Goal: Task Accomplishment & Management: Manage account settings

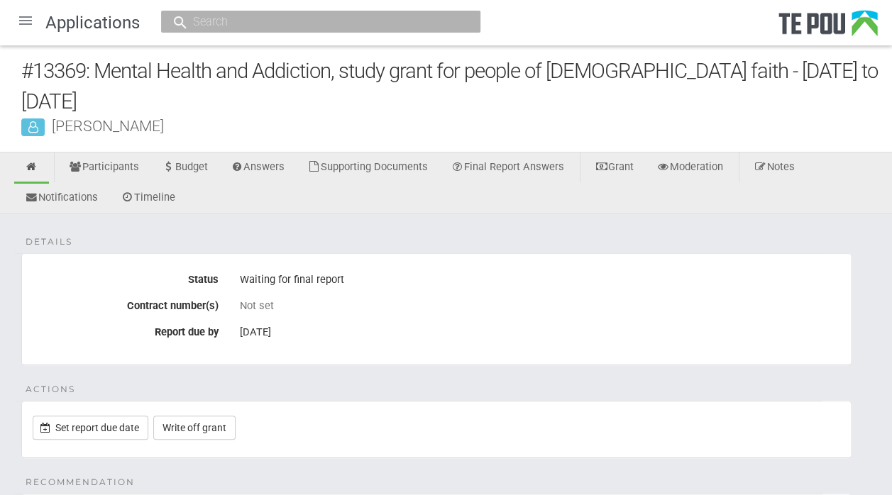
click at [17, 21] on div at bounding box center [26, 21] width 34 height 34
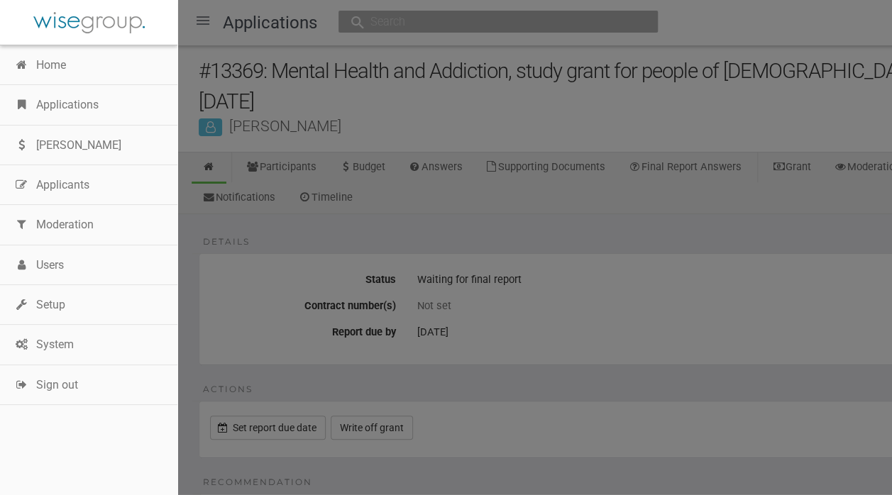
click at [566, 246] on div at bounding box center [446, 247] width 892 height 495
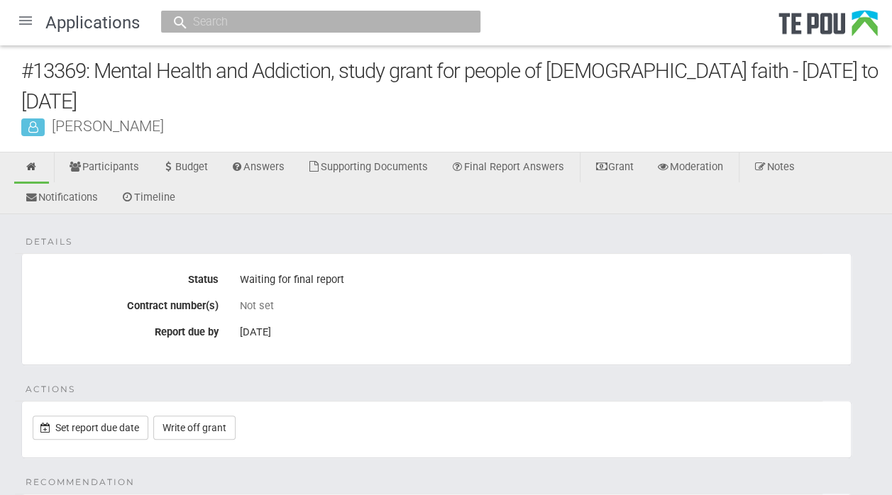
click at [20, 18] on div at bounding box center [26, 21] width 34 height 34
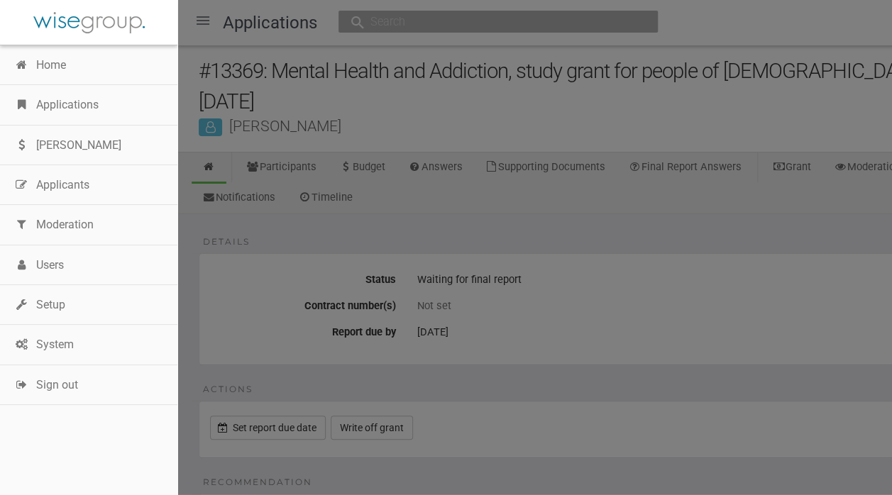
click at [69, 101] on link "Applications" at bounding box center [88, 105] width 177 height 40
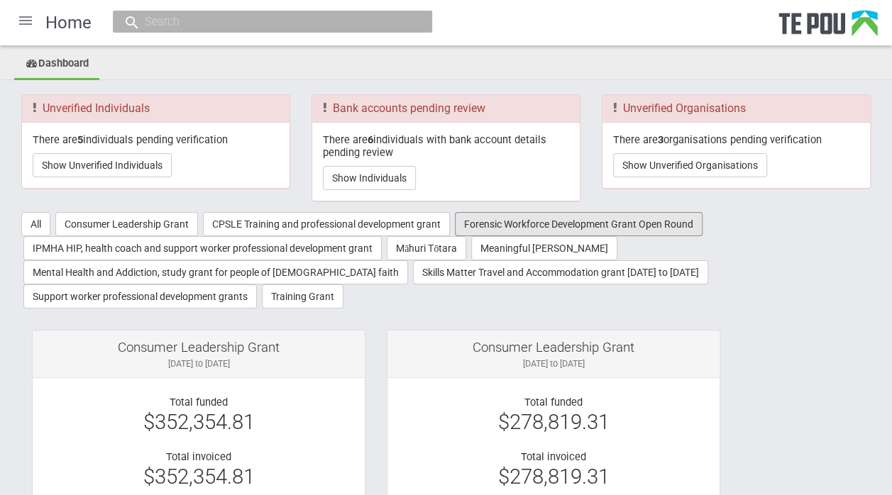
click at [540, 221] on button "Forensic Workforce Development Grant Open Round" at bounding box center [579, 224] width 248 height 24
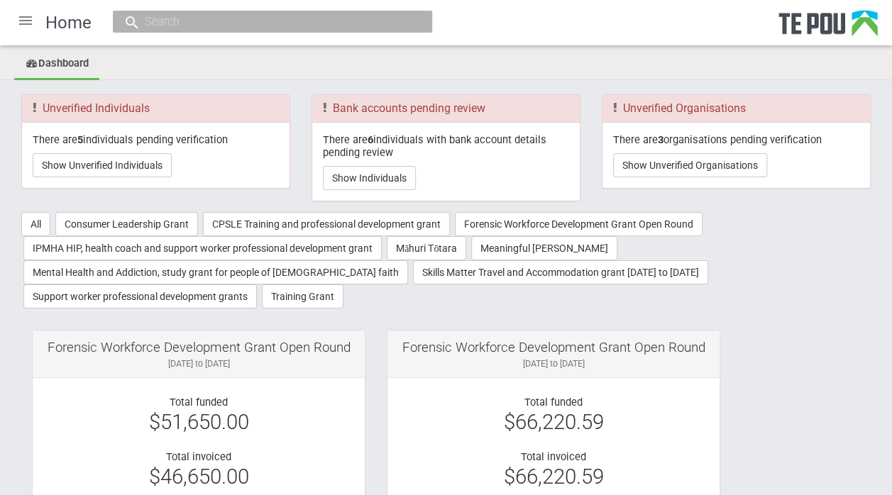
click at [30, 18] on div at bounding box center [26, 21] width 34 height 34
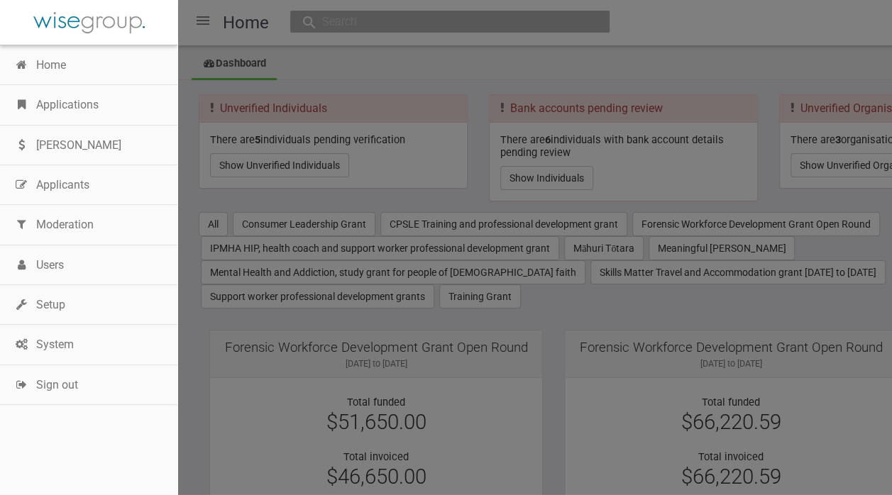
click at [30, 18] on div at bounding box center [88, 22] width 177 height 45
click at [60, 106] on link "Applications" at bounding box center [88, 105] width 177 height 40
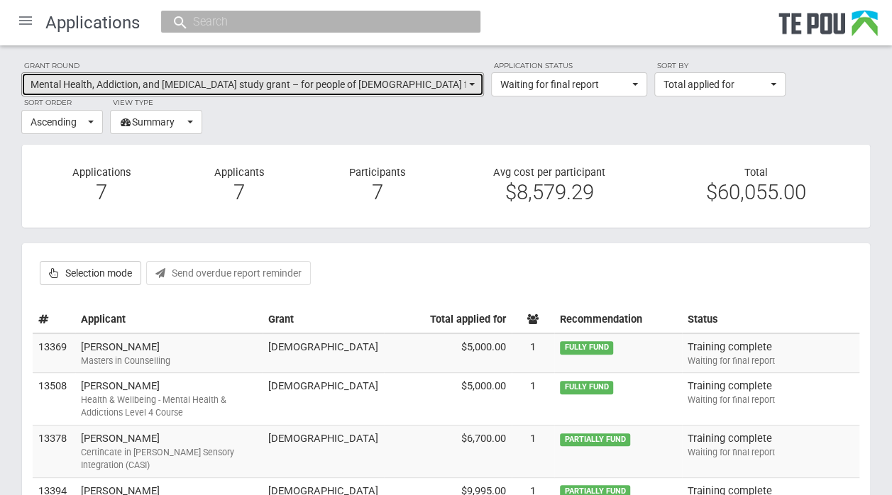
click at [470, 87] on button "Mental Health, Addiction, and [MEDICAL_DATA] study grant – for people of [DEMOG…" at bounding box center [252, 84] width 463 height 24
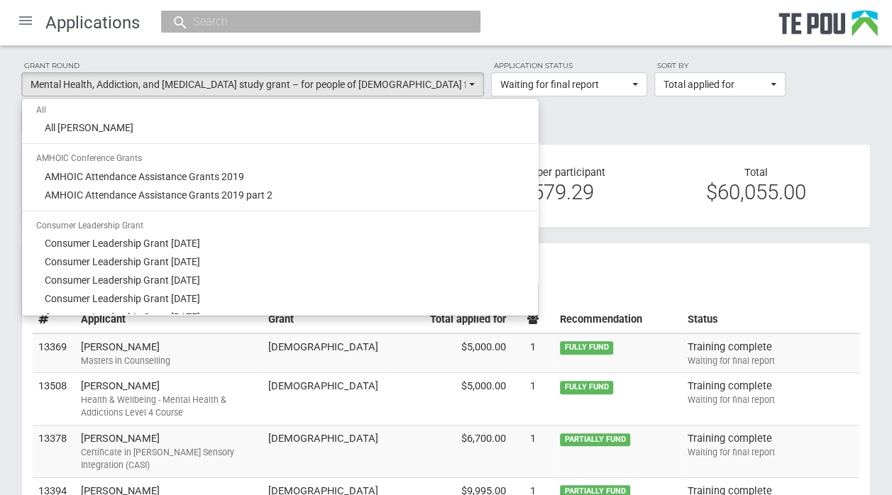
scroll to position [931, 0]
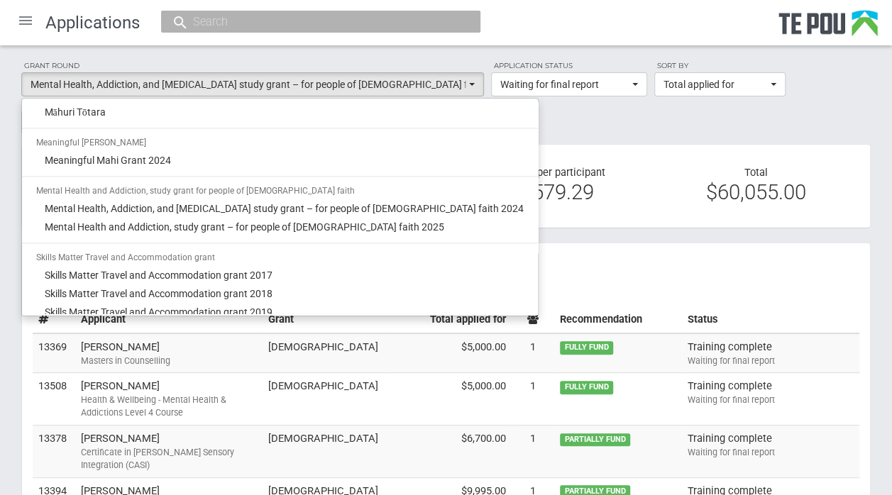
drag, startPoint x: 495, startPoint y: 251, endPoint x: 492, endPoint y: 244, distance: 7.4
click at [492, 244] on div "All All grant rounds AMHOIC Conference Grants AMHOIC Attendance Assistance Gran…" at bounding box center [279, 207] width 517 height 219
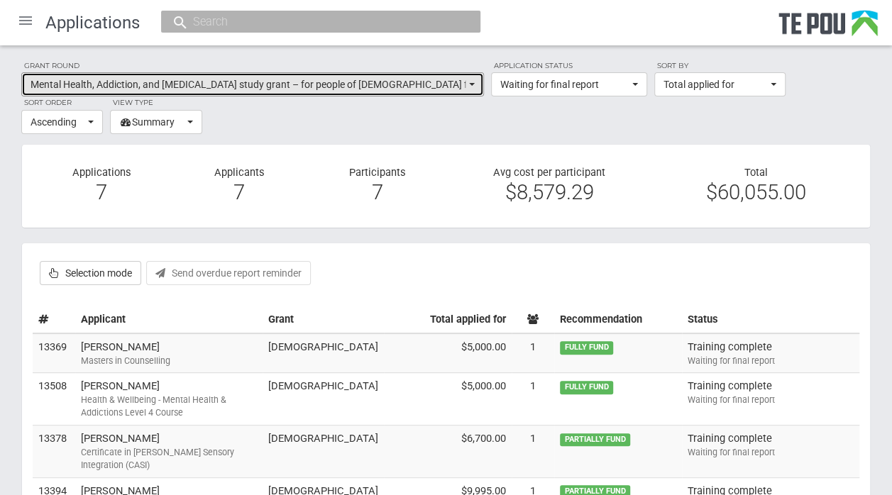
click at [474, 86] on button "Mental Health, Addiction, and Intellectual Disability study grant – for people …" at bounding box center [252, 84] width 463 height 24
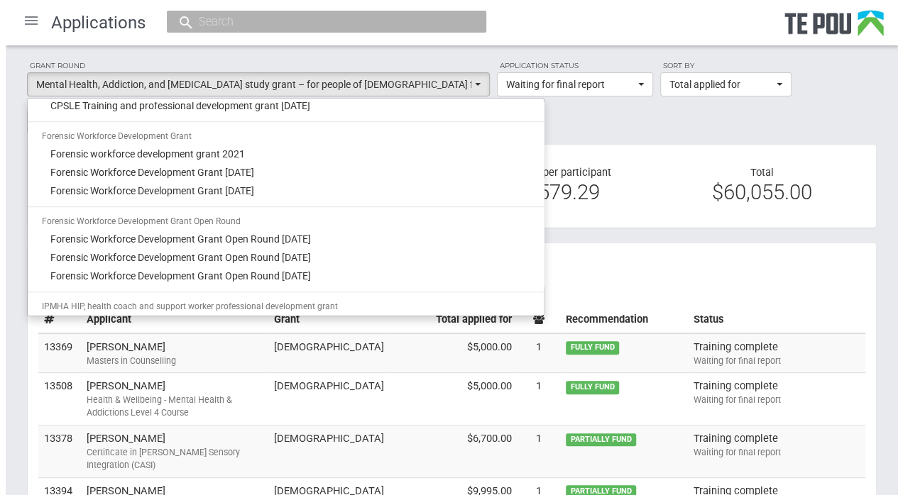
scroll to position [522, 0]
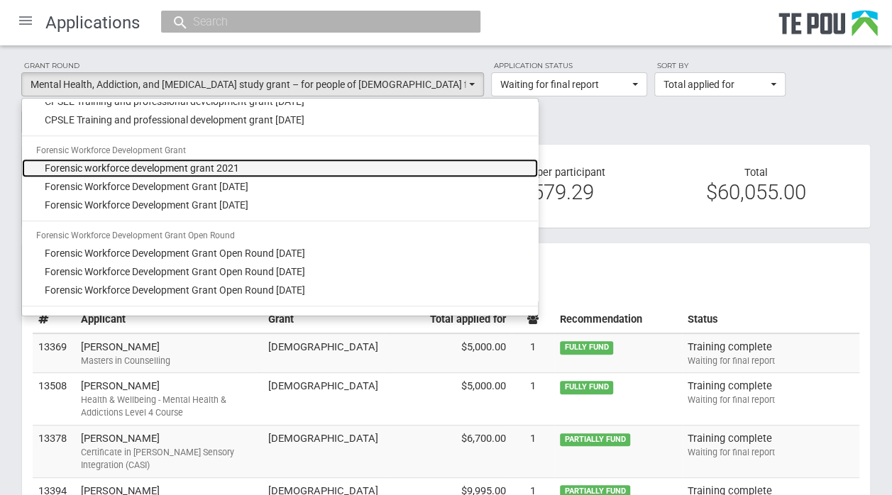
click at [167, 159] on link "Forensic workforce development grant 2021" at bounding box center [280, 168] width 516 height 18
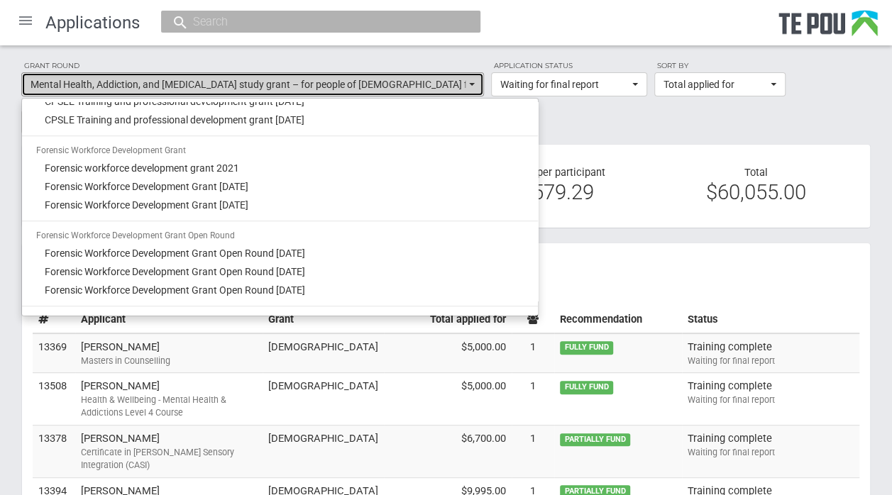
select select "37"
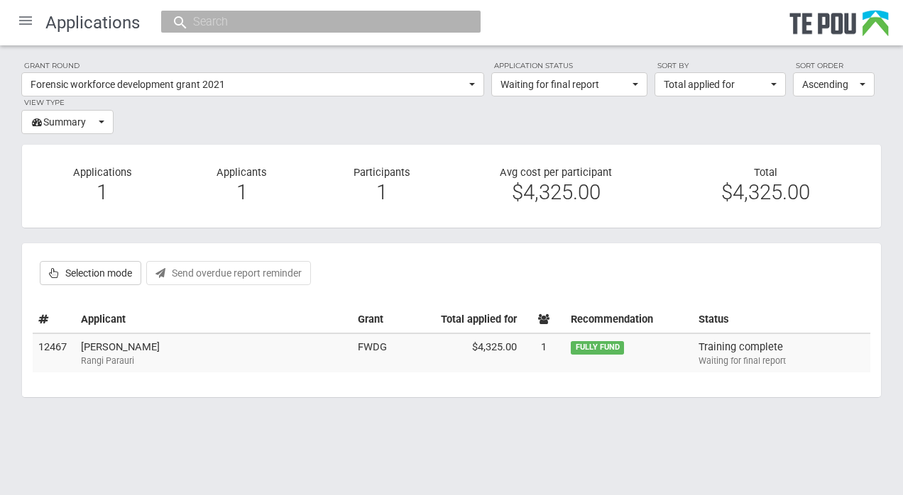
click at [114, 345] on td "Michael Curtis Rangi Parauri" at bounding box center [213, 354] width 277 height 40
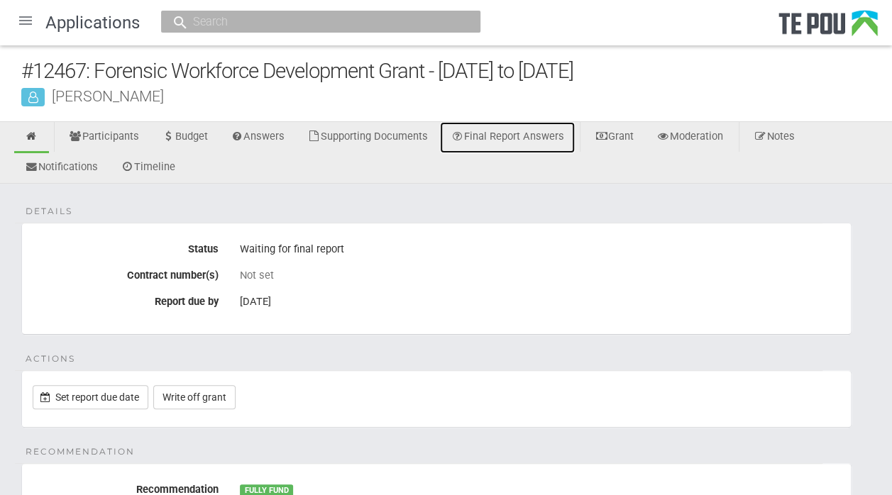
click at [503, 141] on link "Final Report Answers" at bounding box center [507, 137] width 135 height 31
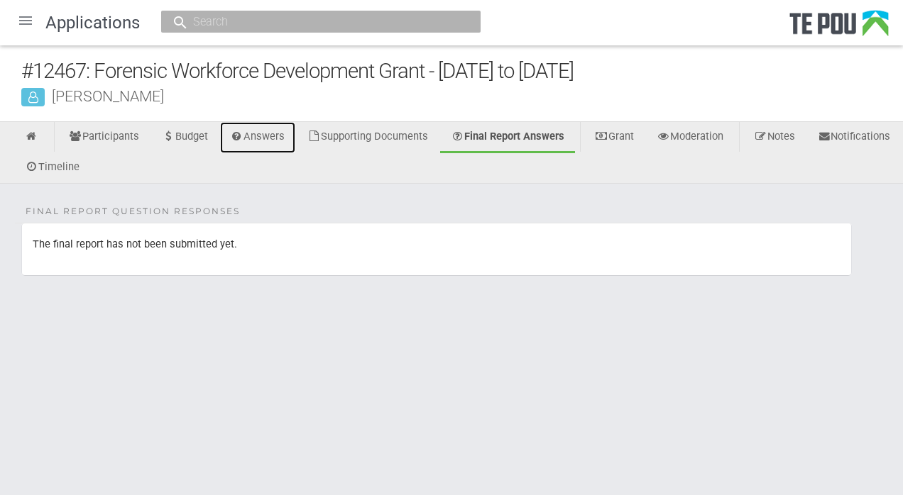
click at [271, 141] on link "Answers" at bounding box center [258, 137] width 76 height 31
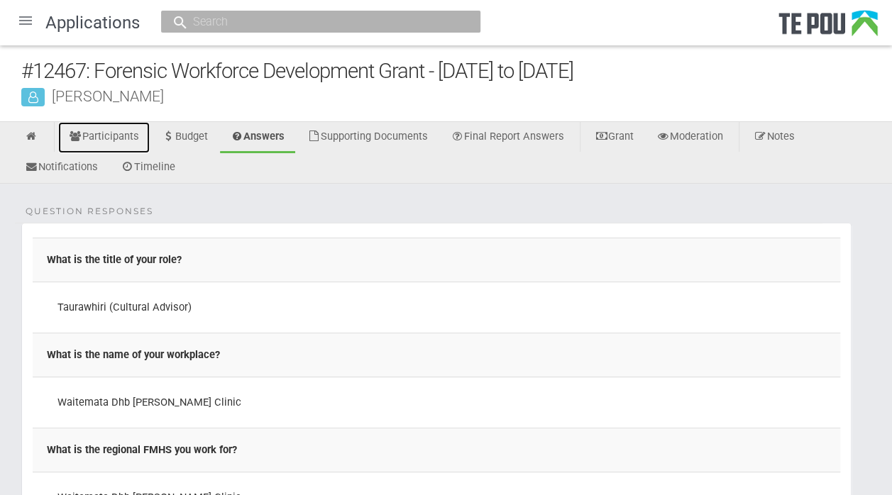
click at [115, 135] on link "Participants" at bounding box center [104, 137] width 92 height 31
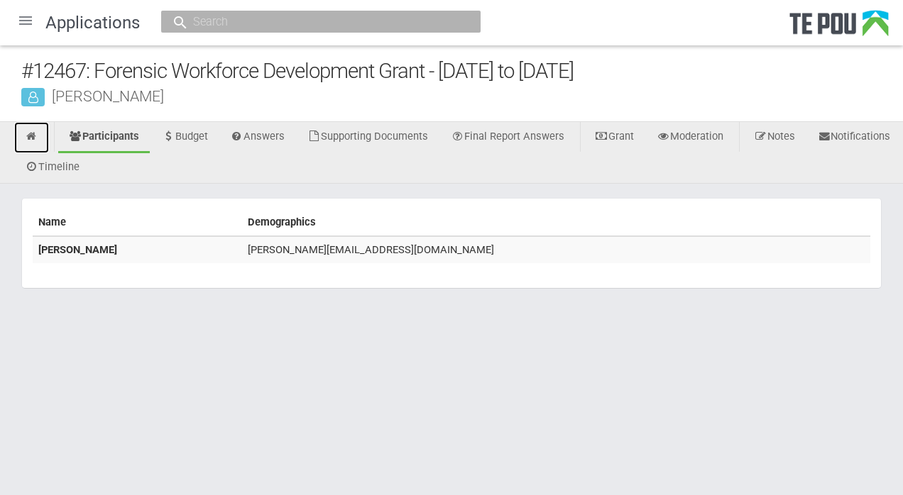
click at [33, 144] on link at bounding box center [31, 137] width 35 height 31
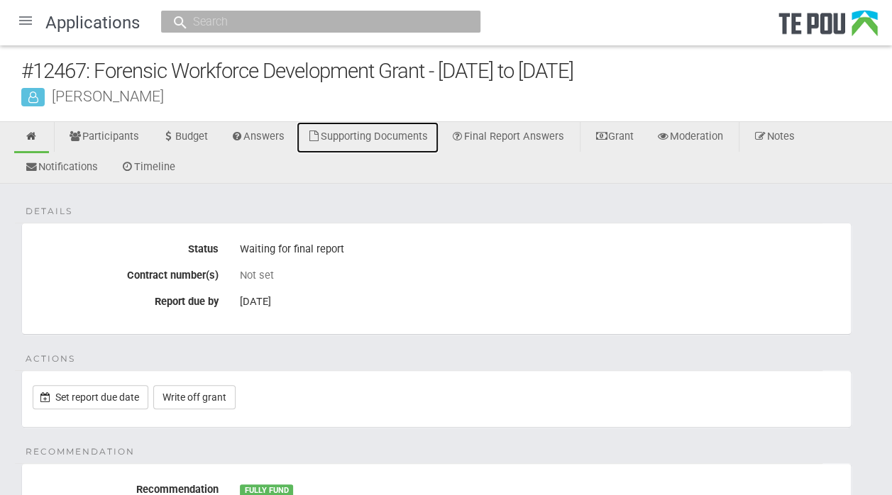
click at [406, 145] on link "Supporting Documents" at bounding box center [368, 137] width 142 height 31
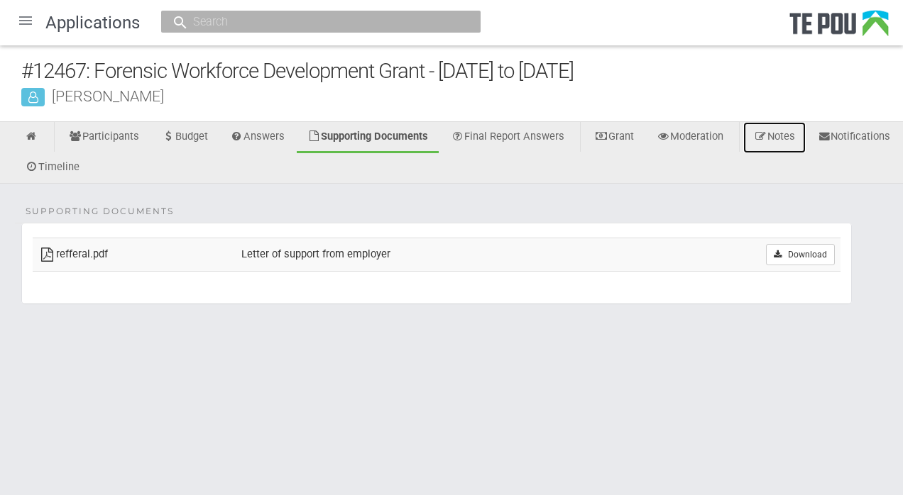
click at [795, 138] on link "Notes" at bounding box center [774, 137] width 62 height 31
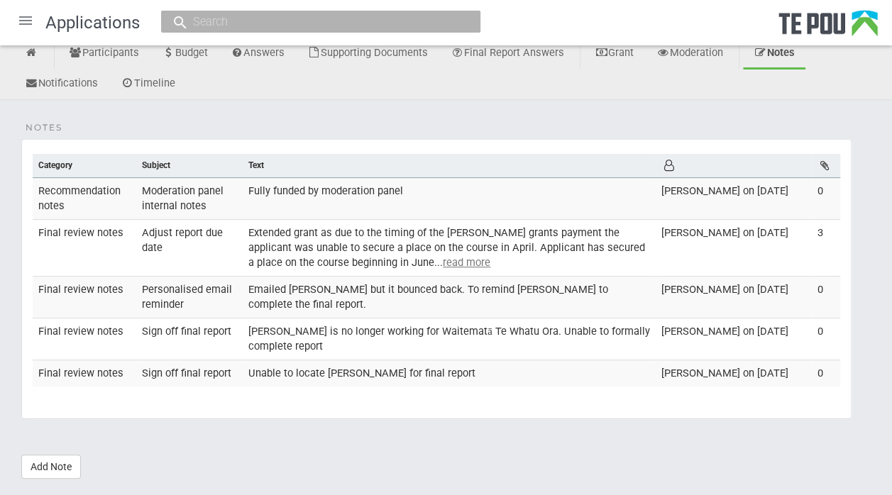
scroll to position [128, 0]
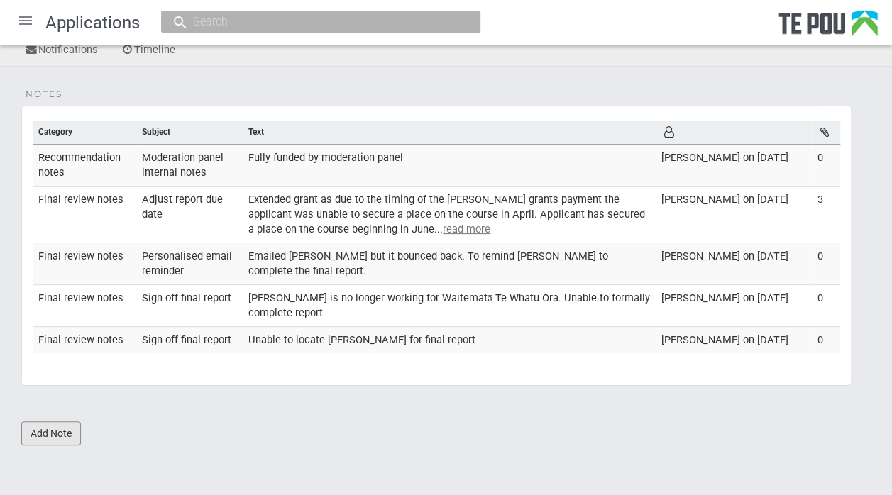
click at [57, 434] on link "Add Note" at bounding box center [51, 434] width 60 height 24
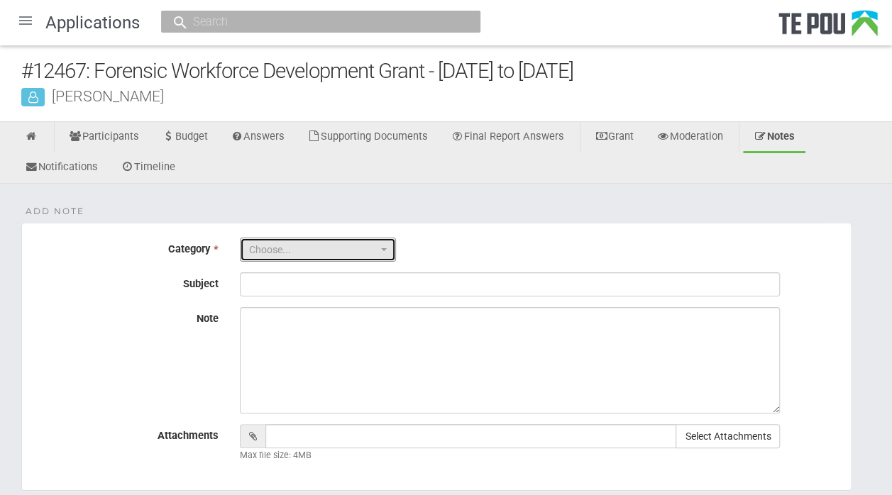
click at [386, 248] on span "button" at bounding box center [384, 249] width 6 height 3
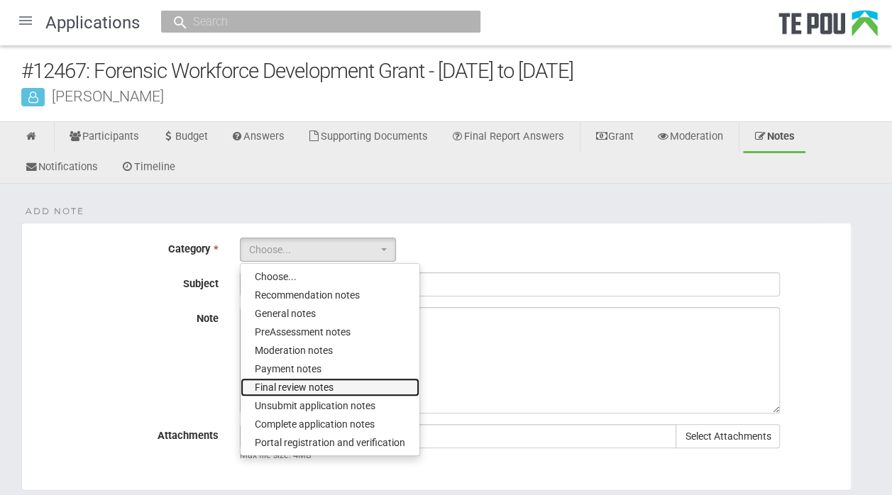
click at [324, 384] on span "Final review notes" at bounding box center [294, 387] width 79 height 14
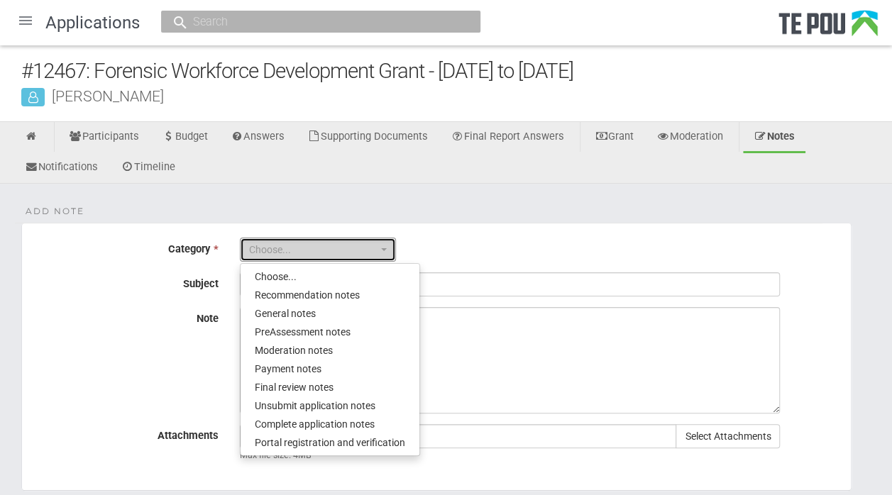
select select "6"
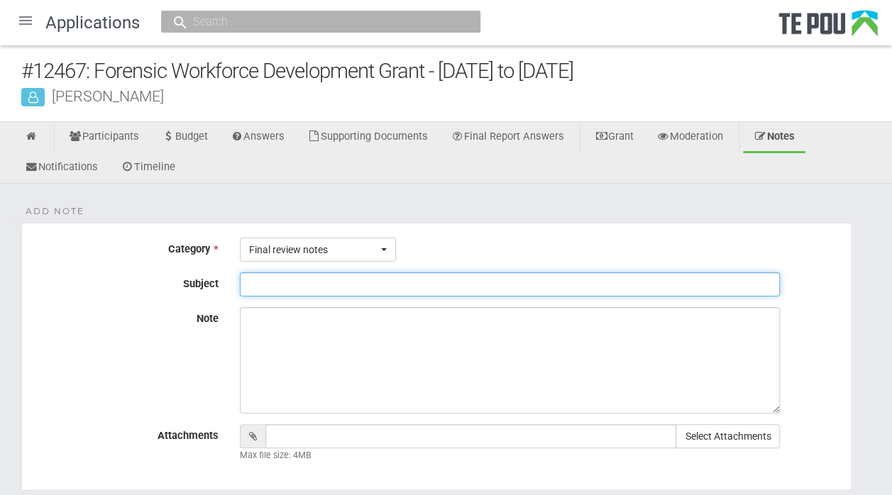
click at [284, 281] on input "Subject" at bounding box center [510, 284] width 540 height 24
type input "Sign off final report"
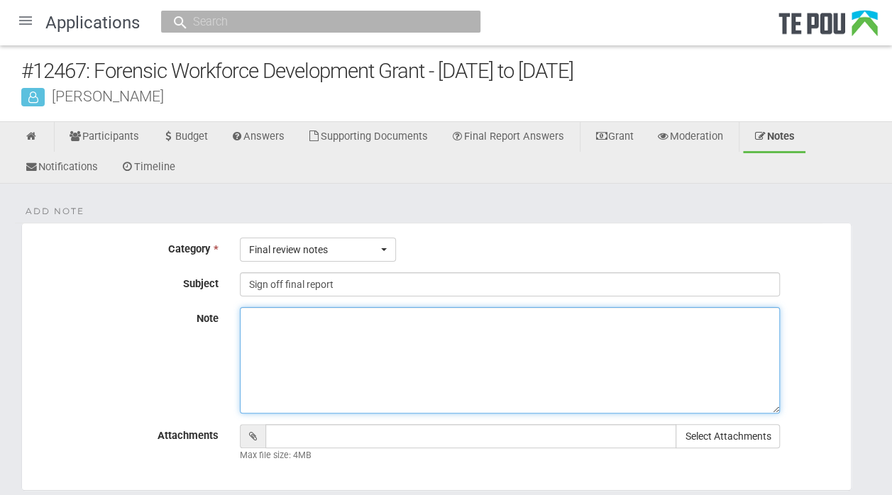
click at [250, 309] on textarea "Note" at bounding box center [510, 360] width 540 height 106
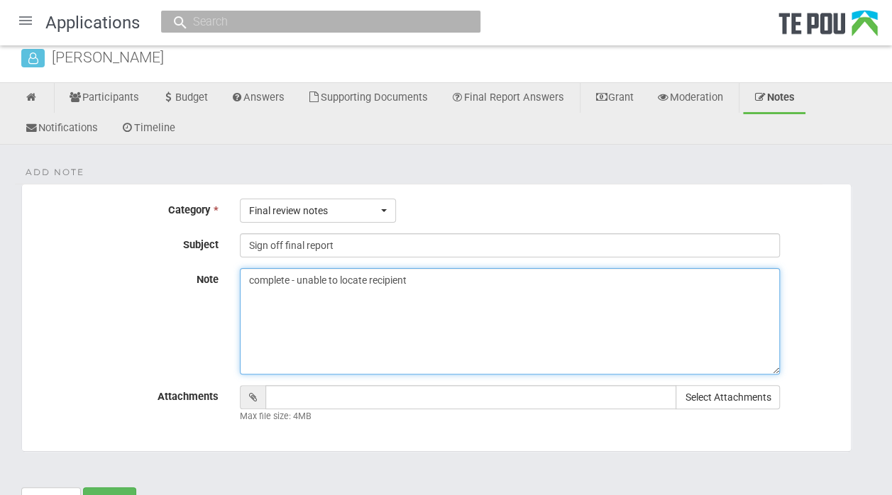
scroll to position [102, 0]
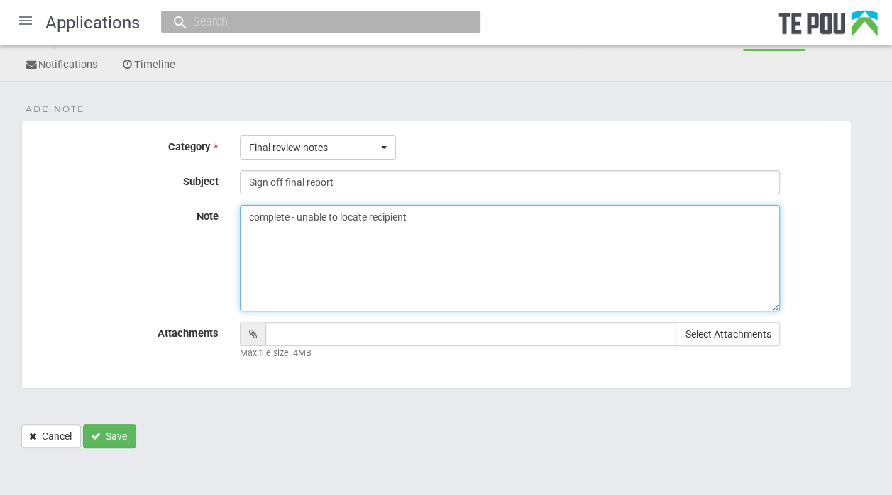
type textarea "complete - unable to locate recipient"
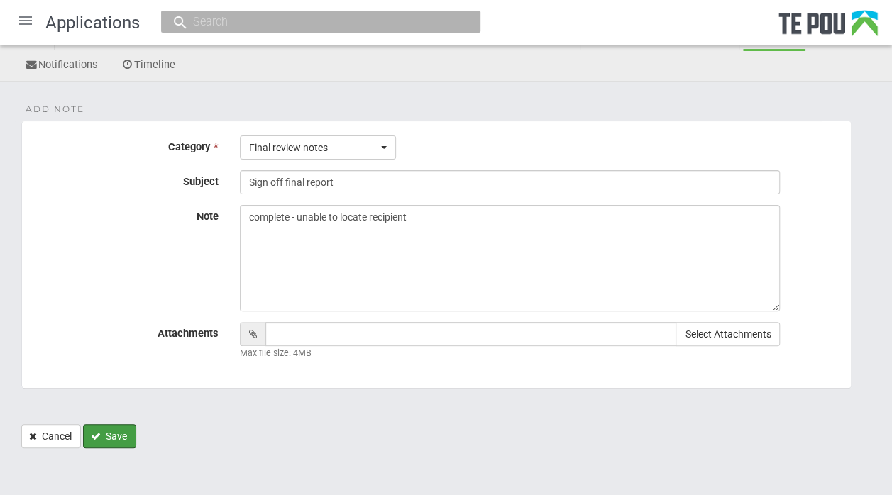
click at [109, 436] on button "Save" at bounding box center [109, 436] width 53 height 24
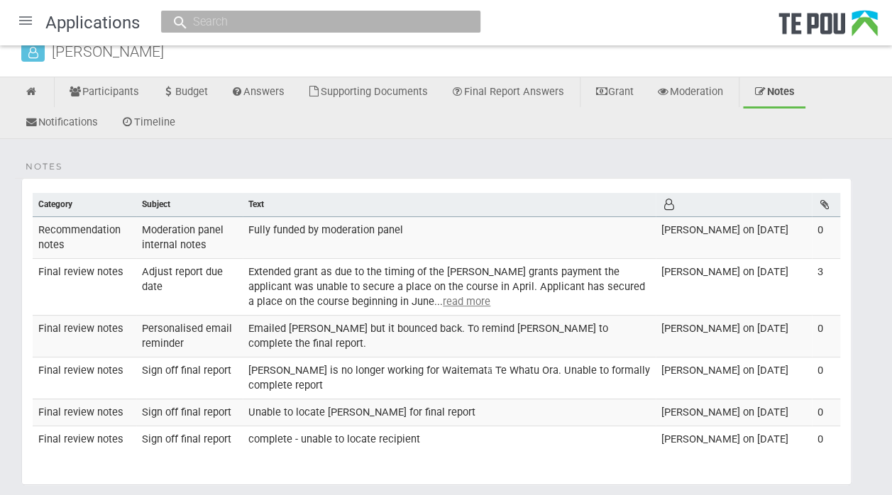
scroll to position [35, 0]
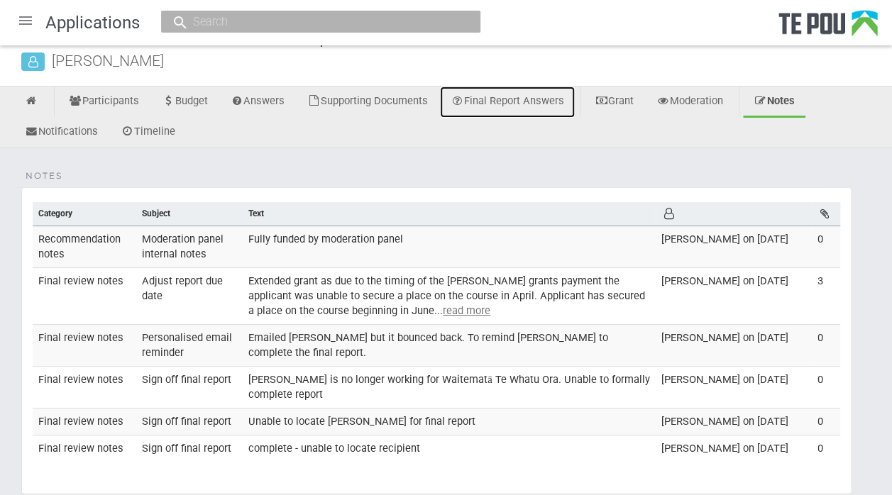
click at [527, 101] on link "Final Report Answers" at bounding box center [507, 102] width 135 height 31
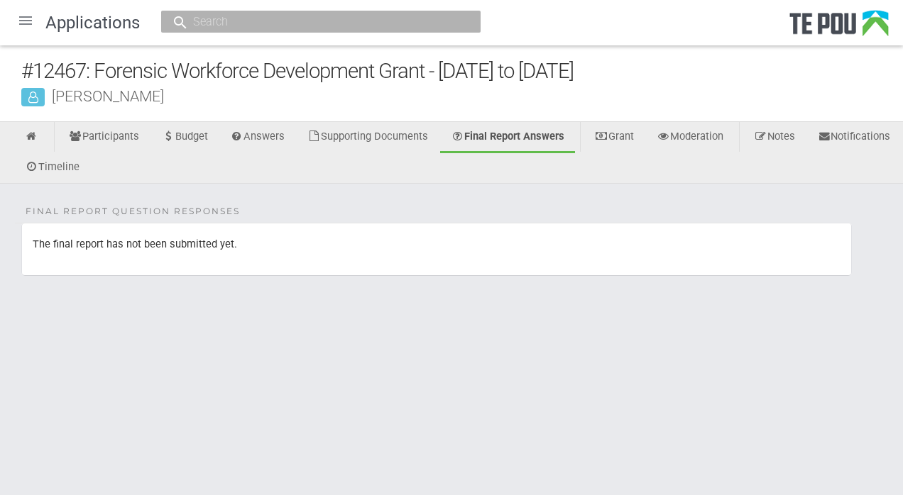
click at [101, 143] on link "Participants" at bounding box center [104, 137] width 92 height 31
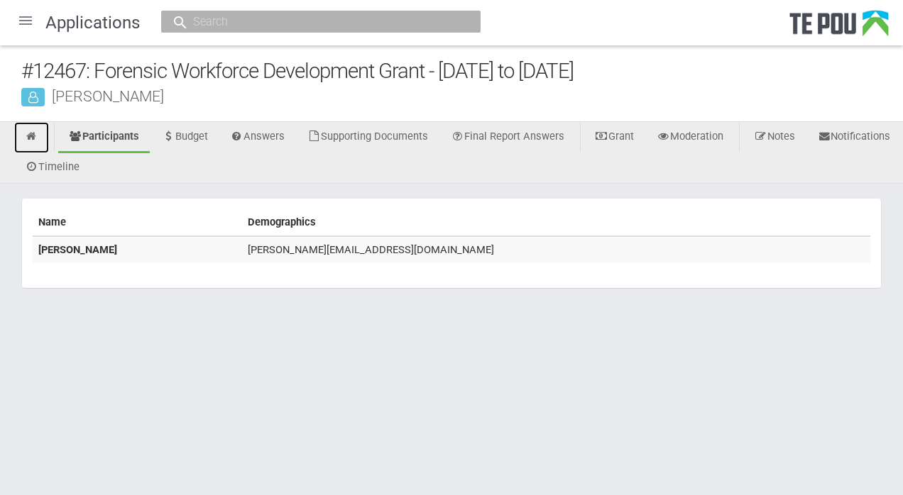
click at [26, 135] on icon at bounding box center [31, 136] width 13 height 11
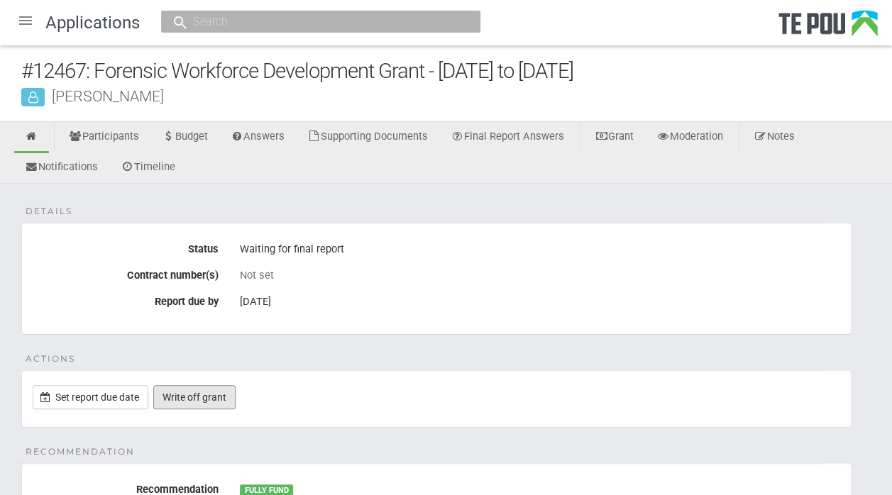
click at [191, 396] on link "Write off grant" at bounding box center [194, 397] width 82 height 24
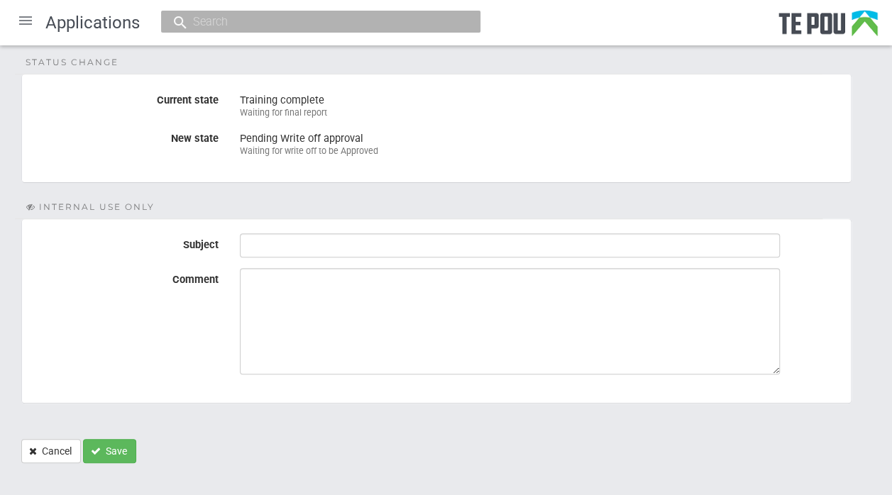
scroll to position [150, 0]
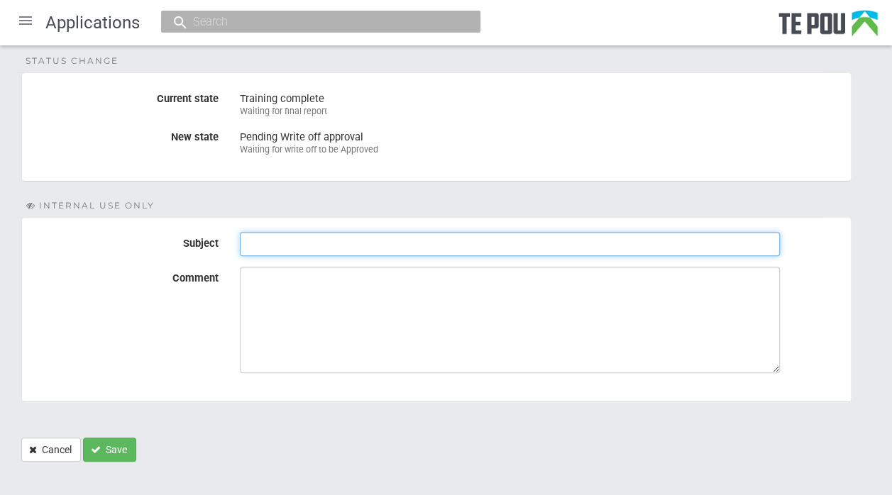
click at [264, 241] on input "Subject" at bounding box center [510, 244] width 540 height 24
type input "Sign off final report"
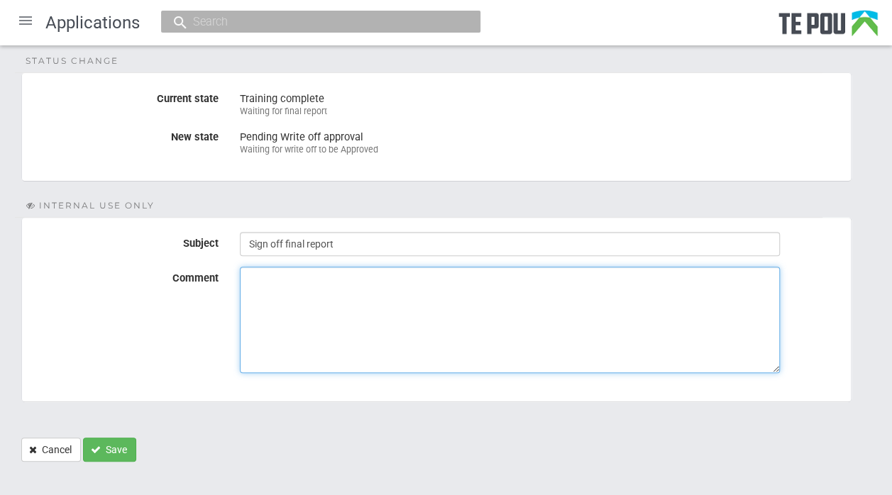
click at [258, 275] on textarea "Comment" at bounding box center [510, 320] width 540 height 106
type textarea "Unable to locate grant recipient"
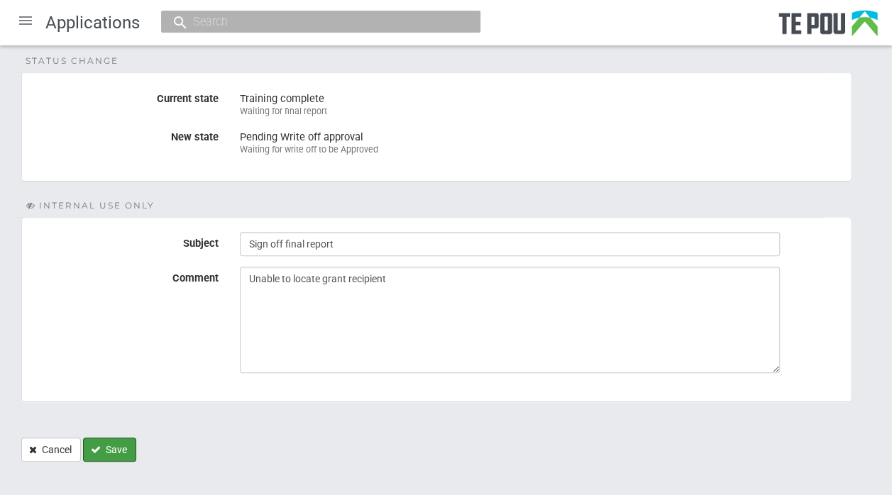
click at [113, 448] on button "Save" at bounding box center [109, 450] width 53 height 24
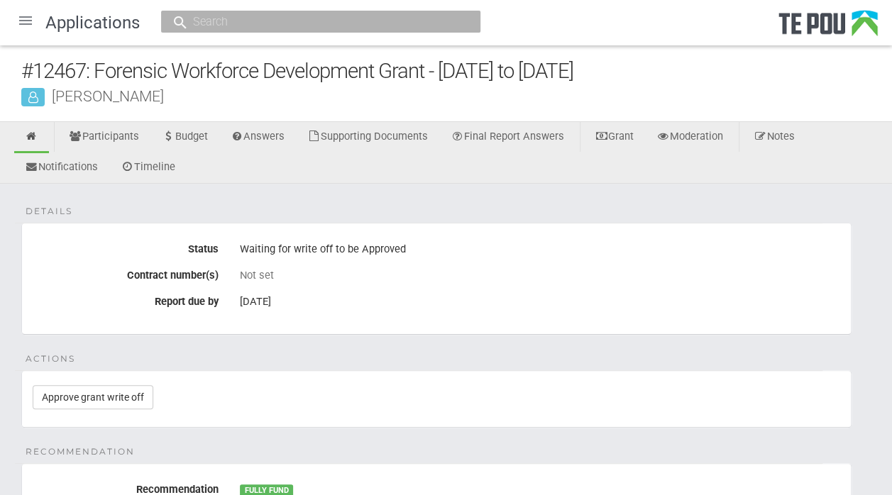
click at [22, 21] on div at bounding box center [26, 21] width 34 height 34
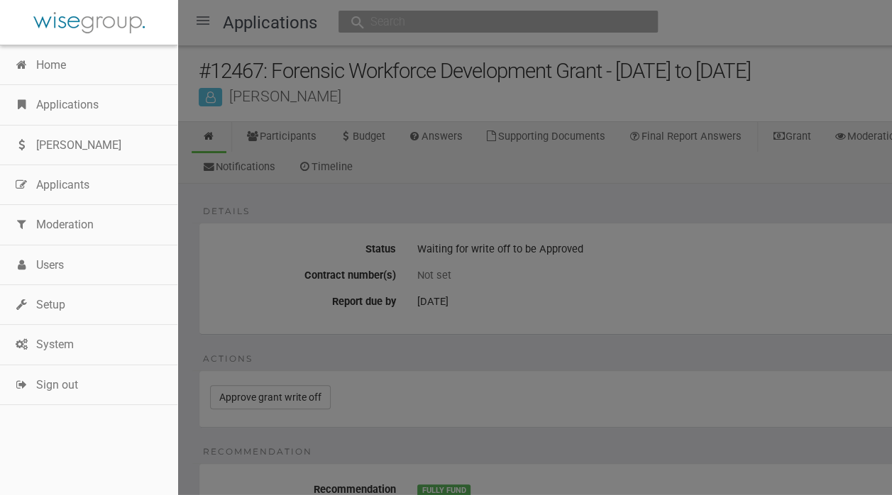
click at [60, 107] on link "Applications" at bounding box center [88, 105] width 177 height 40
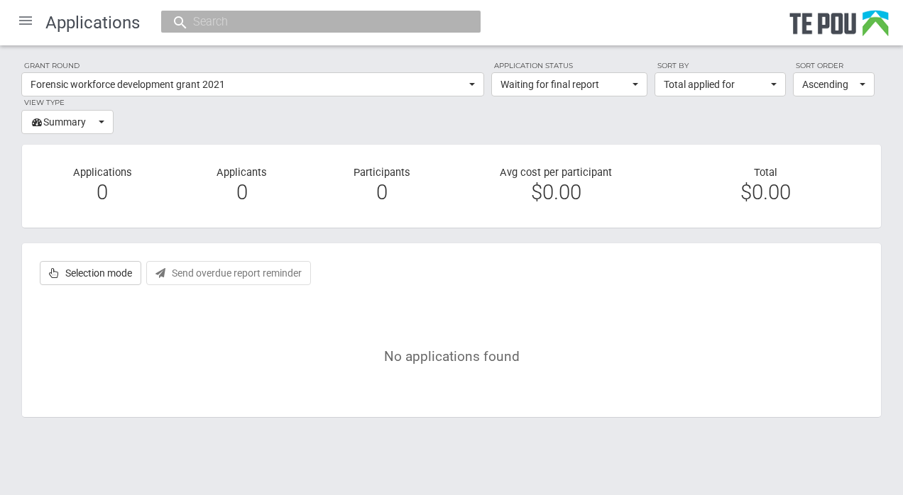
click at [21, 24] on div at bounding box center [26, 21] width 34 height 34
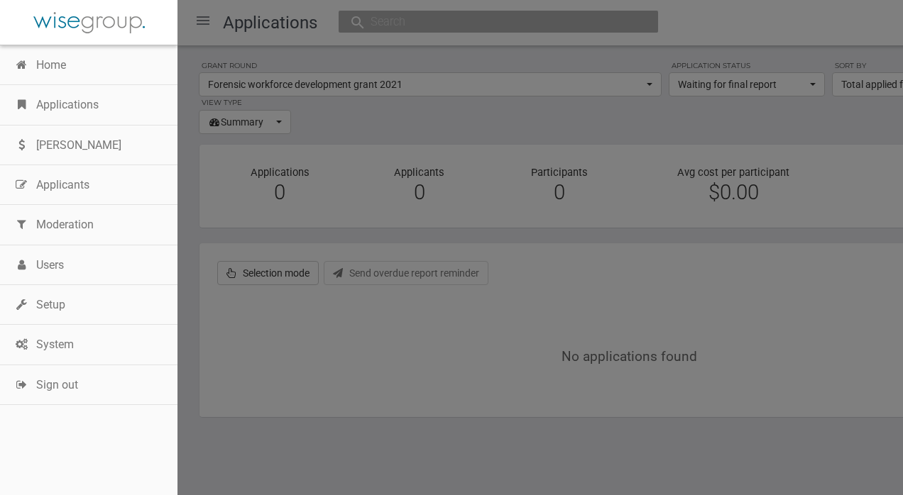
click at [71, 101] on link "Applications" at bounding box center [88, 105] width 177 height 40
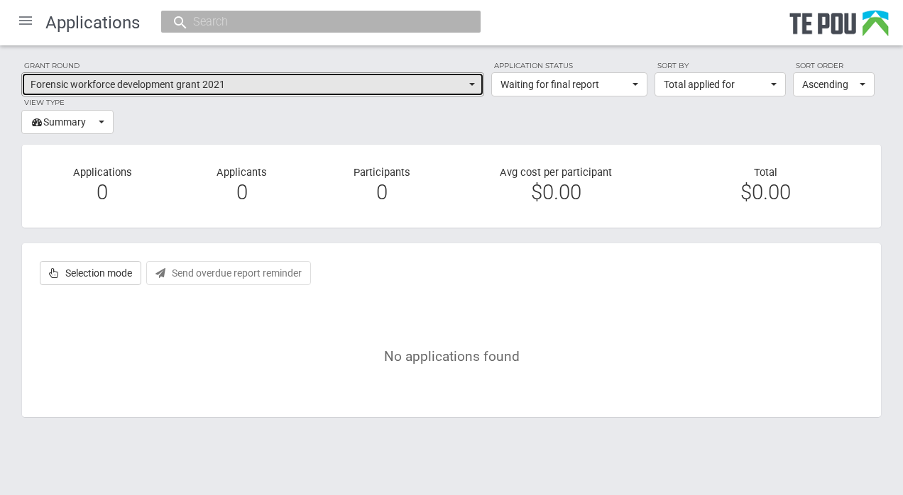
click at [469, 87] on button "Forensic workforce development grant 2021" at bounding box center [252, 84] width 463 height 24
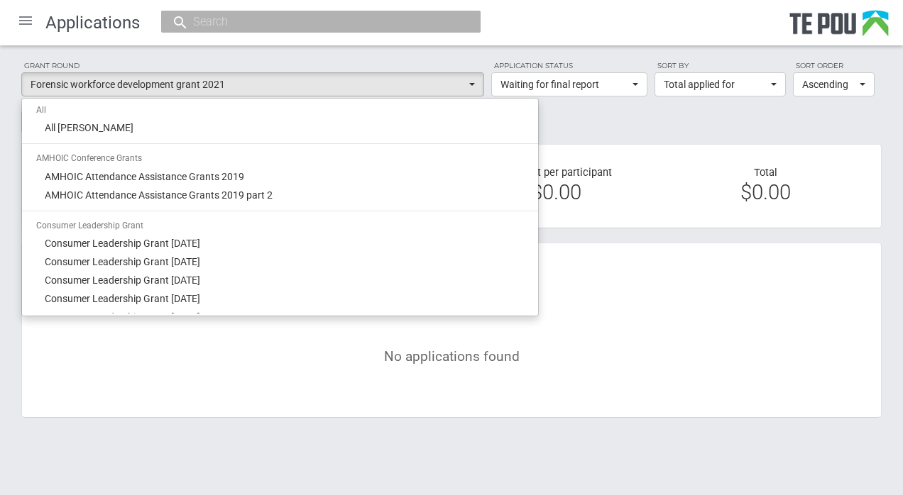
scroll to position [483, 0]
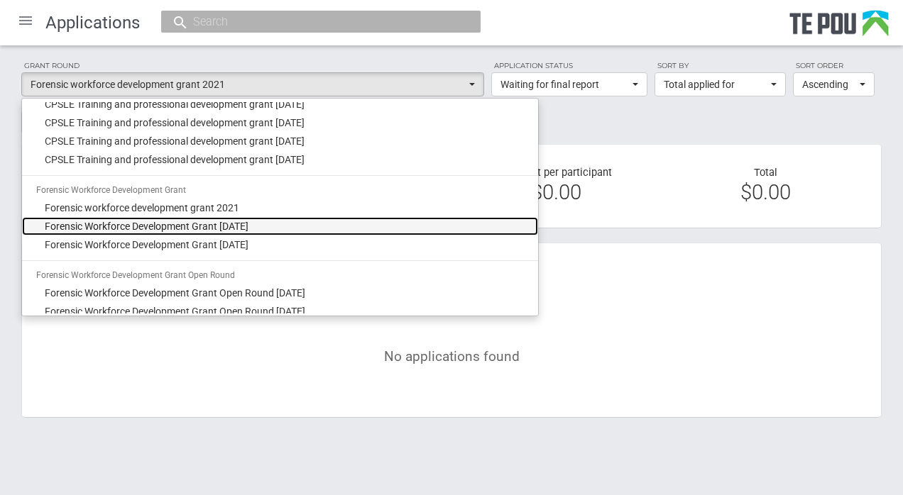
click at [248, 227] on span "Forensic Workforce Development Grant February 2022" at bounding box center [147, 226] width 204 height 14
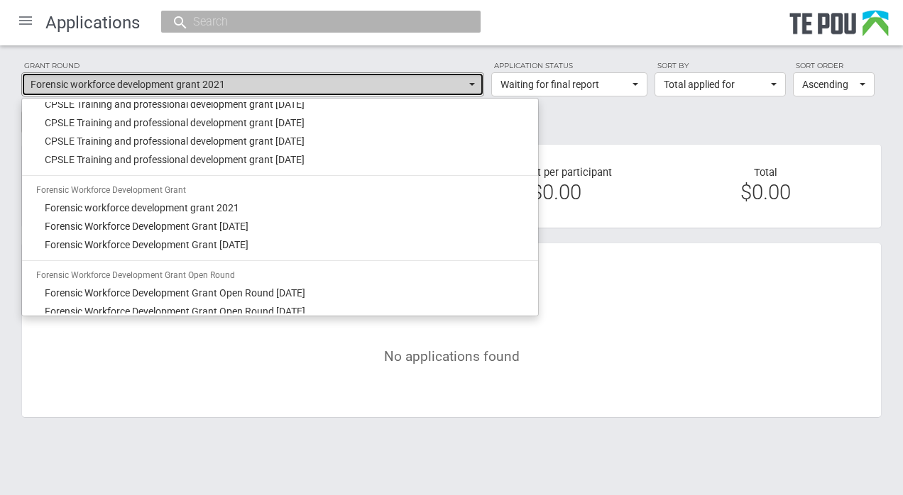
select select "38"
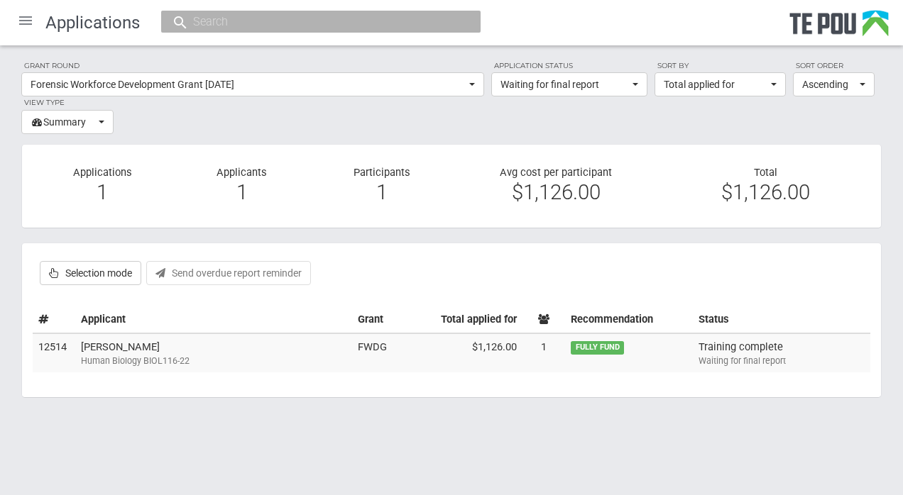
click at [114, 344] on td "daryl Beattie Human Biology BIOL116-22" at bounding box center [213, 354] width 277 height 40
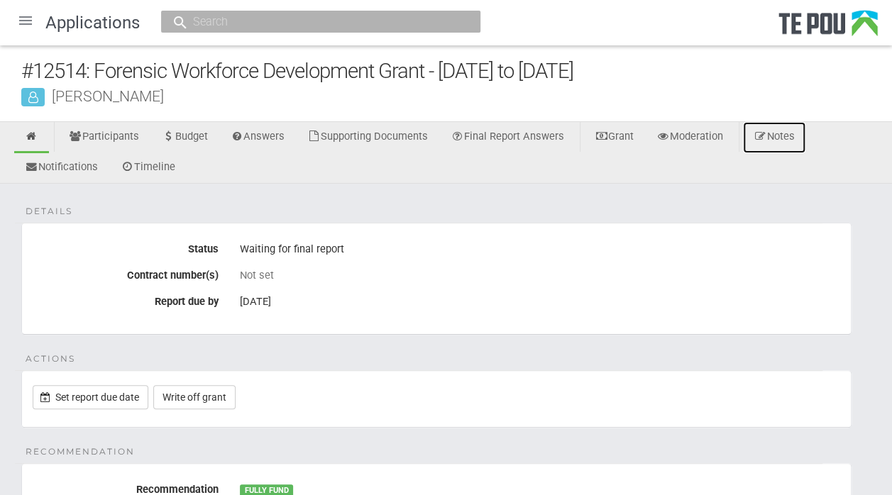
click at [793, 141] on link "Notes" at bounding box center [774, 137] width 62 height 31
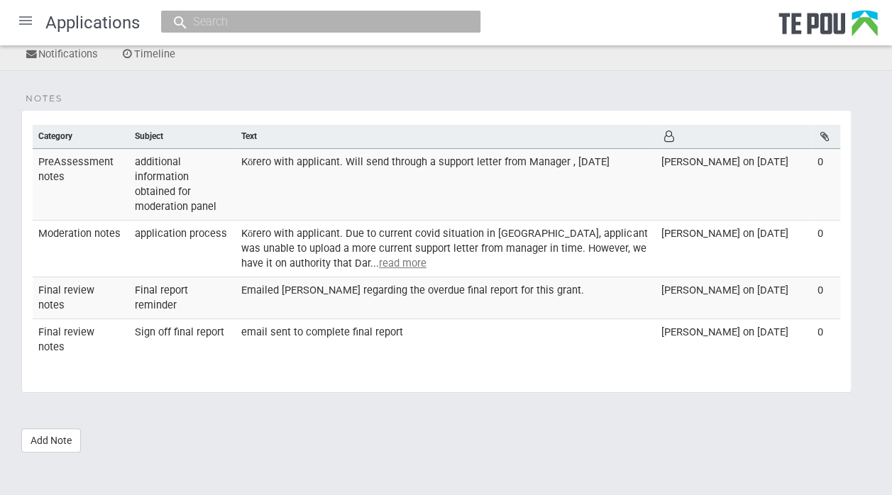
scroll to position [116, 0]
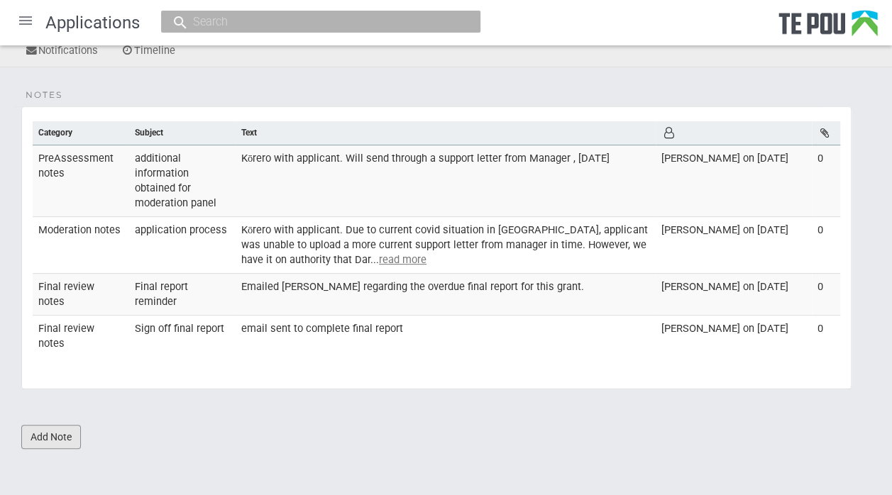
click at [46, 432] on link "Add Note" at bounding box center [51, 437] width 60 height 24
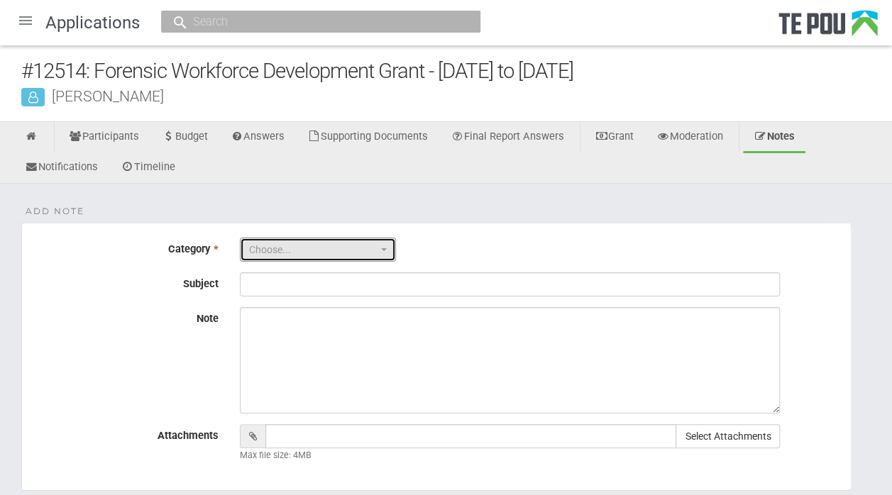
click at [386, 246] on button "Choose..." at bounding box center [318, 250] width 156 height 24
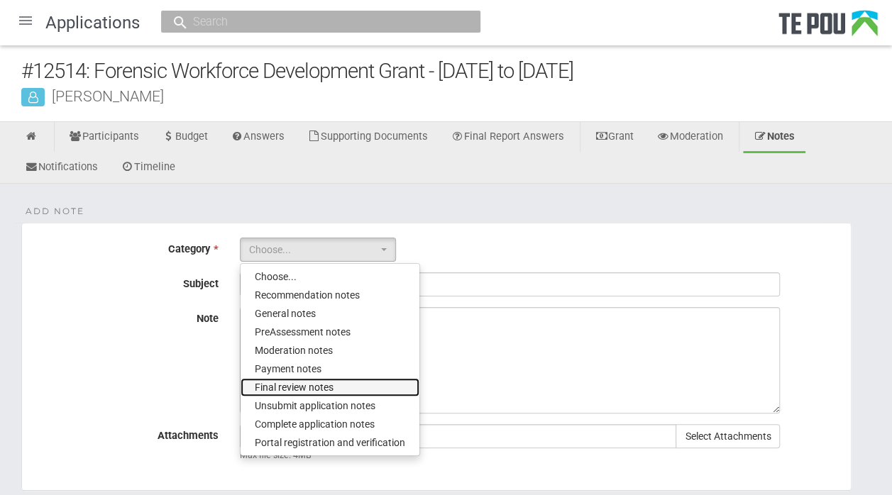
click at [321, 387] on span "Final review notes" at bounding box center [294, 387] width 79 height 14
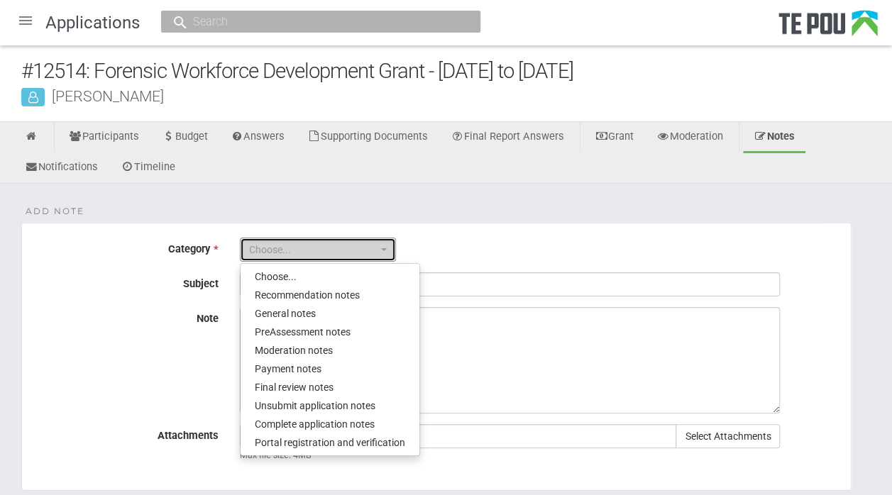
select select "6"
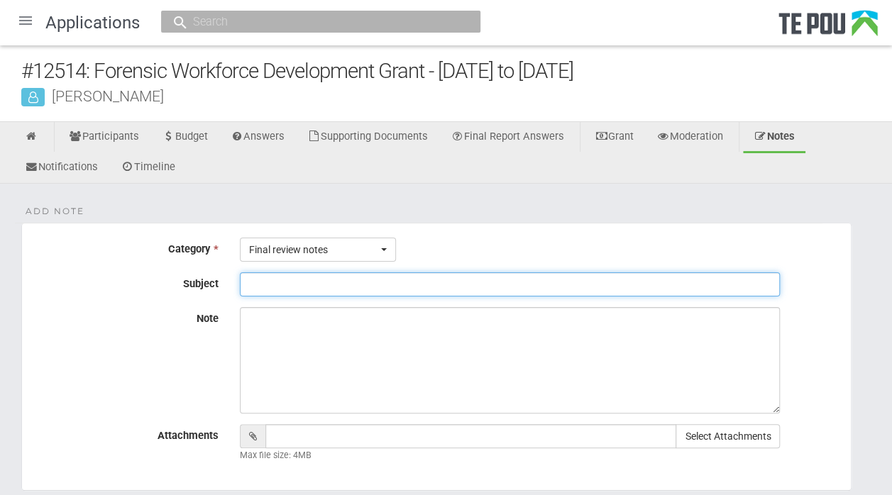
click at [275, 283] on input "Subject" at bounding box center [510, 284] width 540 height 24
type input "Sign off final report"
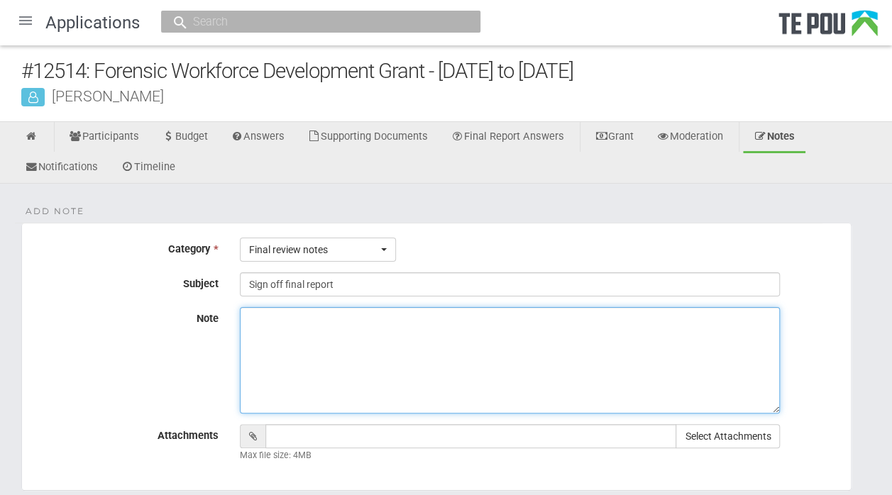
click at [270, 321] on textarea "Note" at bounding box center [510, 360] width 540 height 106
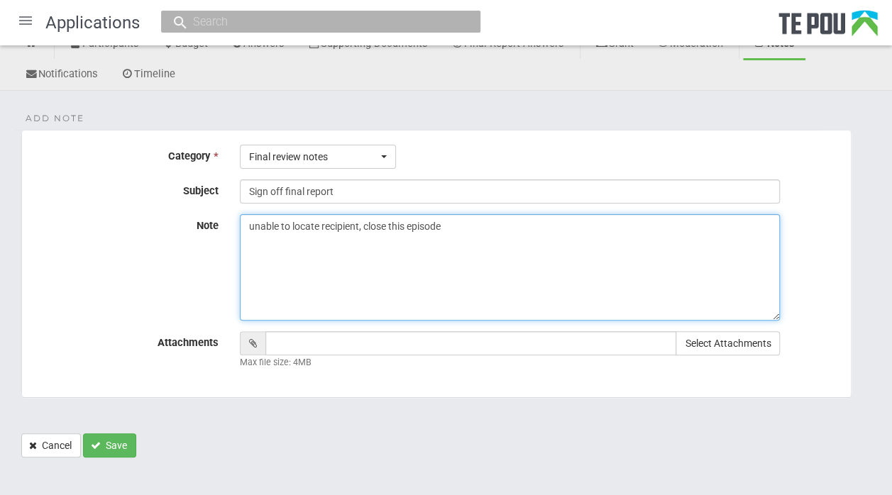
scroll to position [98, 0]
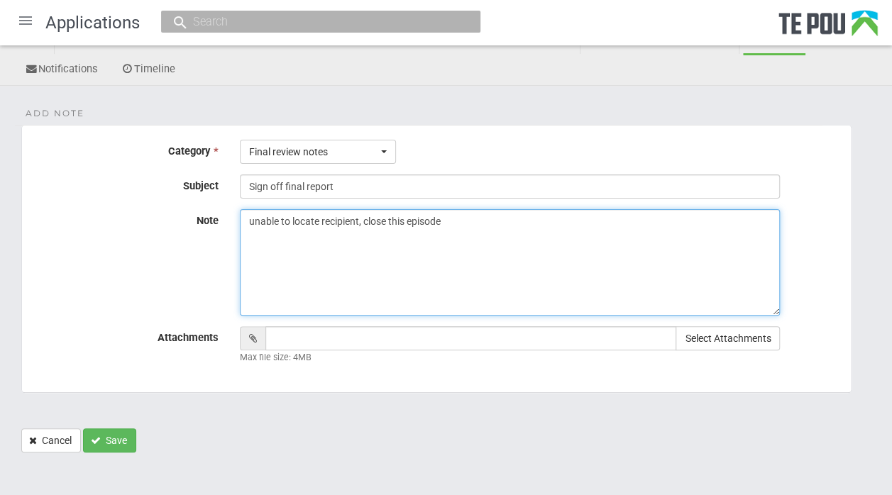
type textarea "unable to locate recipient, close this episode"
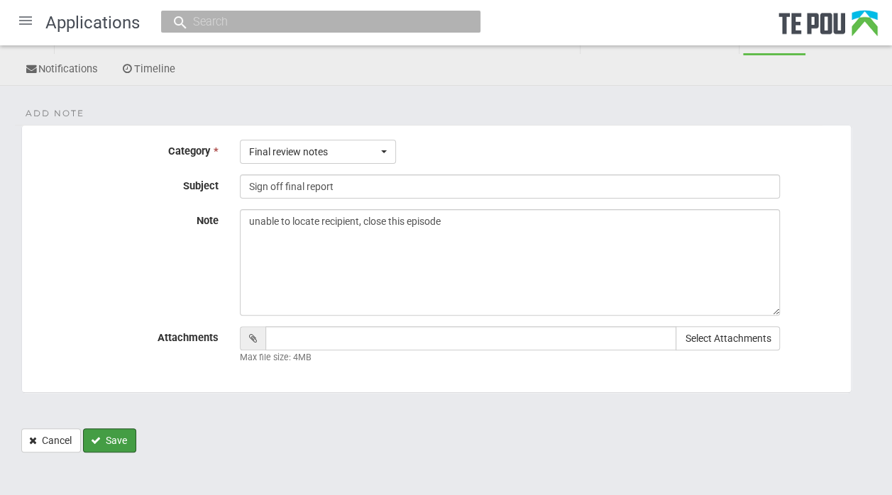
click at [105, 434] on button "Save" at bounding box center [109, 441] width 53 height 24
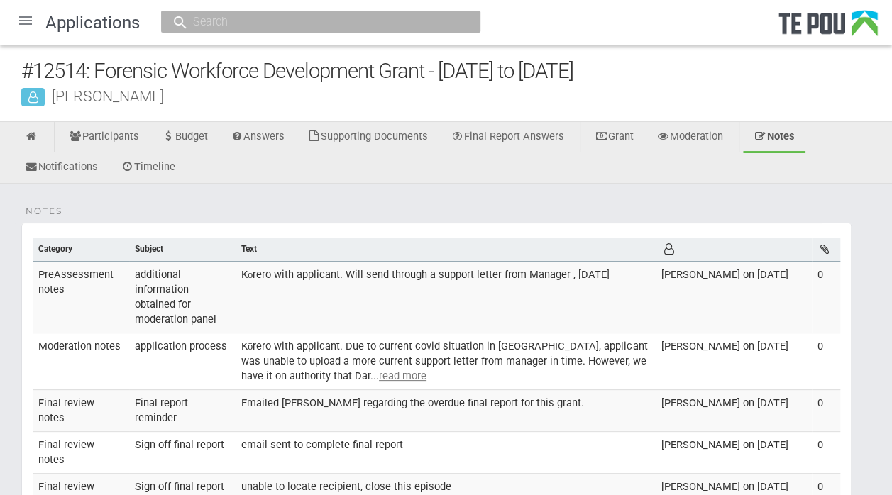
click at [527, 129] on link "Final Report Answers" at bounding box center [507, 137] width 135 height 31
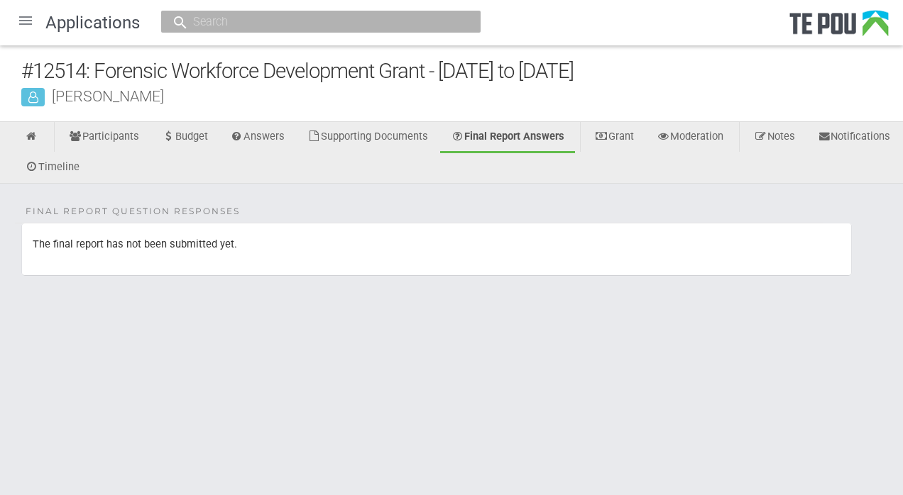
click at [21, 16] on div at bounding box center [26, 21] width 34 height 34
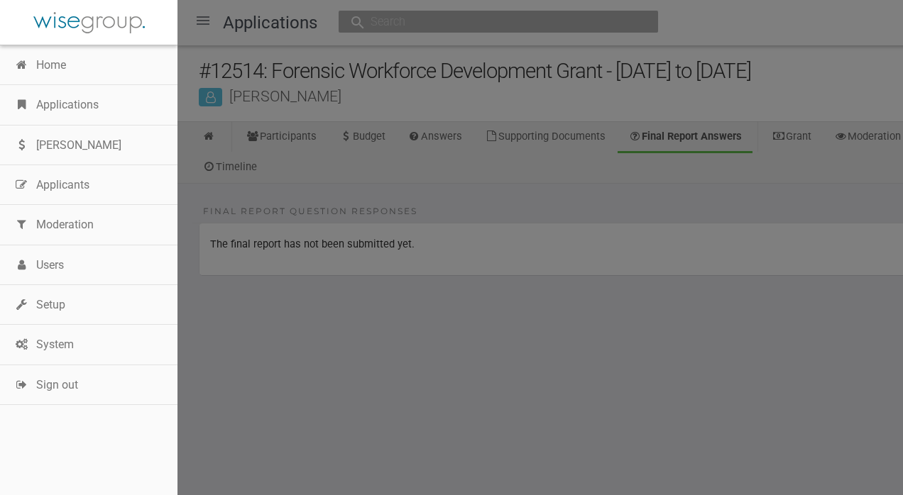
click at [97, 108] on link "Applications" at bounding box center [88, 105] width 177 height 40
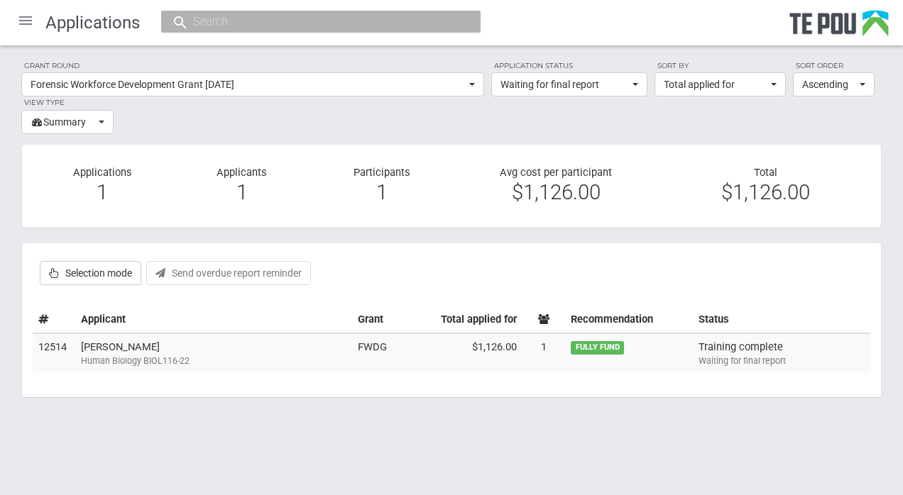
click at [126, 348] on td "[PERSON_NAME] Human Biology BIOL116-22" at bounding box center [213, 354] width 277 height 40
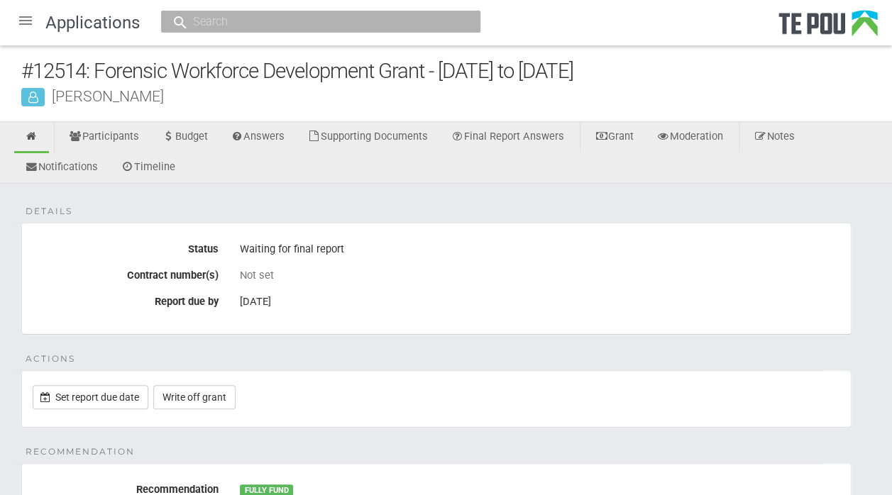
click at [195, 397] on link "Write off grant" at bounding box center [194, 397] width 82 height 24
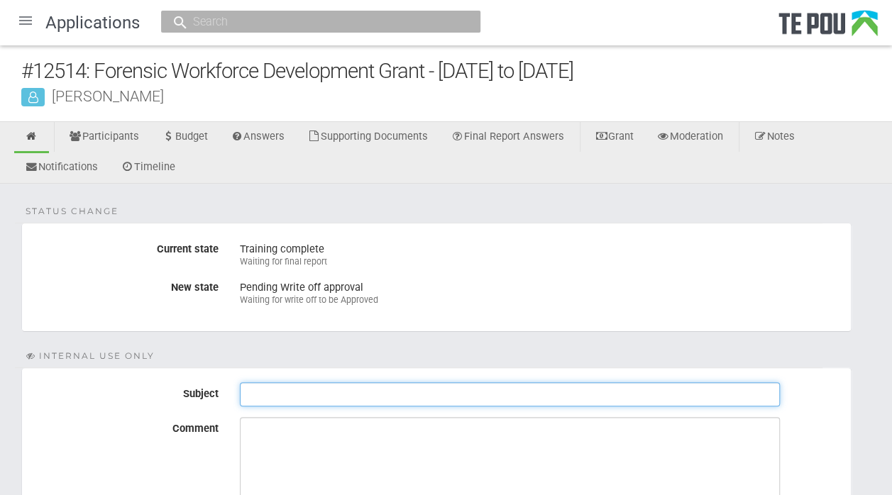
click at [303, 396] on input "Subject" at bounding box center [510, 394] width 540 height 24
type input "Sign off final report"
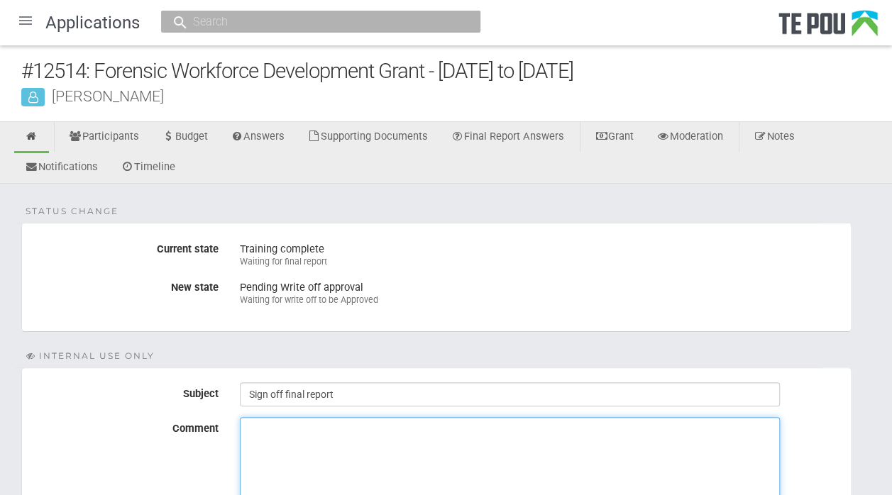
click at [255, 425] on textarea "Comment" at bounding box center [510, 470] width 540 height 106
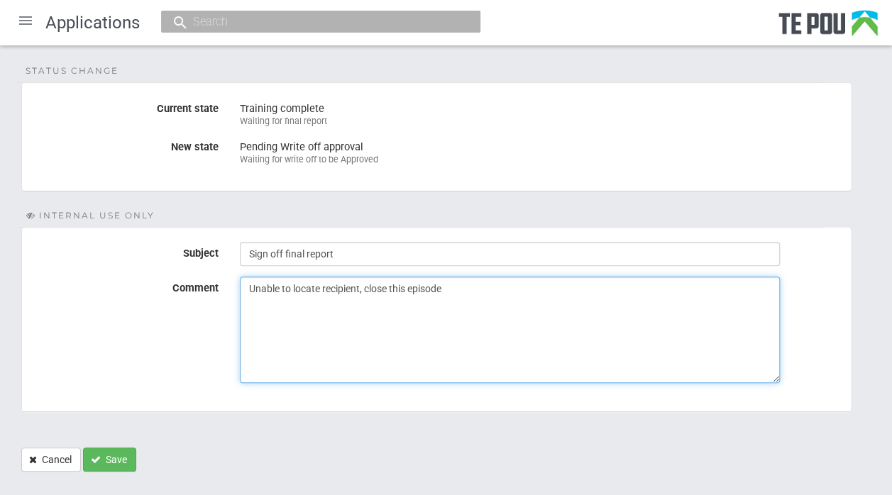
scroll to position [165, 0]
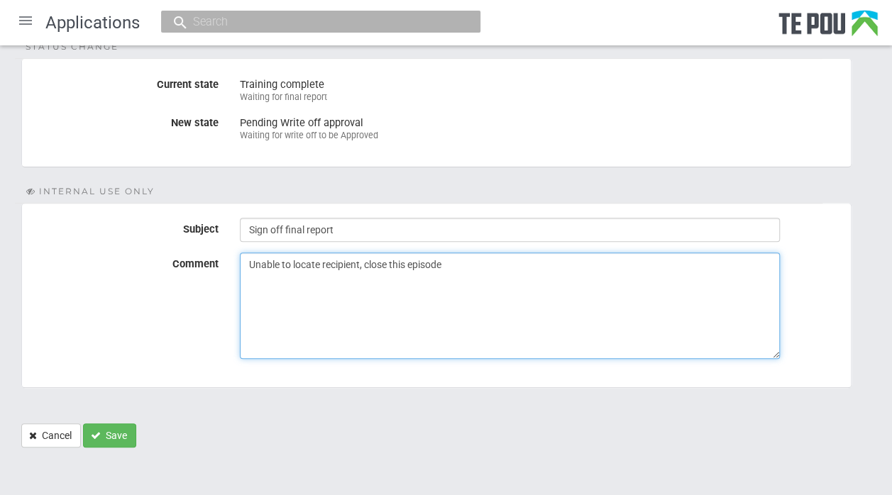
type textarea "Unable to locate recipient, close this episode"
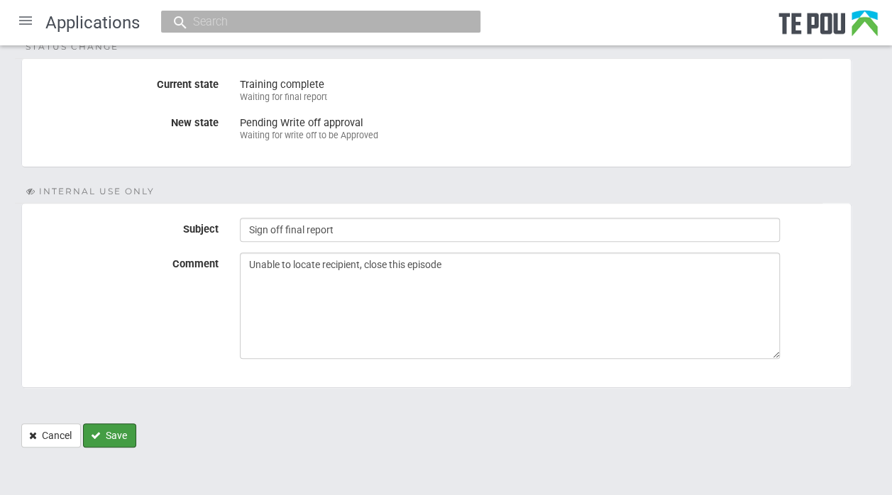
click at [109, 429] on button "Save" at bounding box center [109, 436] width 53 height 24
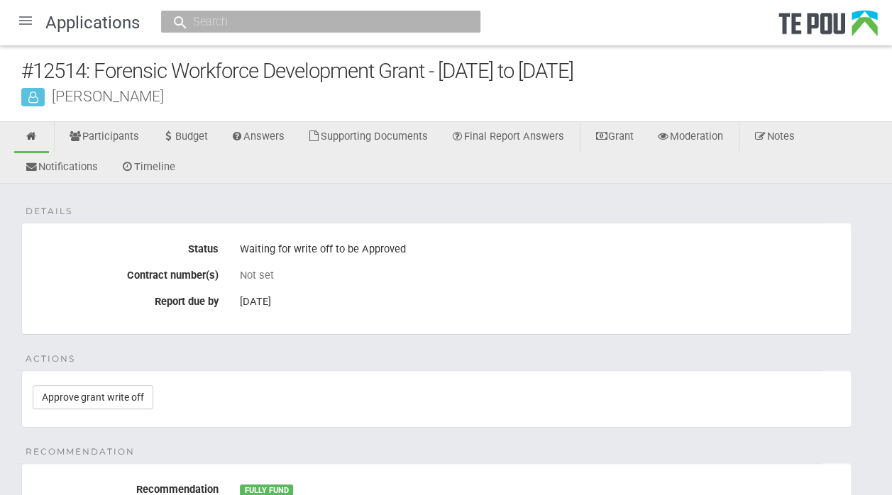
click at [23, 26] on div at bounding box center [26, 21] width 34 height 34
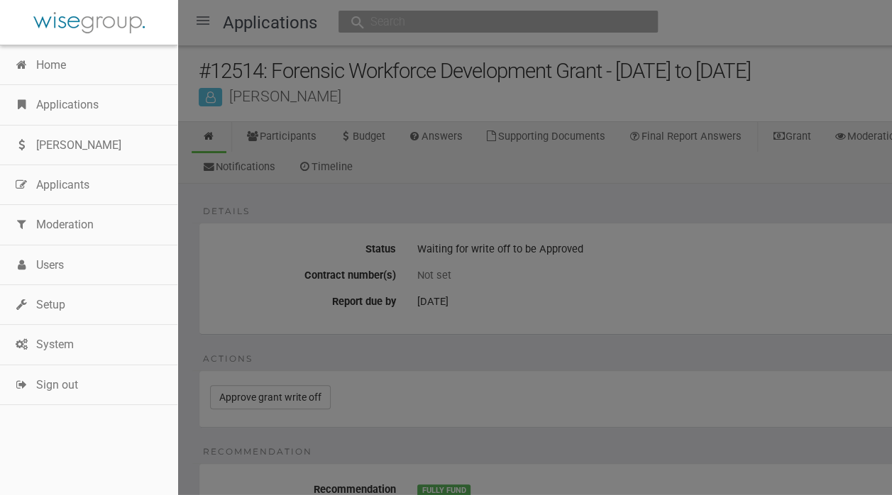
click at [79, 97] on link "Applications" at bounding box center [88, 105] width 177 height 40
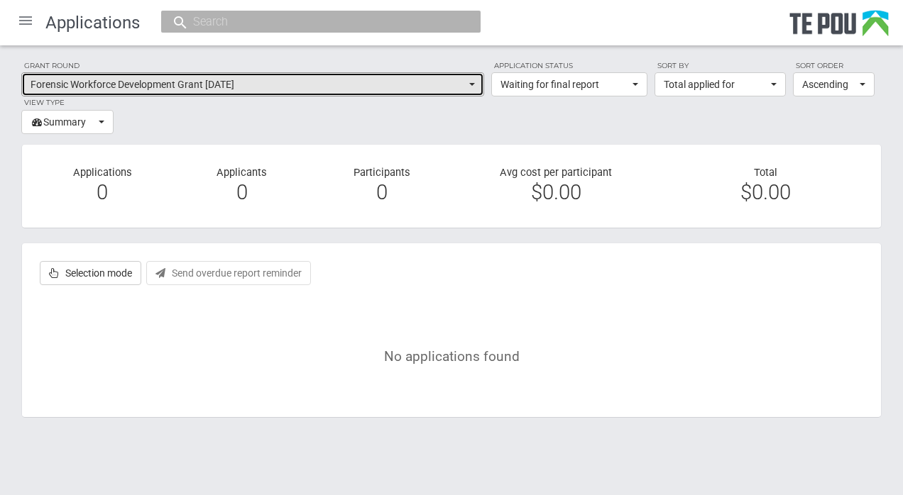
click at [475, 83] on button "Forensic Workforce Development Grant February 2022" at bounding box center [252, 84] width 463 height 24
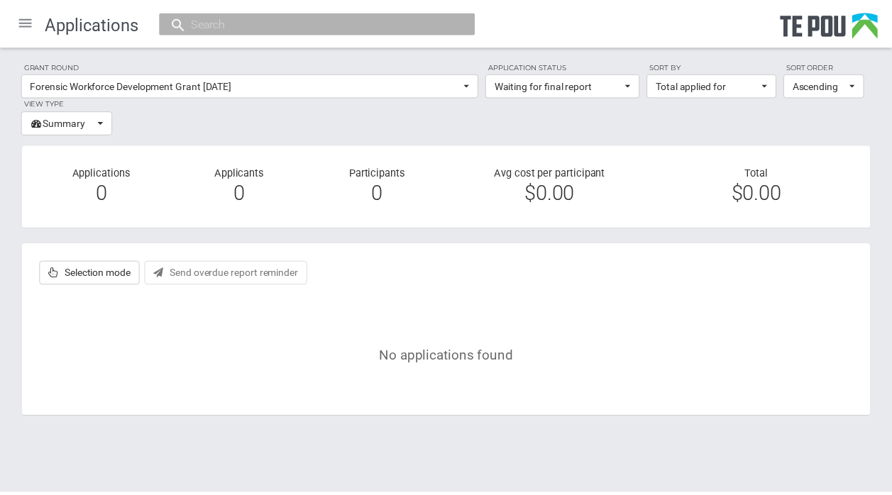
scroll to position [501, 0]
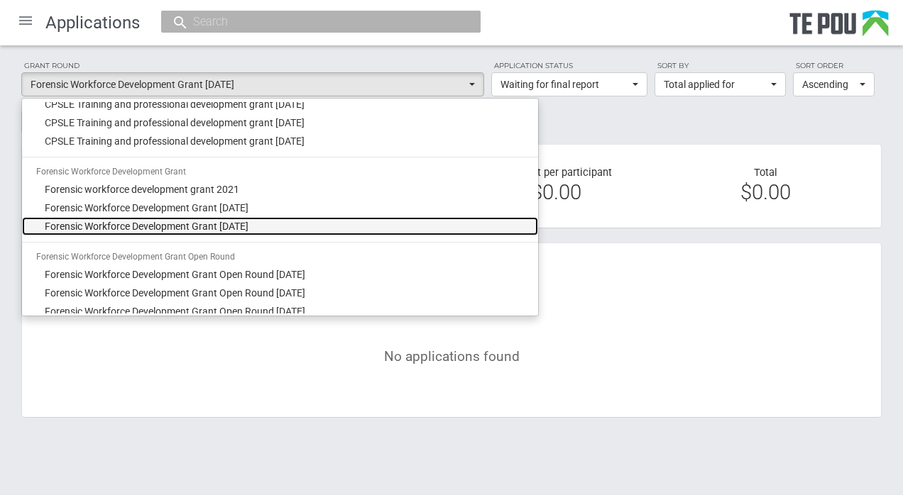
click at [221, 227] on span "Forensic Workforce Development Grant [DATE]" at bounding box center [147, 226] width 204 height 14
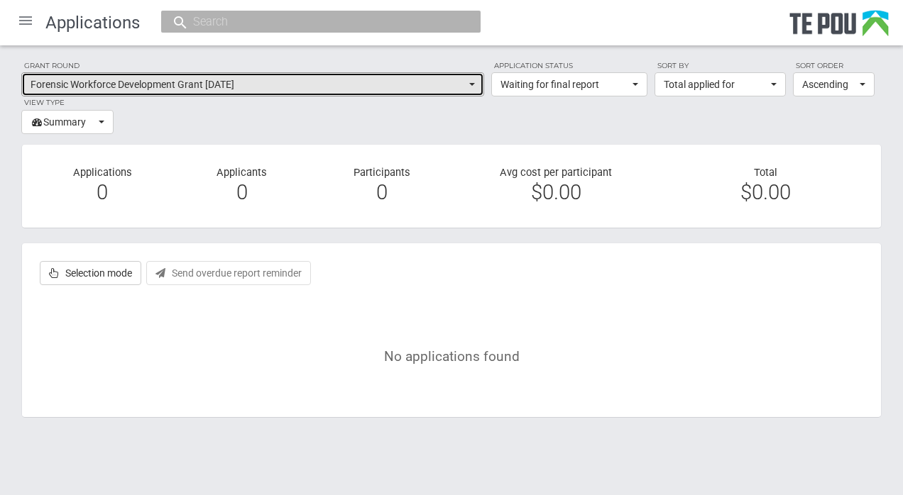
click at [475, 84] on button "Forensic Workforce Development Grant May 2022" at bounding box center [252, 84] width 463 height 24
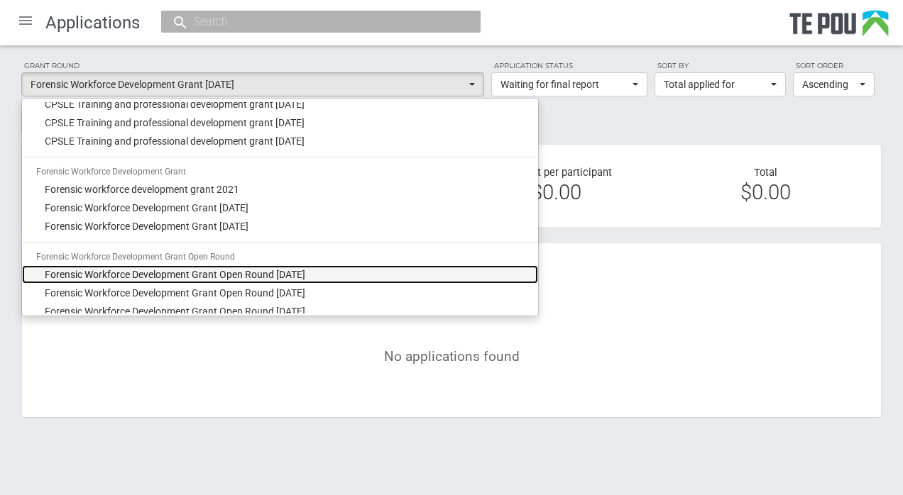
click at [297, 270] on span "Forensic Workforce Development Grant Open Round [DATE]" at bounding box center [175, 275] width 260 height 14
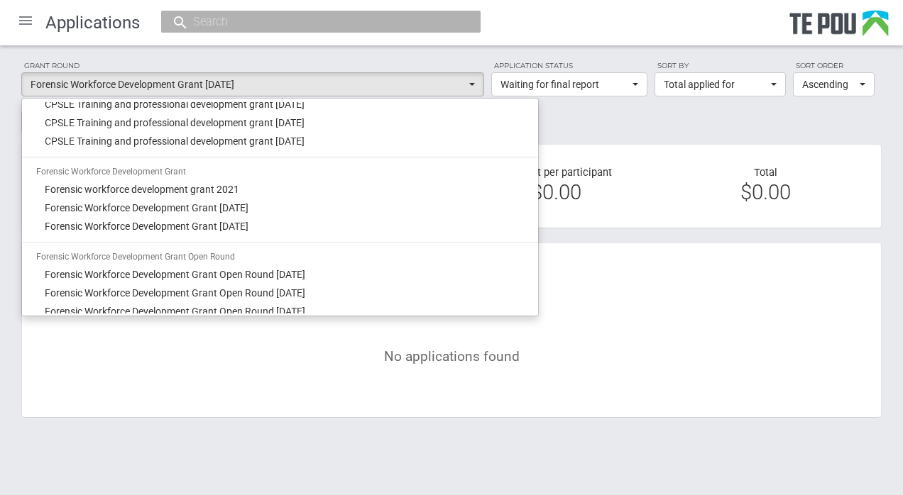
select select "44"
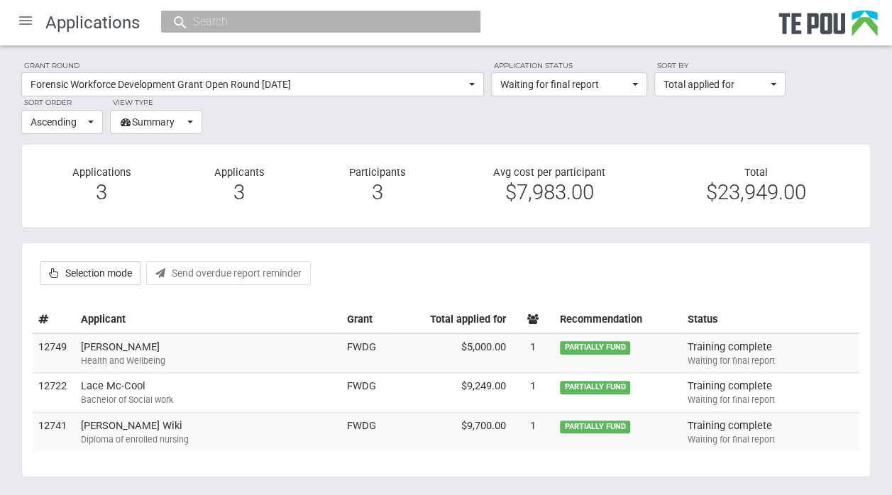
click at [94, 346] on td "Flora Rota Health and Wellbeing" at bounding box center [208, 354] width 266 height 40
click at [112, 355] on div "Health and Wellbeing" at bounding box center [208, 361] width 255 height 13
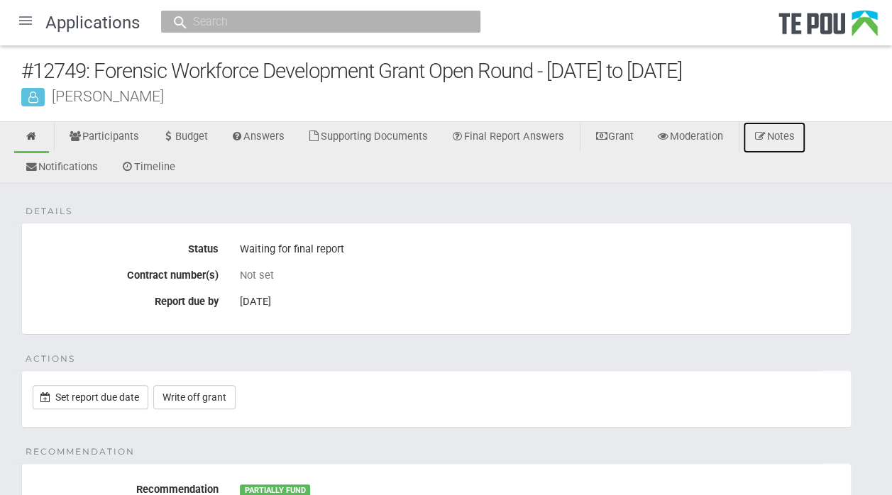
click at [796, 132] on link "Notes" at bounding box center [774, 137] width 62 height 31
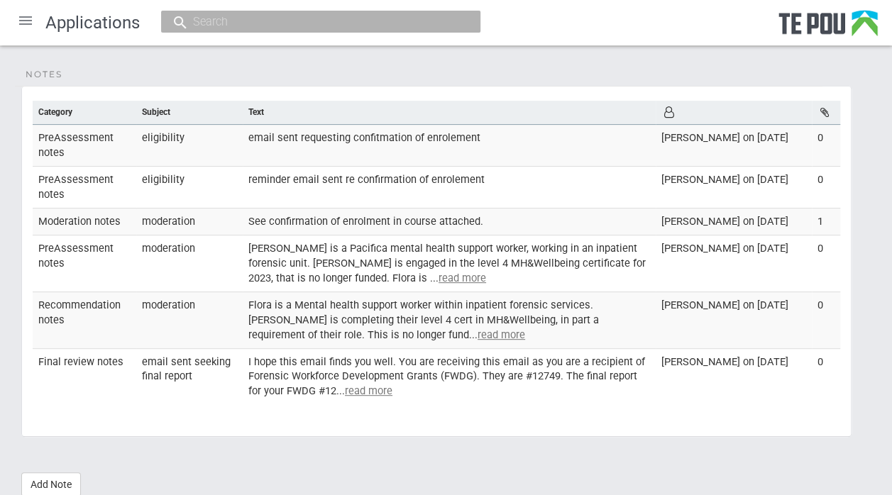
scroll to position [199, 0]
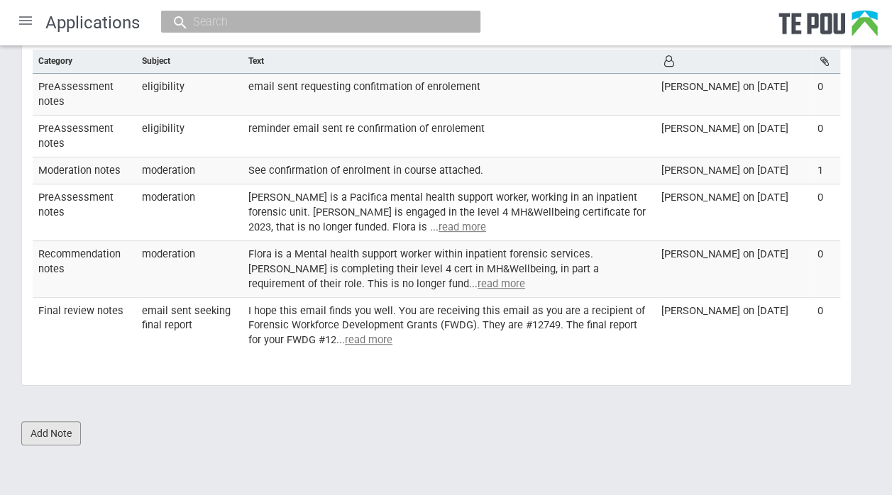
click at [40, 432] on link "Add Note" at bounding box center [51, 434] width 60 height 24
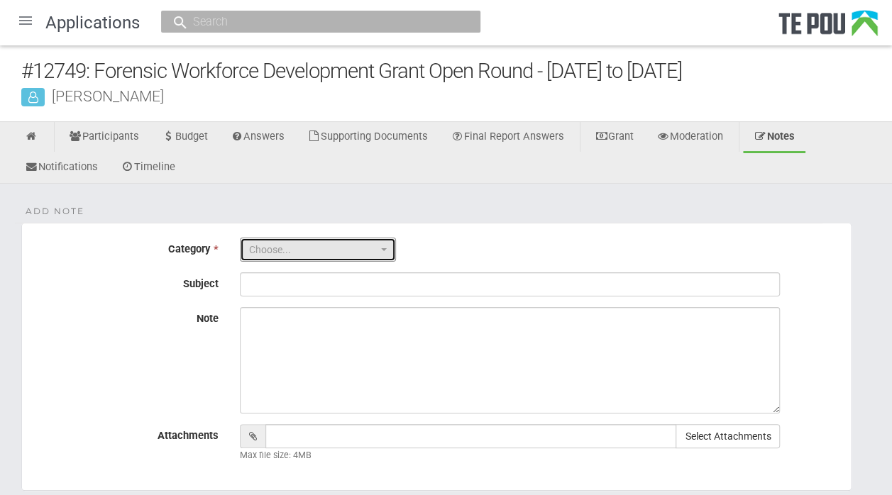
click at [385, 252] on button "Choose..." at bounding box center [318, 250] width 156 height 24
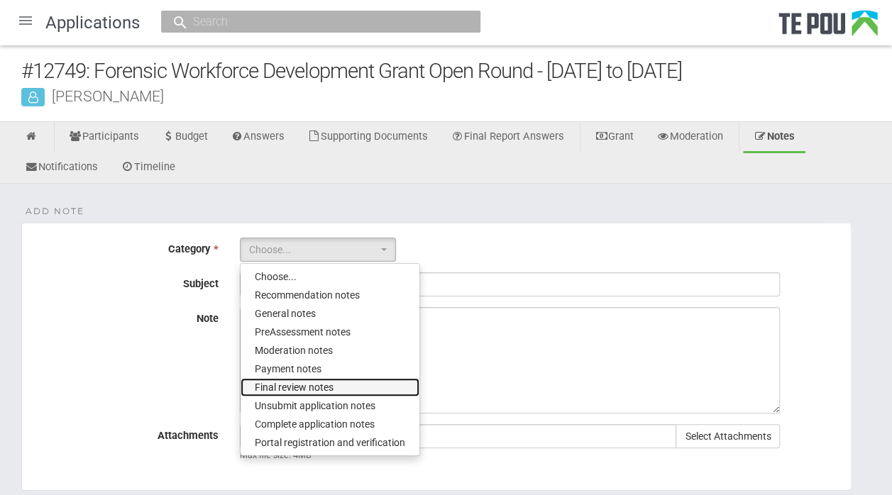
click at [306, 386] on span "Final review notes" at bounding box center [294, 387] width 79 height 14
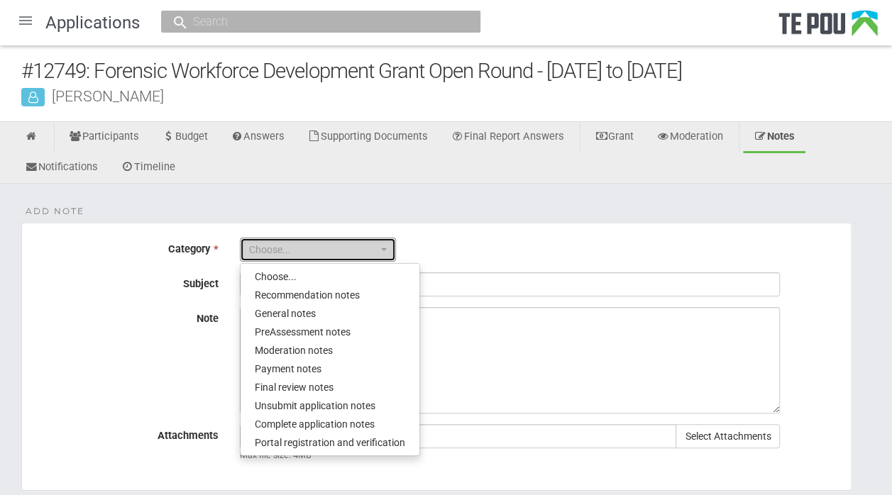
select select "6"
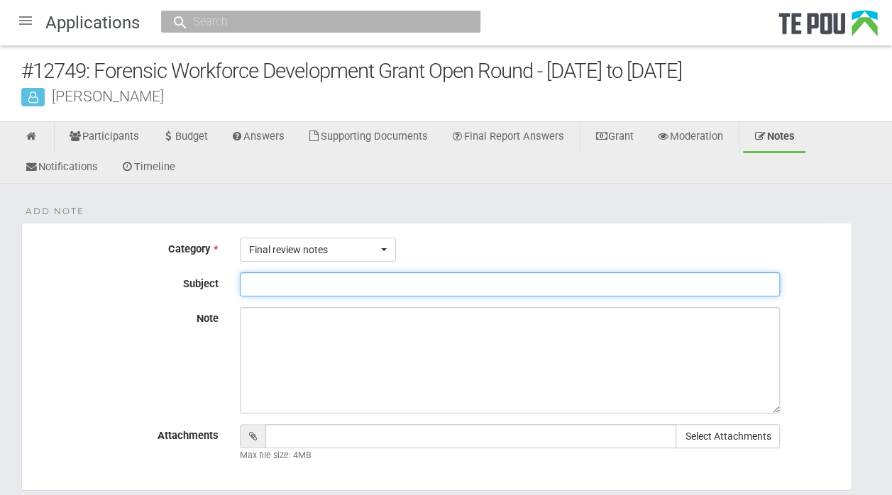
click at [275, 282] on input "Subject" at bounding box center [510, 284] width 540 height 24
type input "Sign off final report"
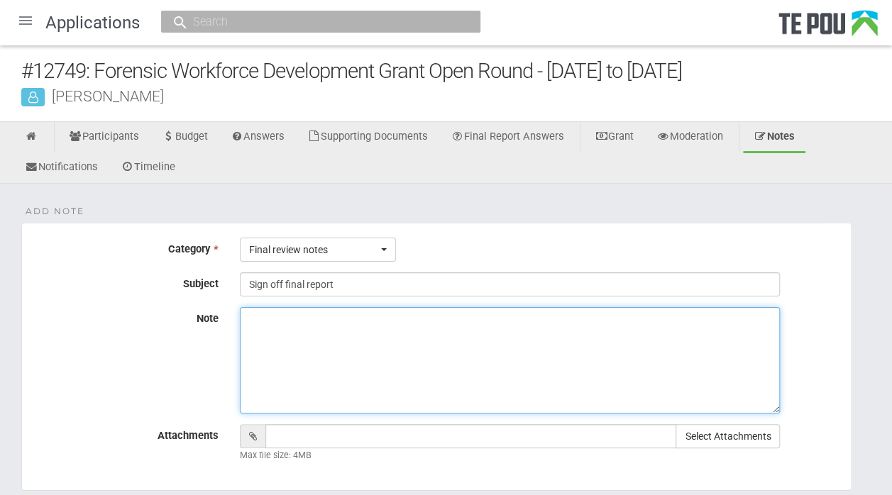
click at [254, 316] on textarea "Note" at bounding box center [510, 360] width 540 height 106
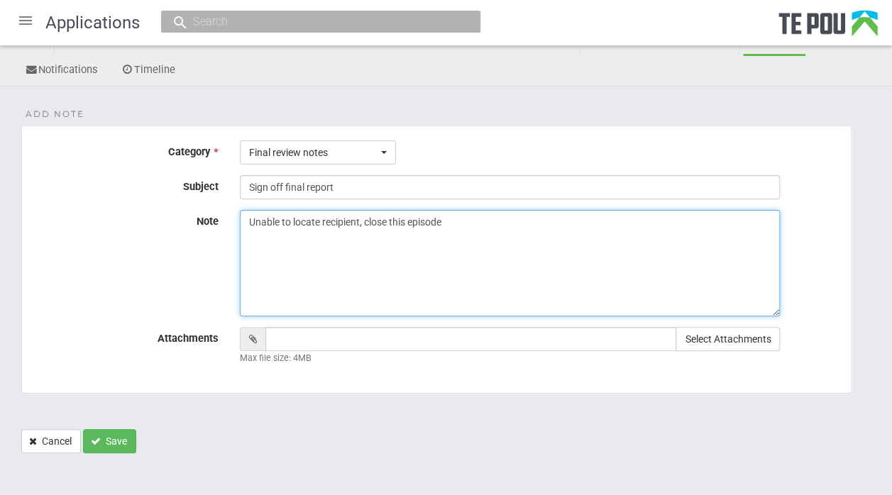
scroll to position [99, 0]
type textarea "Unable to locate recipient, close this episode"
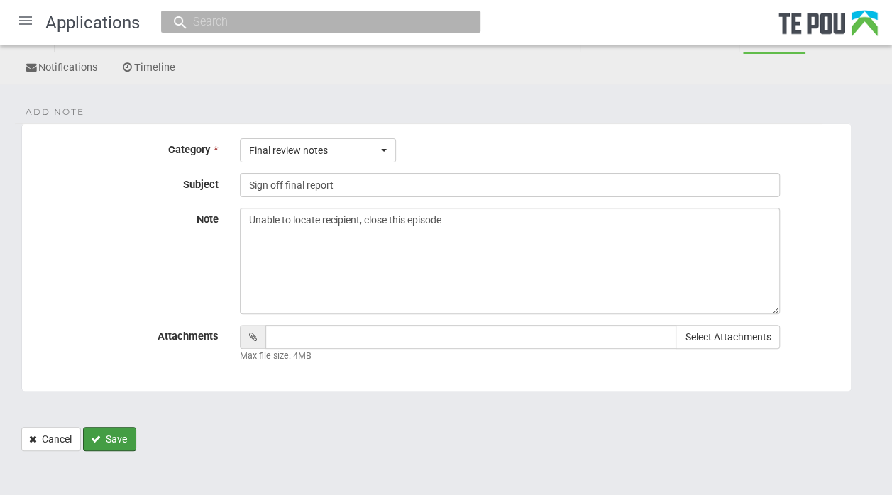
click at [126, 434] on button "Save" at bounding box center [109, 439] width 53 height 24
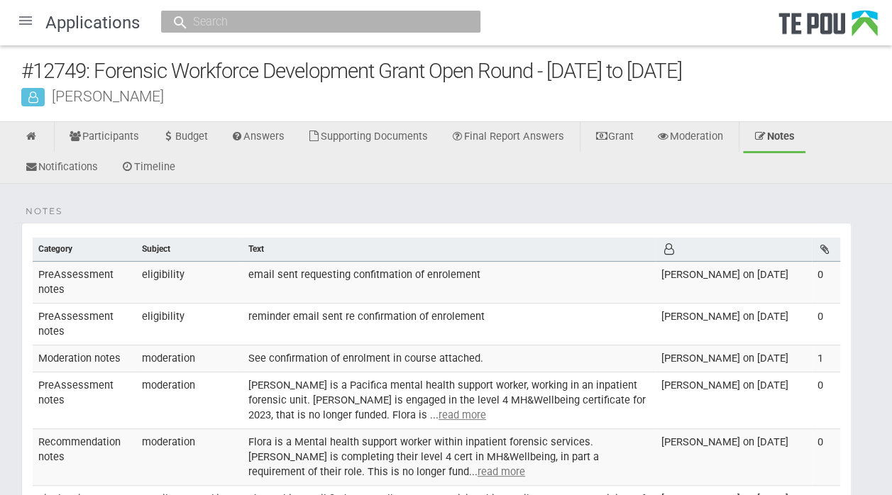
click at [26, 22] on div at bounding box center [26, 21] width 34 height 34
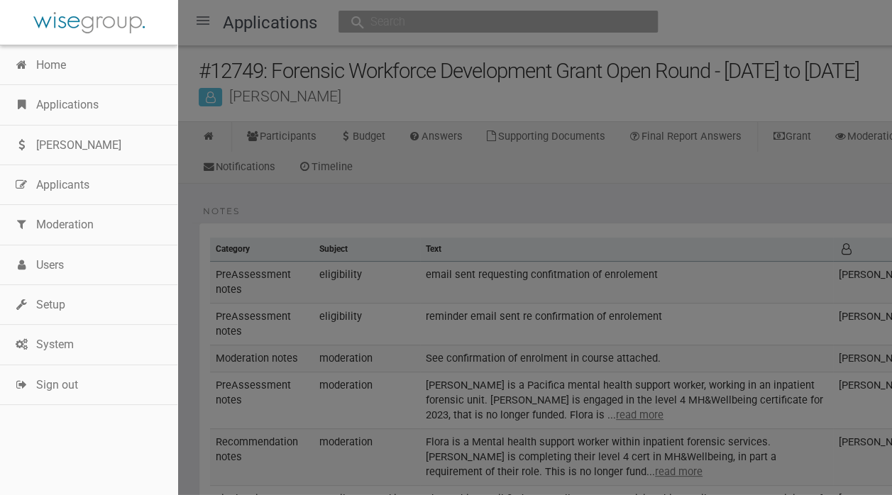
click at [69, 112] on link "Applications" at bounding box center [88, 105] width 177 height 40
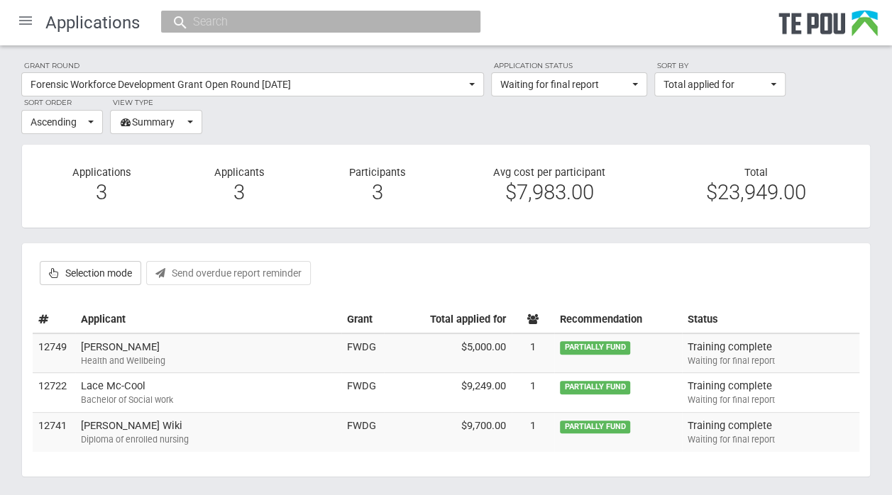
click at [113, 349] on td "[PERSON_NAME] Health and Wellbeing" at bounding box center [208, 354] width 266 height 40
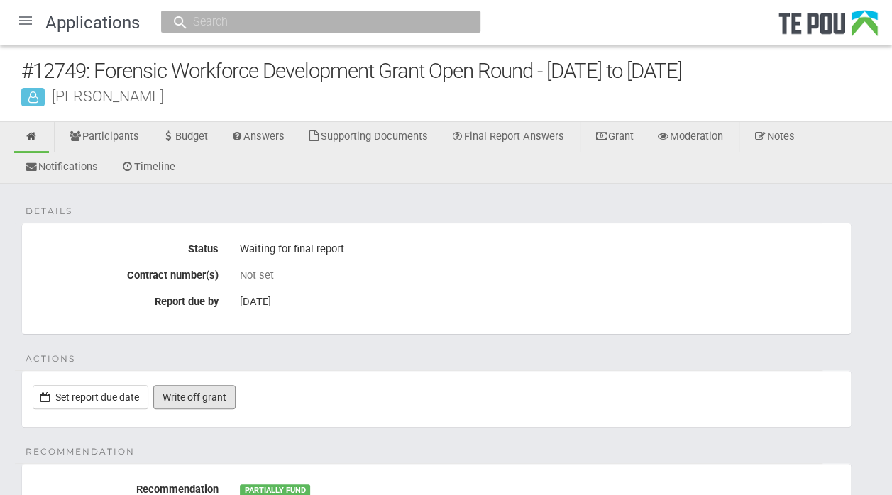
click at [214, 398] on link "Write off grant" at bounding box center [194, 397] width 82 height 24
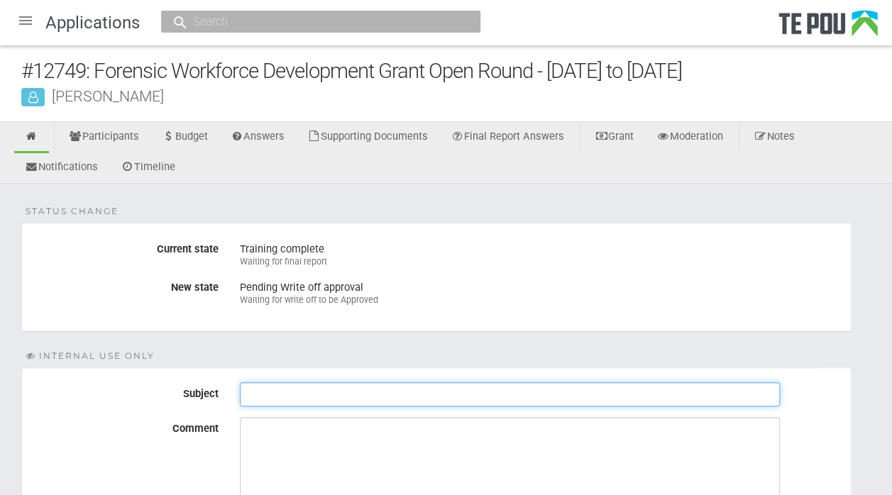
click at [262, 396] on input "Subject" at bounding box center [510, 394] width 540 height 24
type input "Sign off final report"
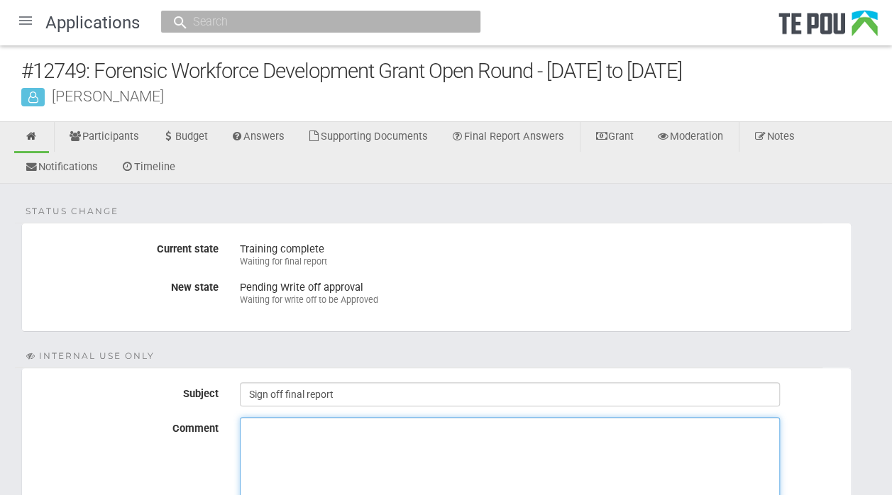
click at [270, 432] on textarea "Comment" at bounding box center [510, 470] width 540 height 106
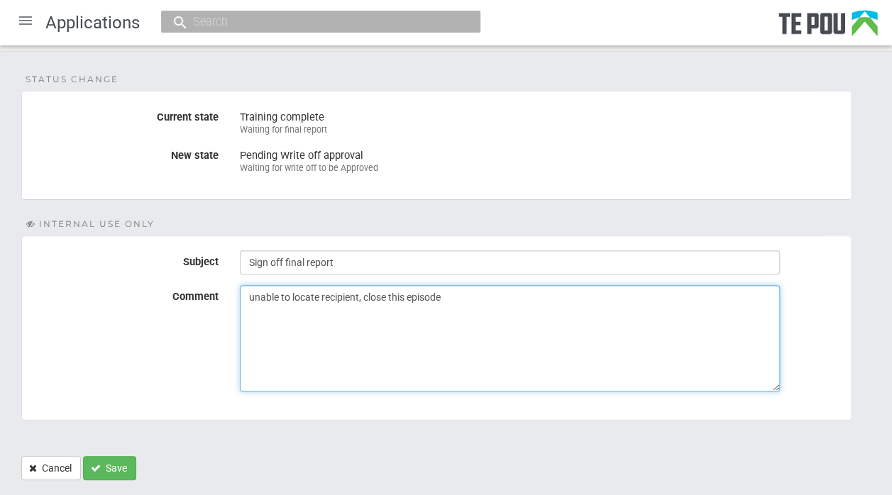
scroll to position [165, 0]
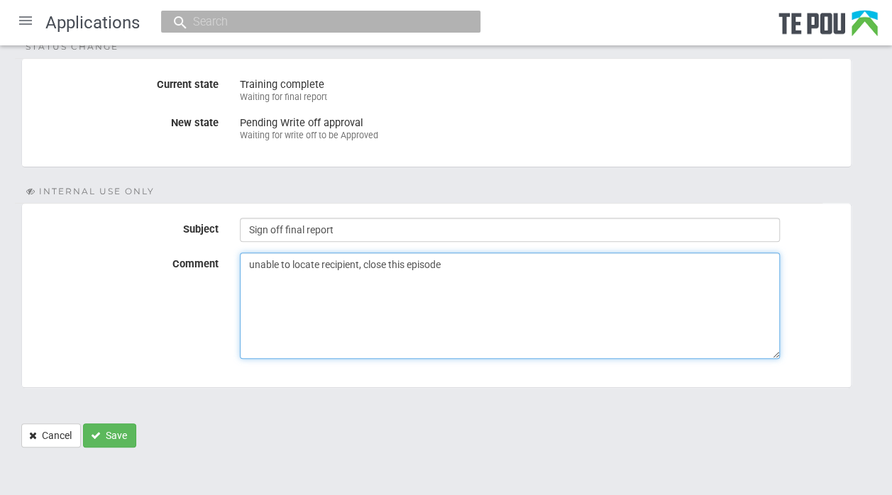
type textarea "unable to locate recipient, close this episode"
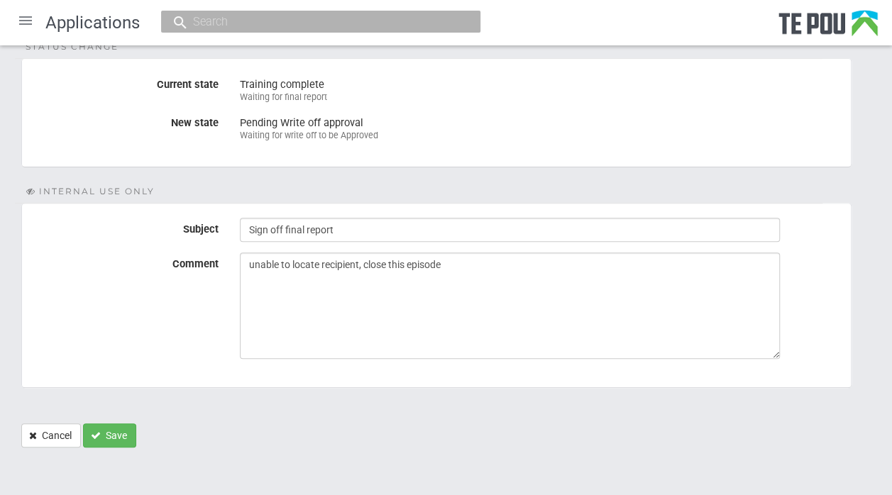
click at [783, 389] on form "Status change Current state Training complete Waiting for final report New stat…" at bounding box center [445, 253] width 849 height 390
click at [111, 433] on button "Save" at bounding box center [109, 436] width 53 height 24
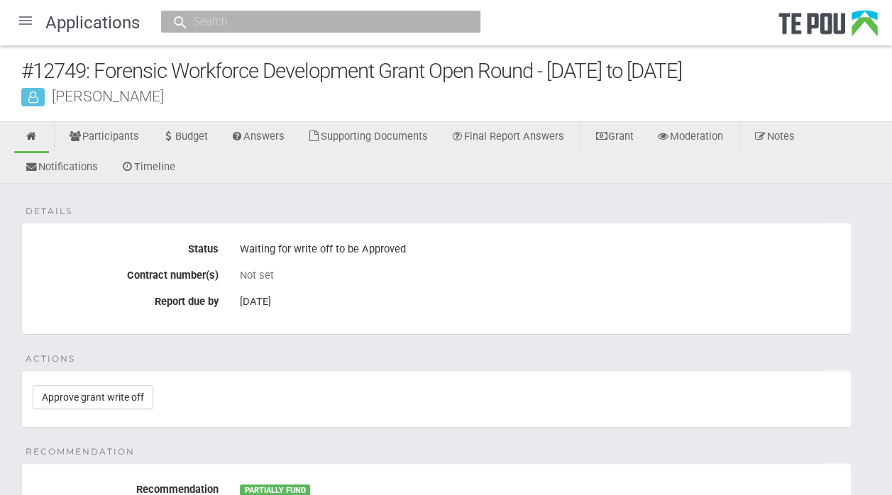
click at [22, 18] on div at bounding box center [26, 21] width 34 height 34
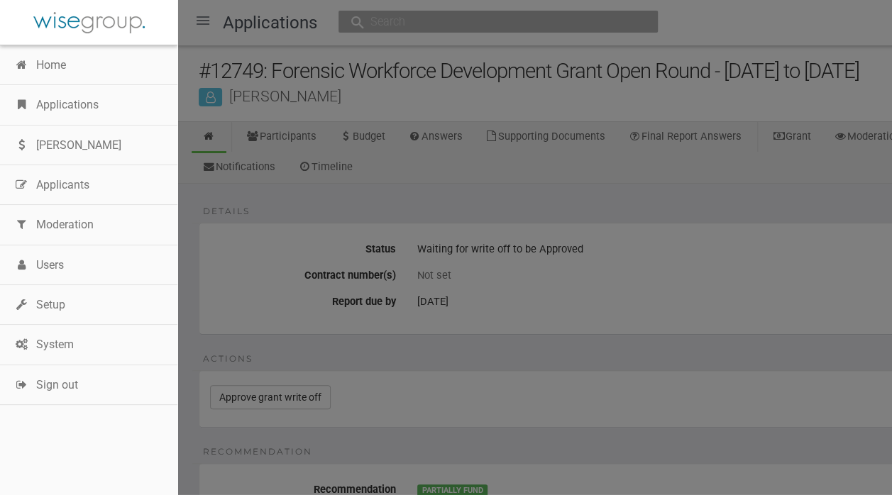
click at [72, 104] on link "Applications" at bounding box center [88, 105] width 177 height 40
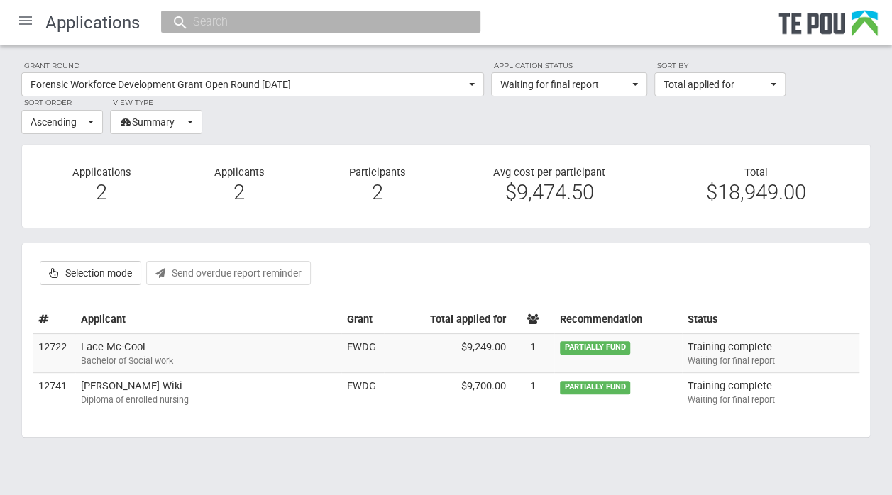
click at [143, 351] on td "Lace Mc-Cool Bachelor of Social work" at bounding box center [208, 354] width 266 height 40
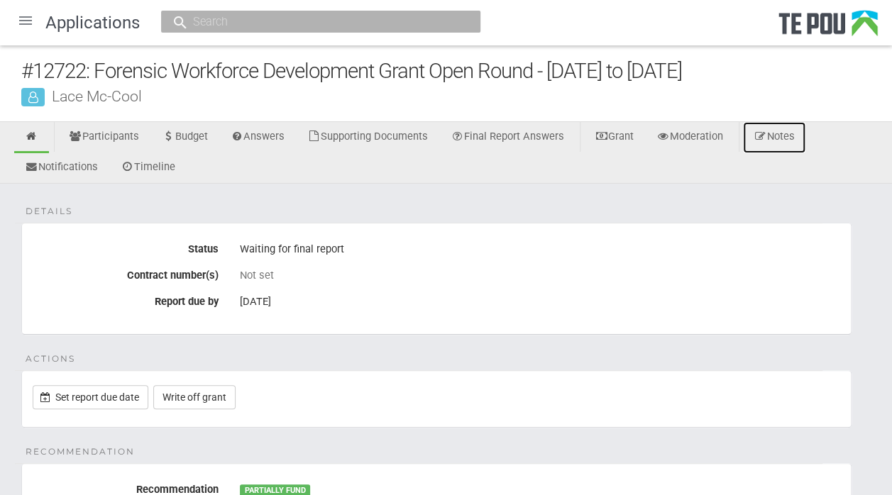
click at [798, 136] on link "Notes" at bounding box center [774, 137] width 62 height 31
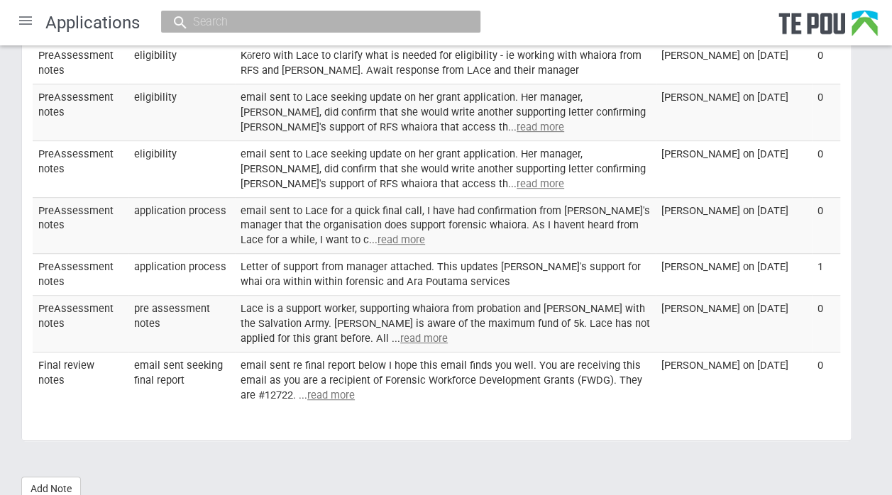
scroll to position [327, 0]
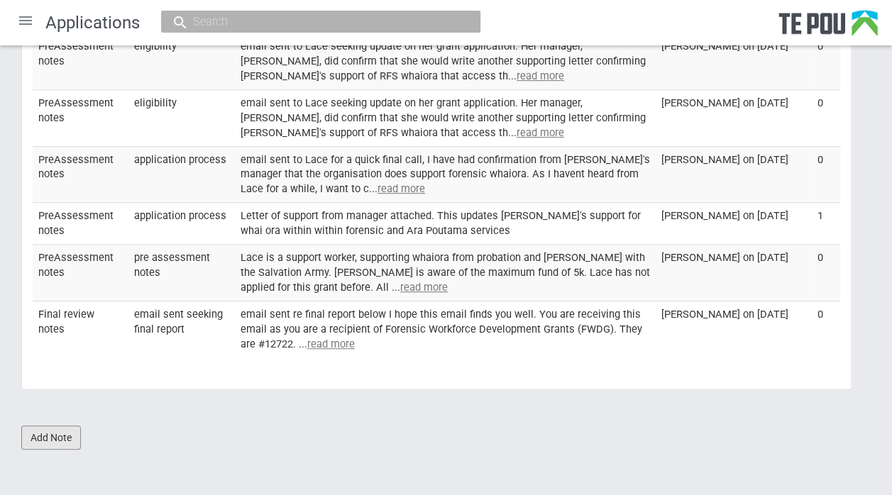
click at [50, 433] on link "Add Note" at bounding box center [51, 438] width 60 height 24
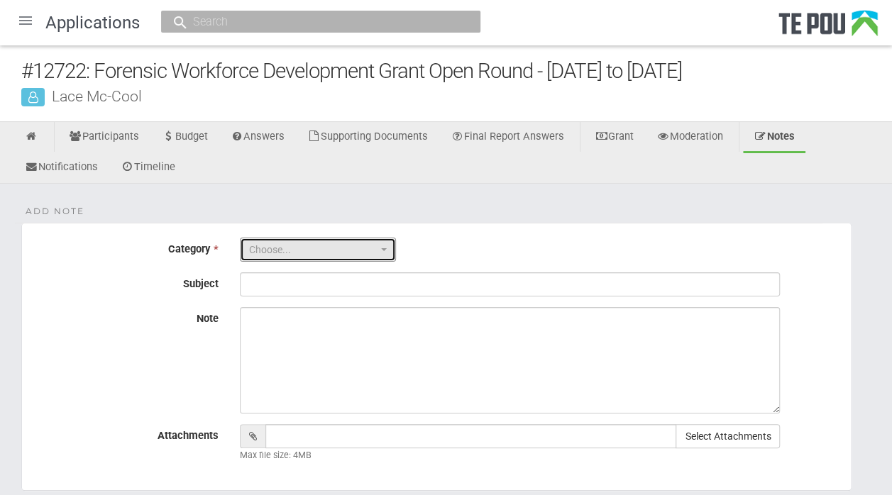
click at [392, 246] on button "Choose..." at bounding box center [318, 250] width 156 height 24
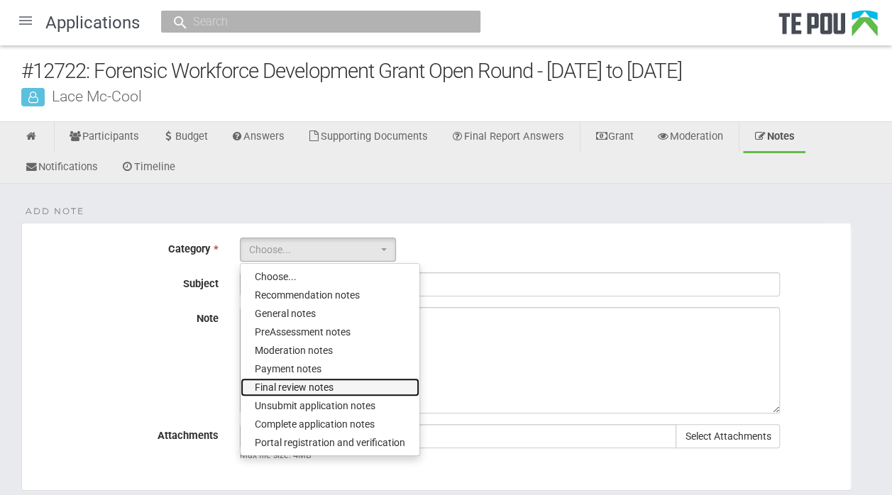
click at [319, 385] on span "Final review notes" at bounding box center [294, 387] width 79 height 14
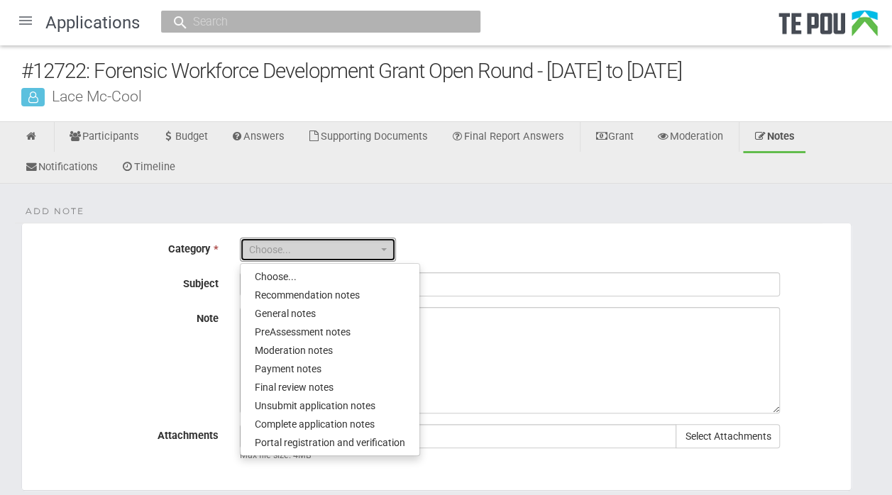
select select "6"
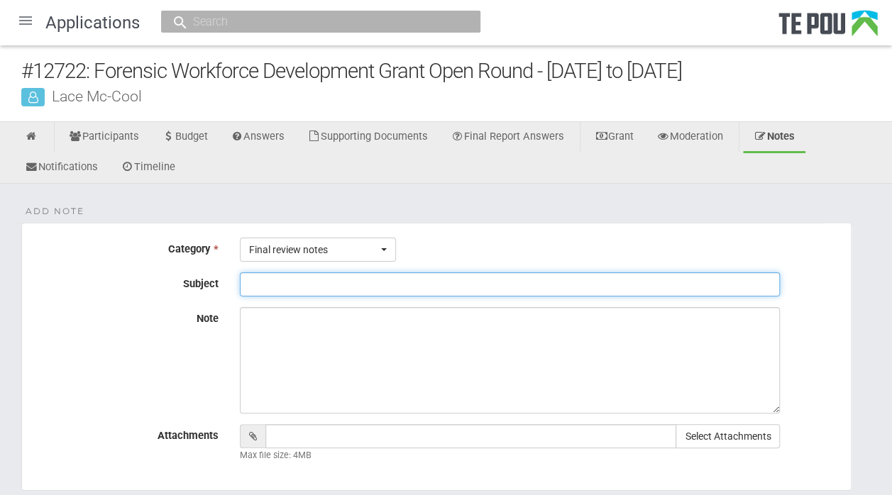
click at [292, 278] on input "Subject" at bounding box center [510, 284] width 540 height 24
type input "Sign off final report"
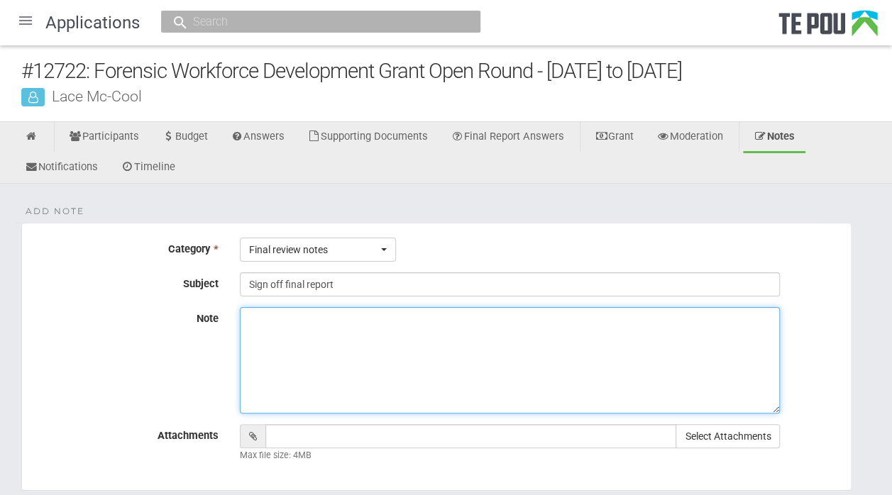
click at [284, 327] on textarea "Note" at bounding box center [510, 360] width 540 height 106
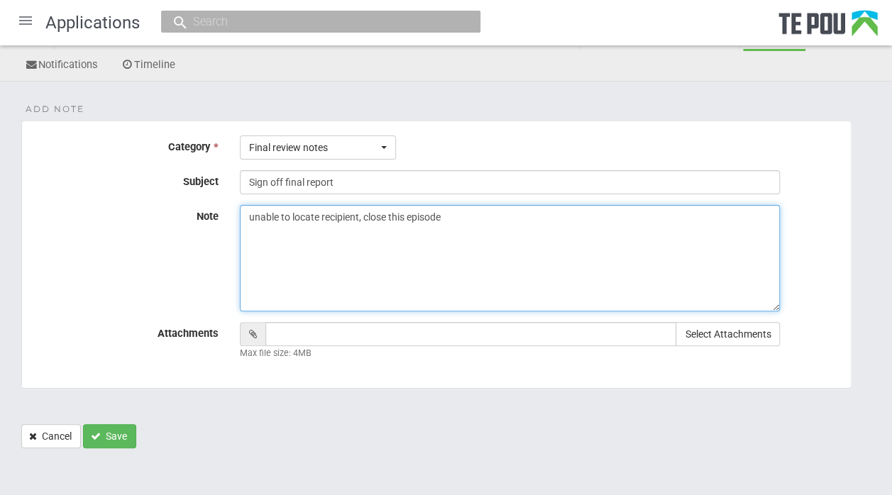
type textarea "unable to locate recipient, close this episode"
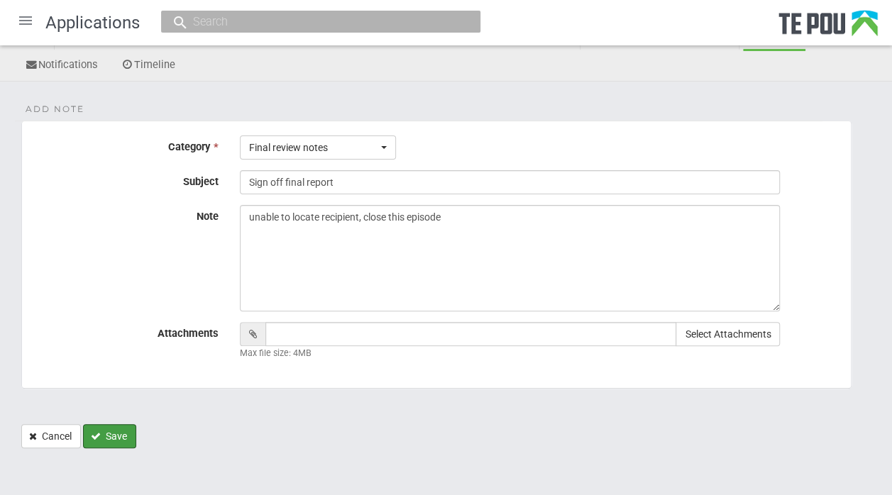
click at [114, 437] on button "Save" at bounding box center [109, 436] width 53 height 24
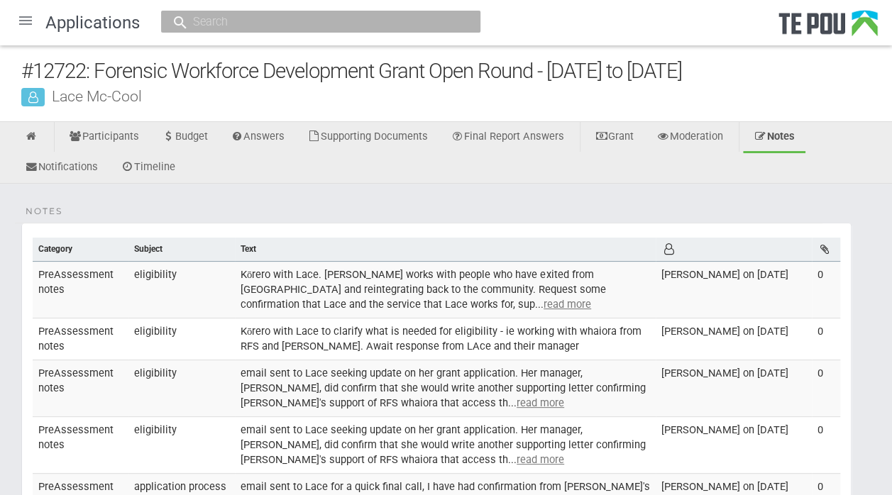
click at [23, 16] on div at bounding box center [26, 21] width 34 height 34
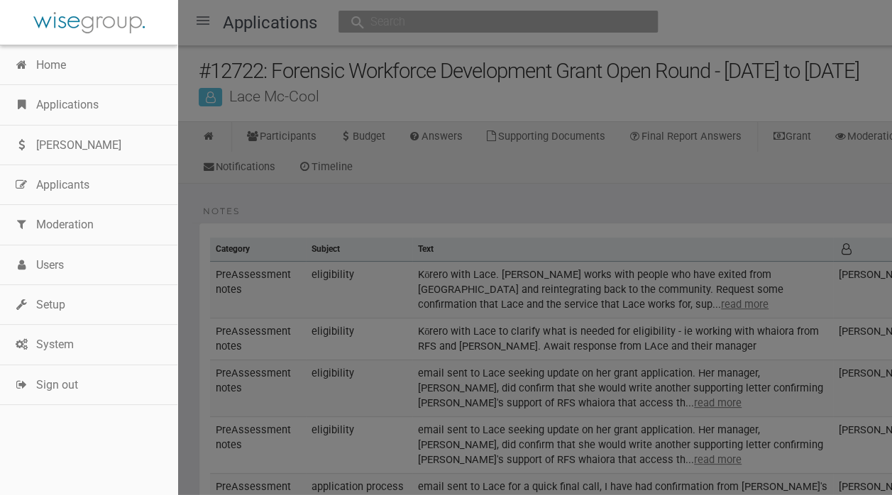
click at [60, 108] on link "Applications" at bounding box center [88, 105] width 177 height 40
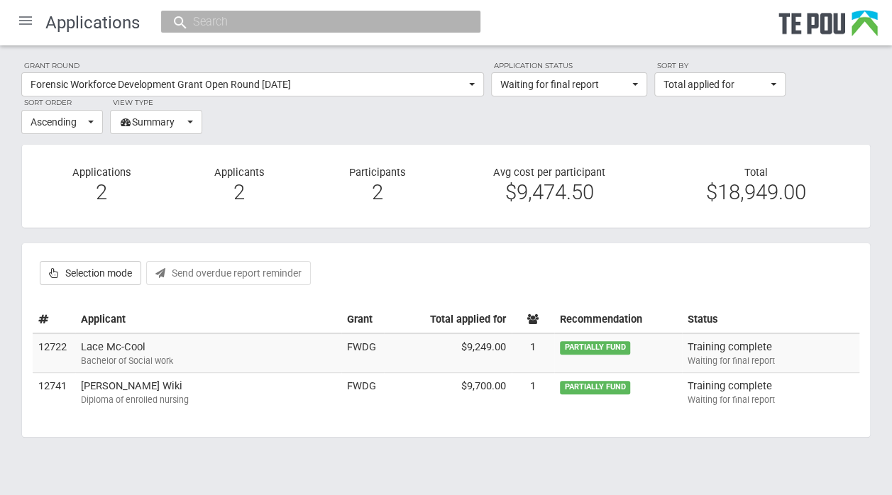
click at [128, 351] on td "Lace Mc-Cool Bachelor of Social work" at bounding box center [208, 354] width 266 height 40
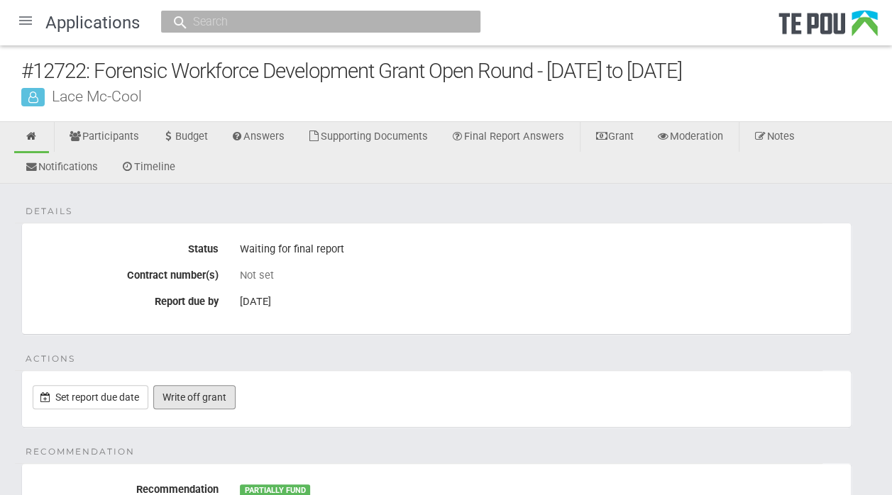
click at [200, 390] on link "Write off grant" at bounding box center [194, 397] width 82 height 24
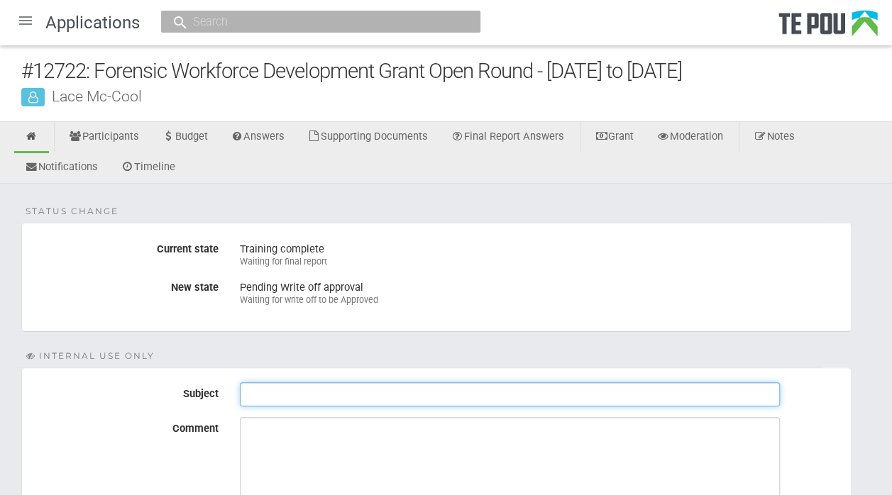
click at [262, 392] on input "Subject" at bounding box center [510, 394] width 540 height 24
type input "Sign off final report"
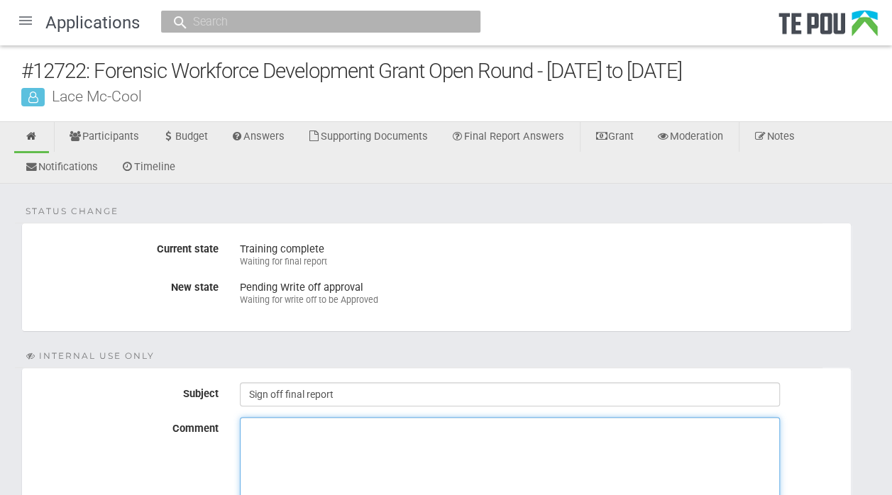
click at [251, 434] on textarea "Comment" at bounding box center [510, 470] width 540 height 106
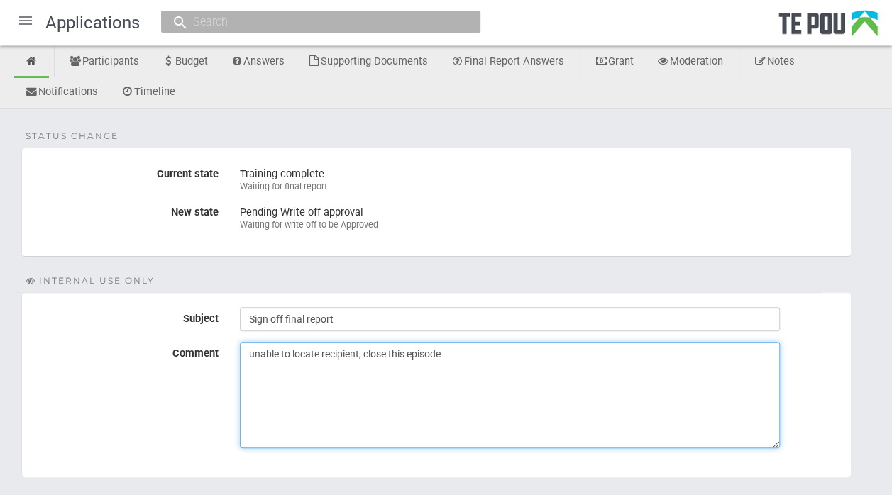
scroll to position [165, 0]
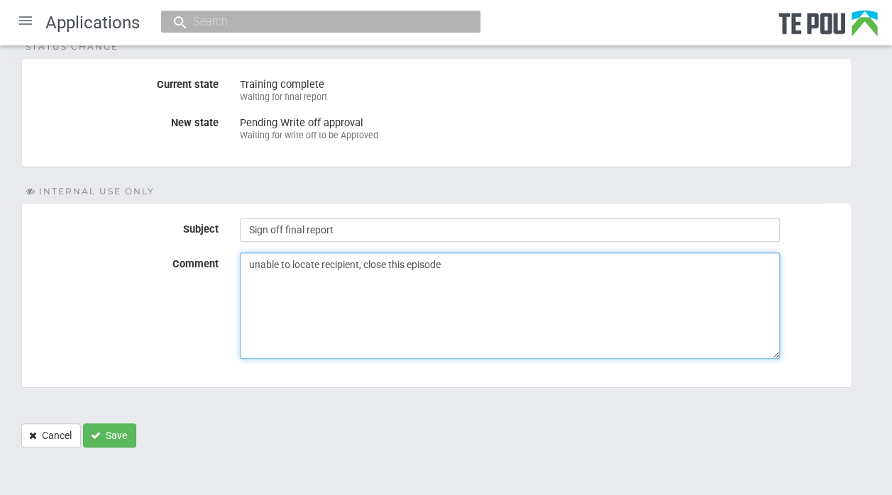
type textarea "unable to locate recipient, close this episode"
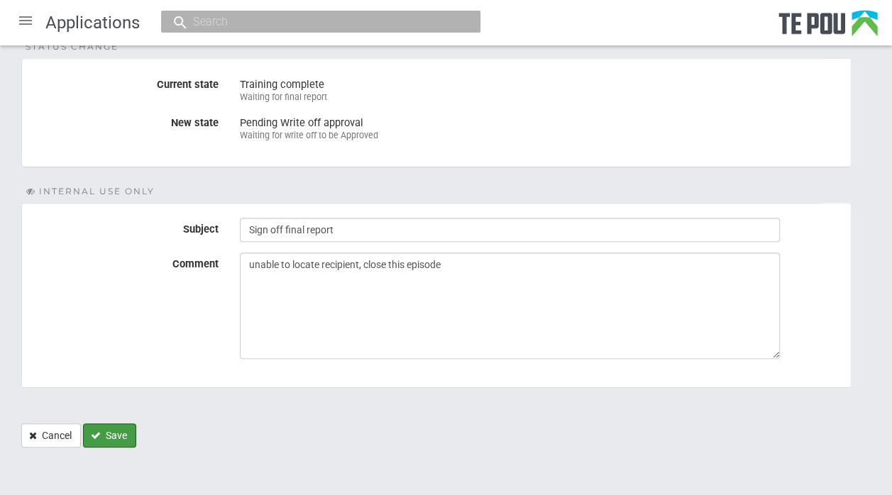
click at [115, 436] on button "Save" at bounding box center [109, 436] width 53 height 24
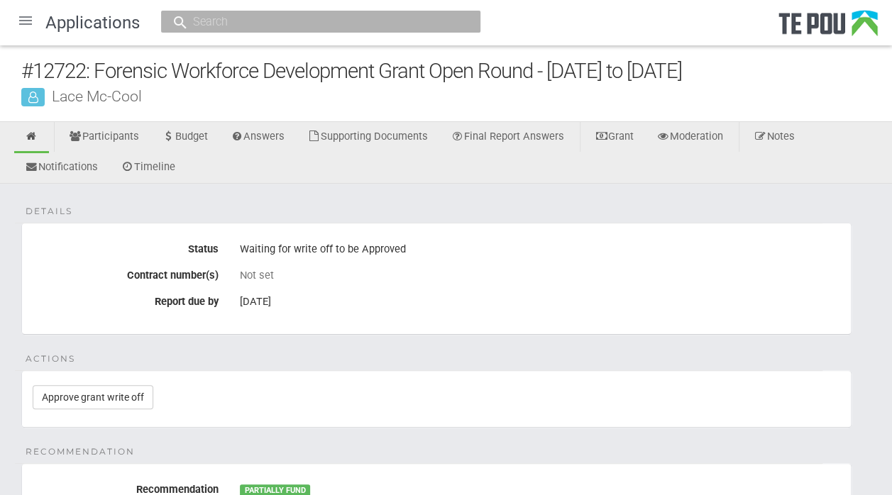
click at [22, 16] on div at bounding box center [26, 21] width 34 height 34
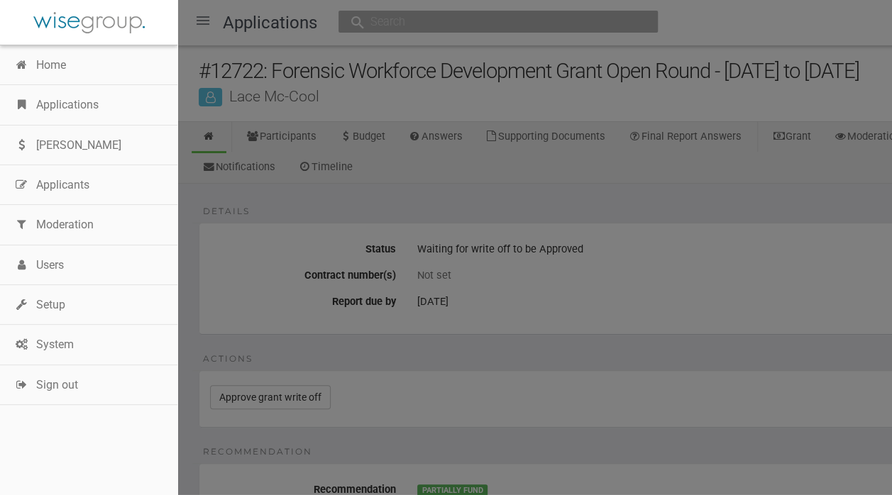
click at [75, 111] on link "Applications" at bounding box center [88, 105] width 177 height 40
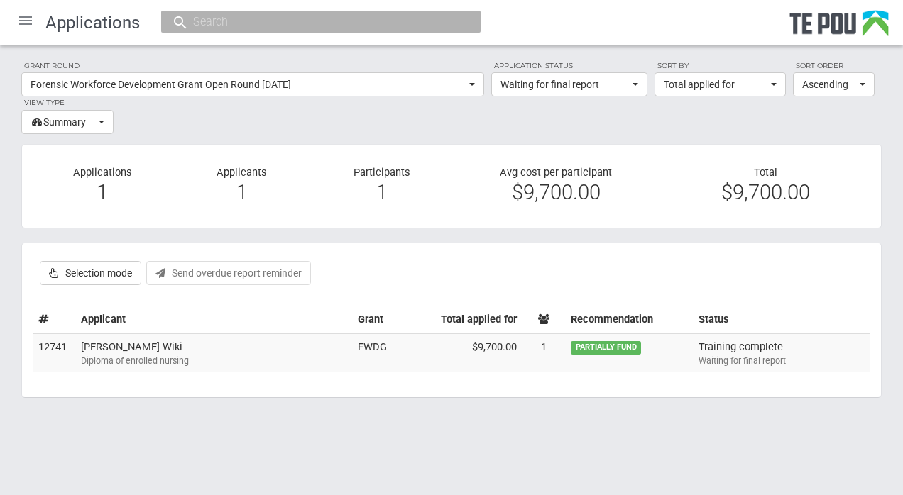
click at [142, 351] on td "[PERSON_NAME] Wiki Diploma of enrolled nursing" at bounding box center [213, 354] width 277 height 40
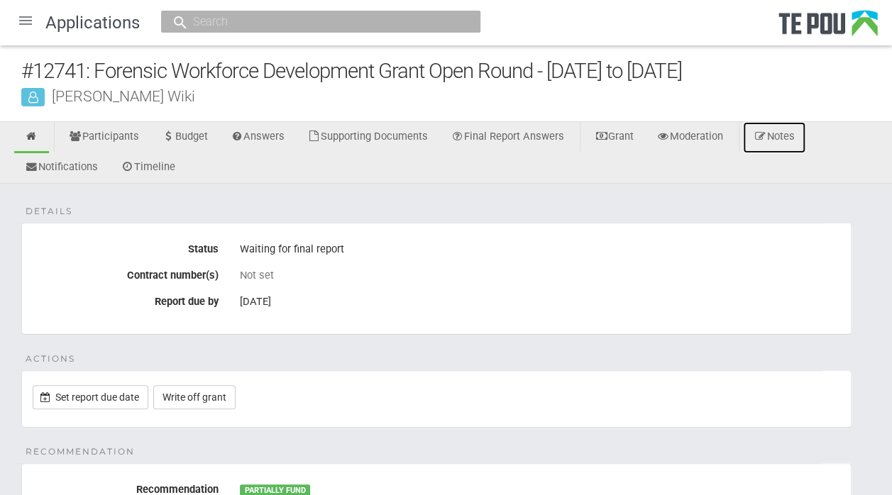
click at [793, 138] on link "Notes" at bounding box center [774, 137] width 62 height 31
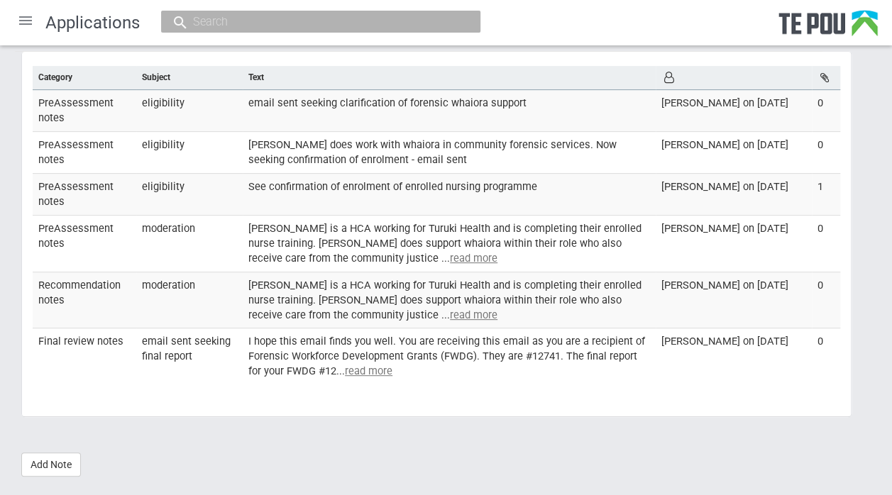
scroll to position [199, 0]
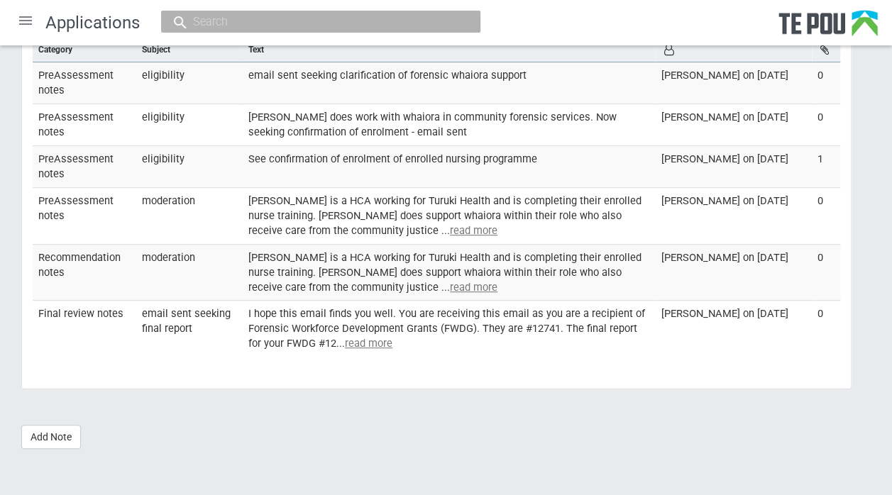
click at [54, 443] on link "Add Note" at bounding box center [51, 437] width 60 height 24
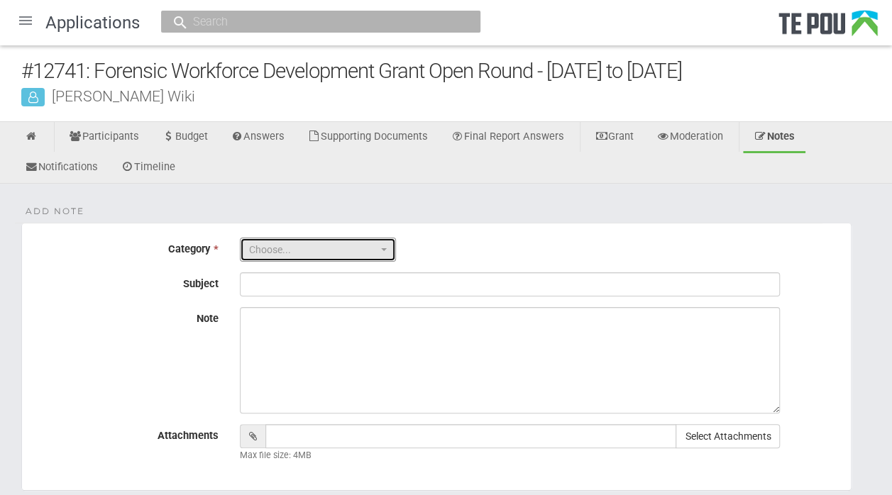
click at [311, 250] on span "Choose..." at bounding box center [313, 250] width 128 height 14
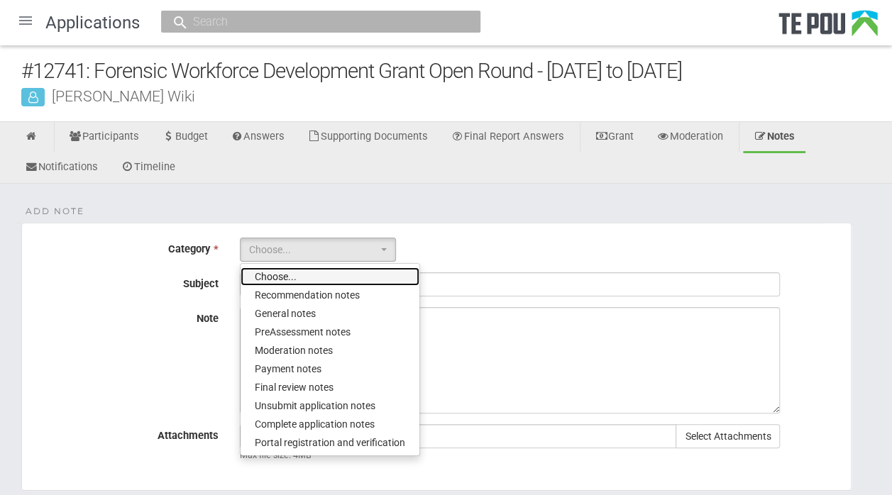
click at [321, 387] on span "Final review notes" at bounding box center [294, 387] width 79 height 14
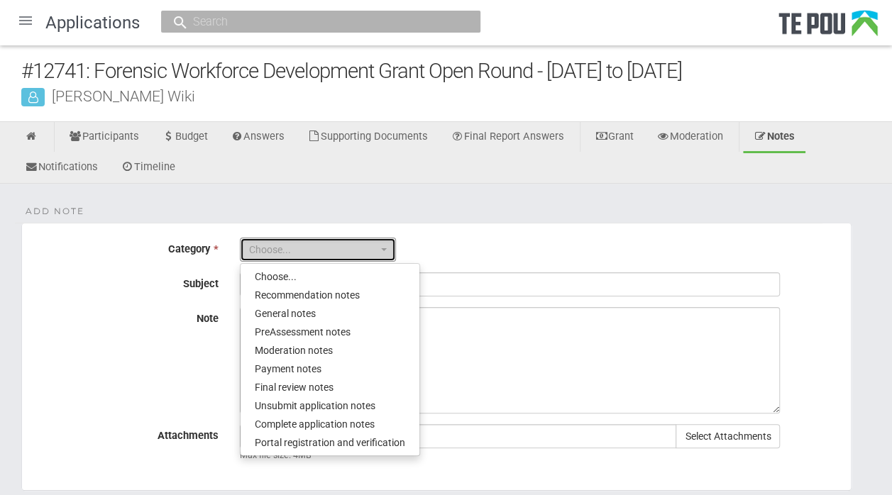
select select "6"
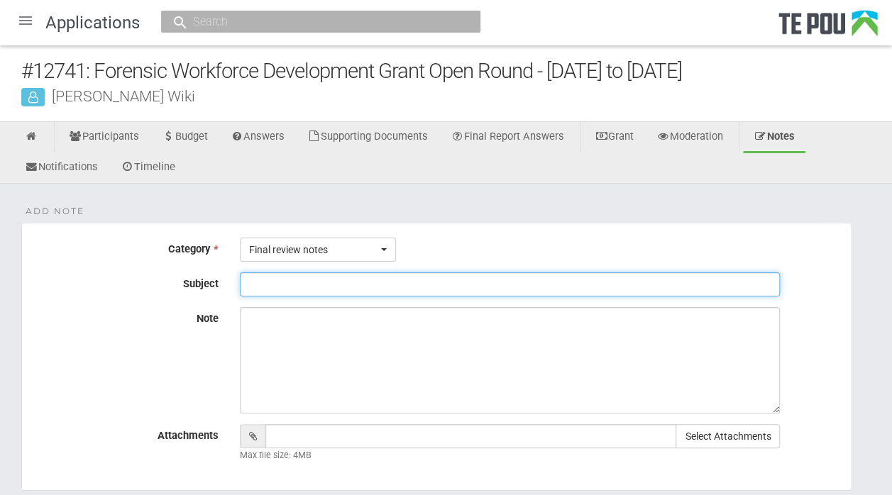
click at [324, 288] on input "Subject" at bounding box center [510, 284] width 540 height 24
type input "Sign off final report"
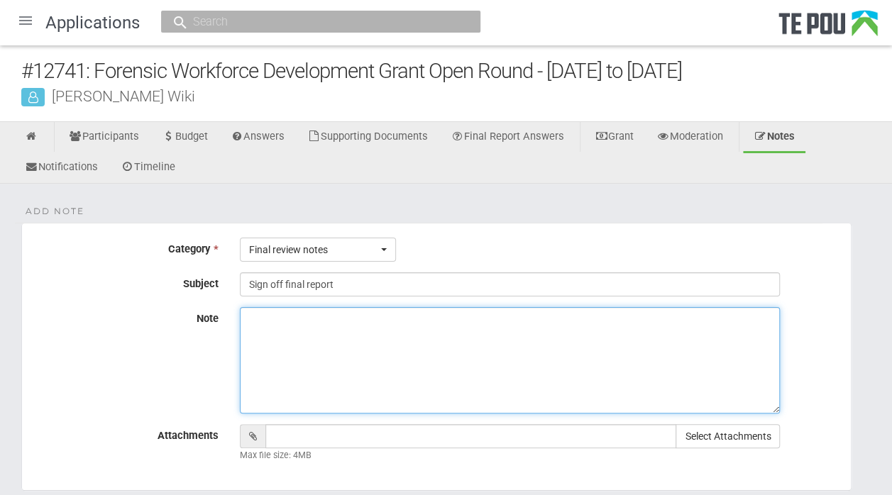
click at [322, 322] on textarea "Note" at bounding box center [510, 360] width 540 height 106
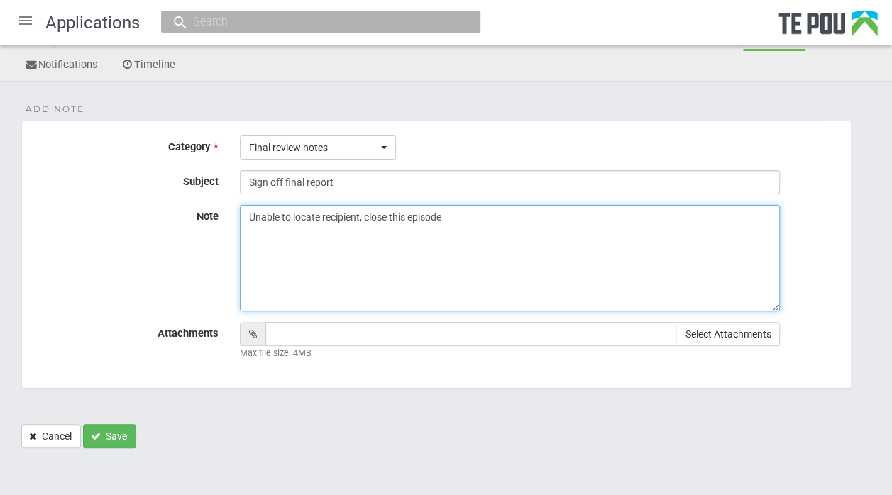
type textarea "Unable to locate recipient, close this episode"
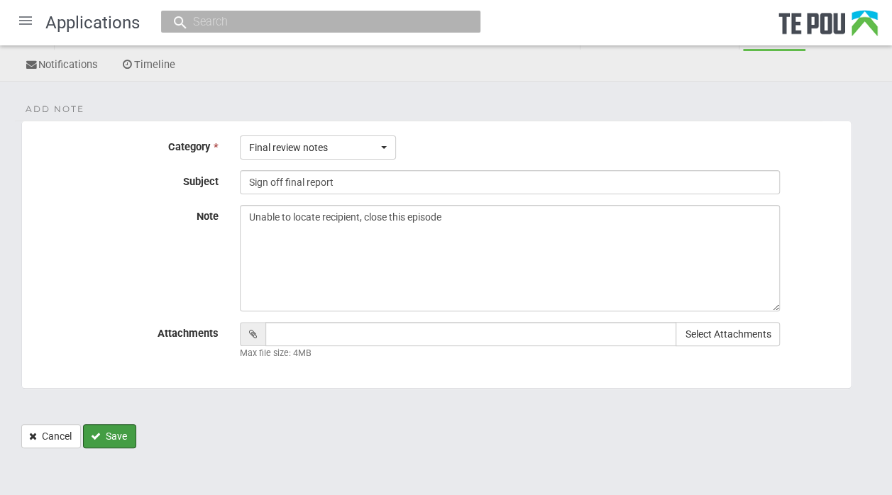
click at [119, 441] on button "Save" at bounding box center [109, 436] width 53 height 24
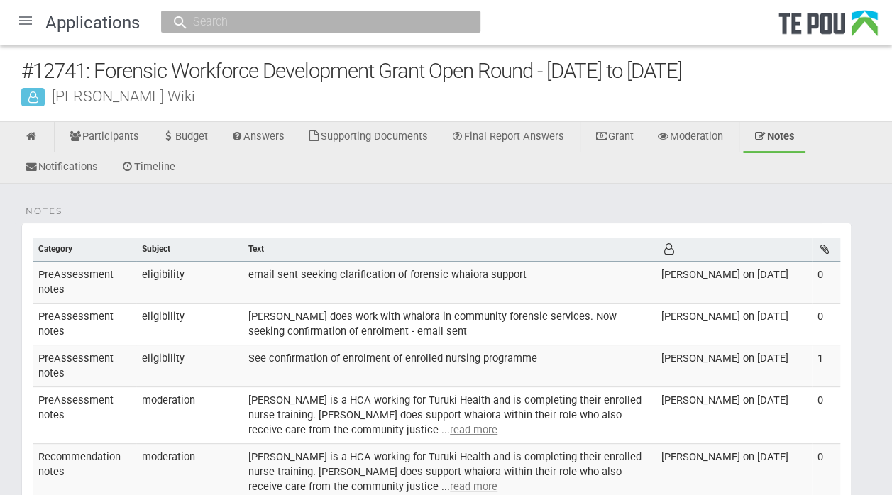
click at [33, 16] on div at bounding box center [26, 21] width 34 height 34
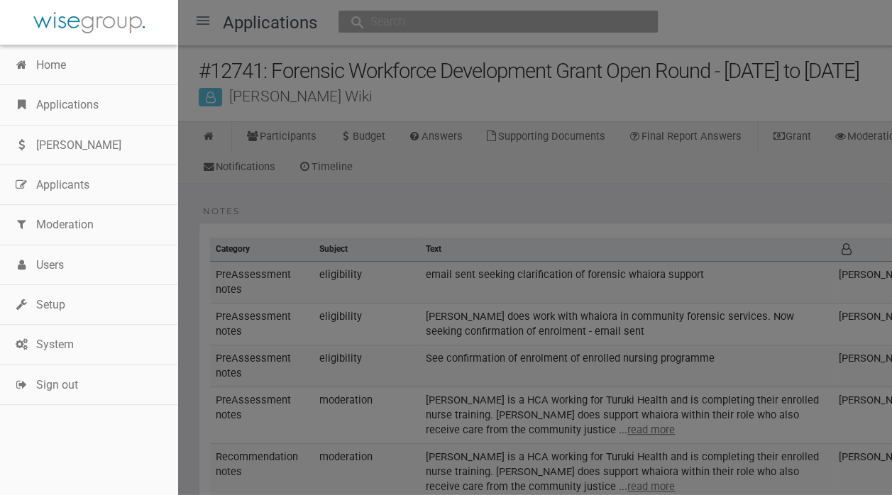
click at [85, 115] on link "Applications" at bounding box center [88, 105] width 177 height 40
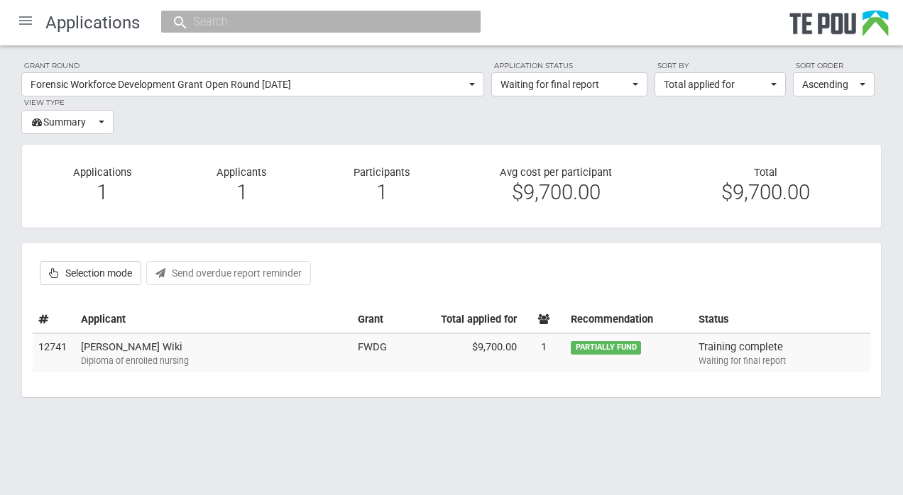
click at [152, 359] on div "Diploma of enrolled nursing" at bounding box center [213, 361] width 265 height 13
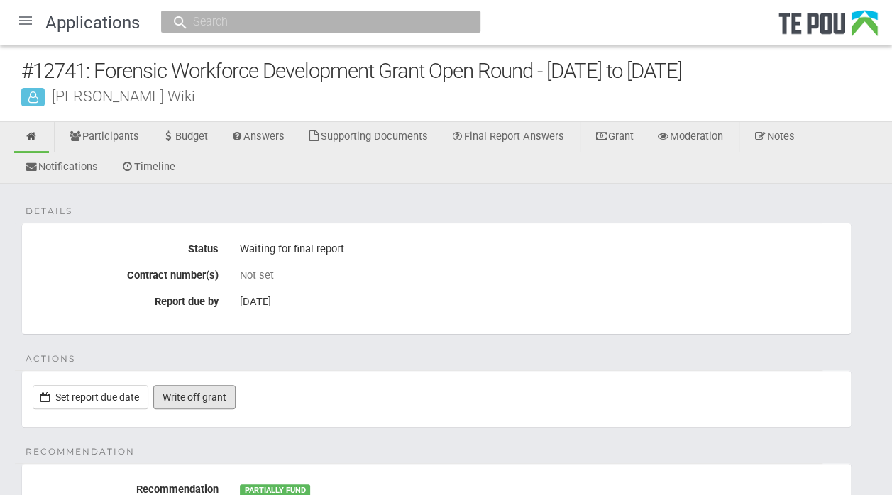
click at [197, 399] on link "Write off grant" at bounding box center [194, 397] width 82 height 24
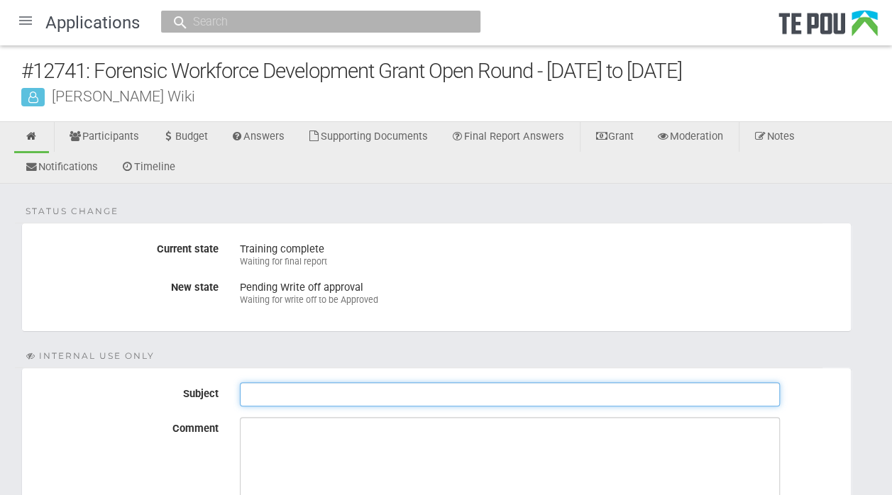
click at [599, 396] on input "Subject" at bounding box center [510, 394] width 540 height 24
type input "Sign off final report"
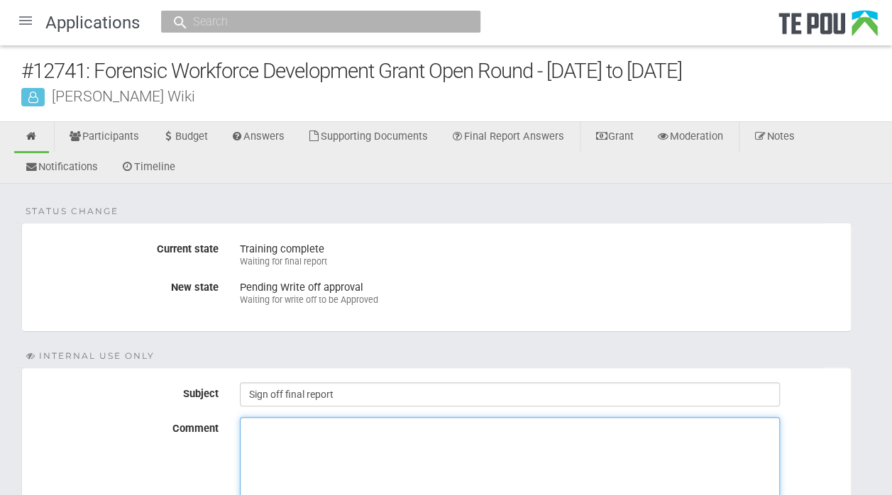
click at [299, 434] on textarea "Comment" at bounding box center [510, 470] width 540 height 106
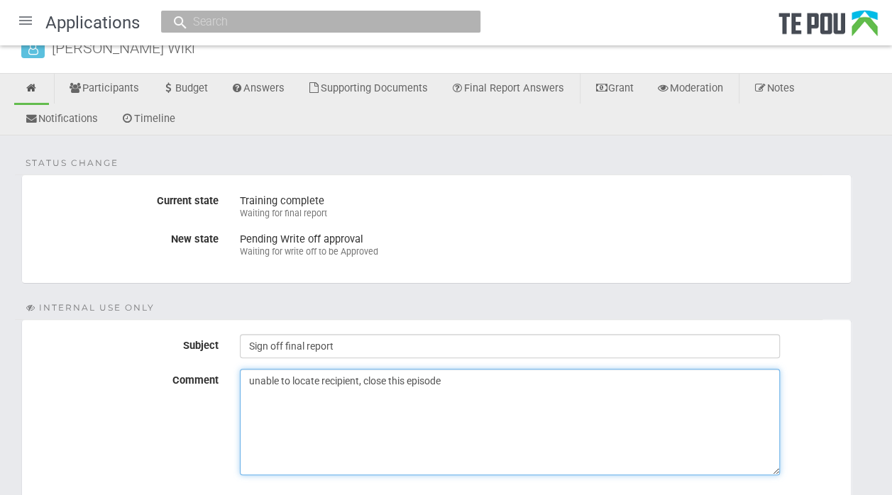
scroll to position [165, 0]
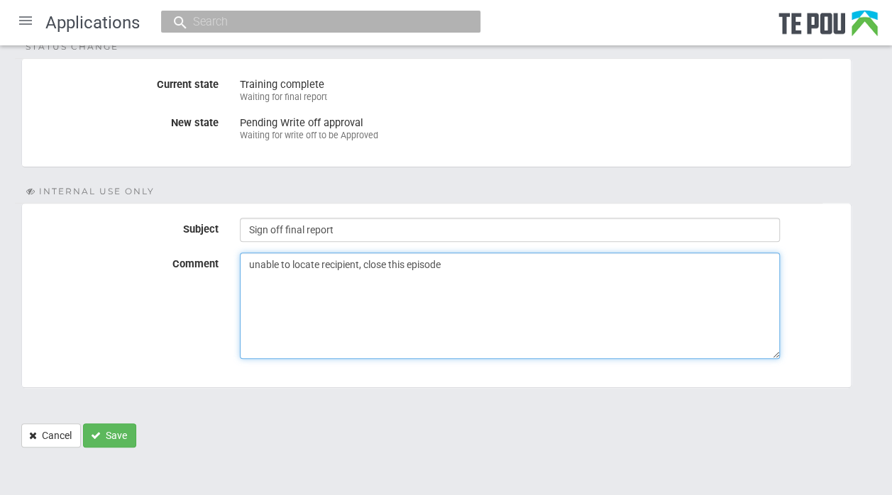
type textarea "unable to locate recipient, close this episode"
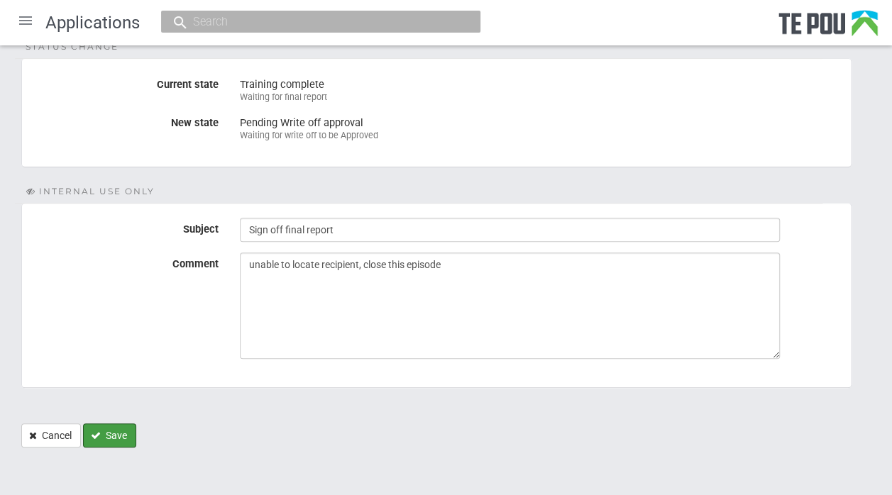
click at [114, 433] on button "Save" at bounding box center [109, 436] width 53 height 24
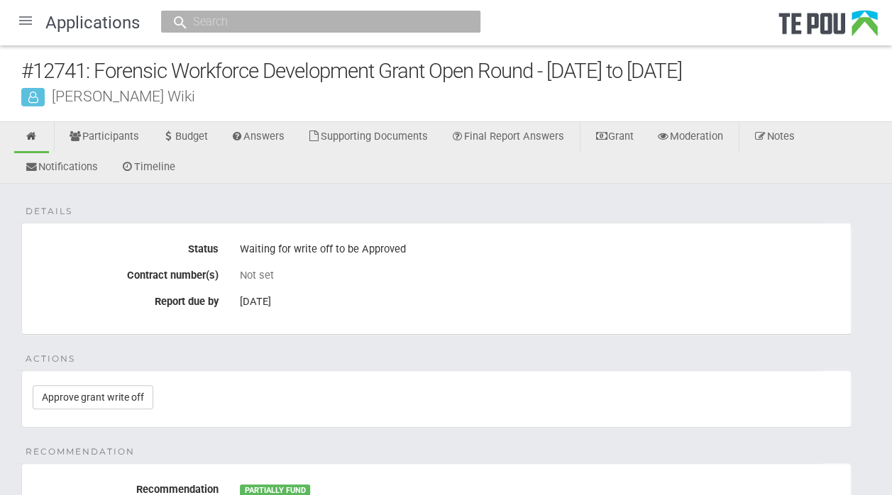
click at [26, 20] on div at bounding box center [26, 21] width 34 height 34
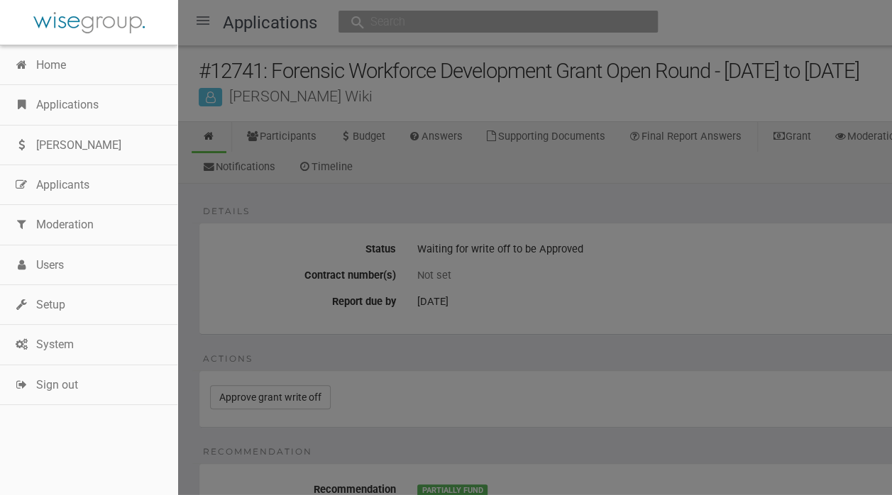
click at [75, 106] on link "Applications" at bounding box center [88, 105] width 177 height 40
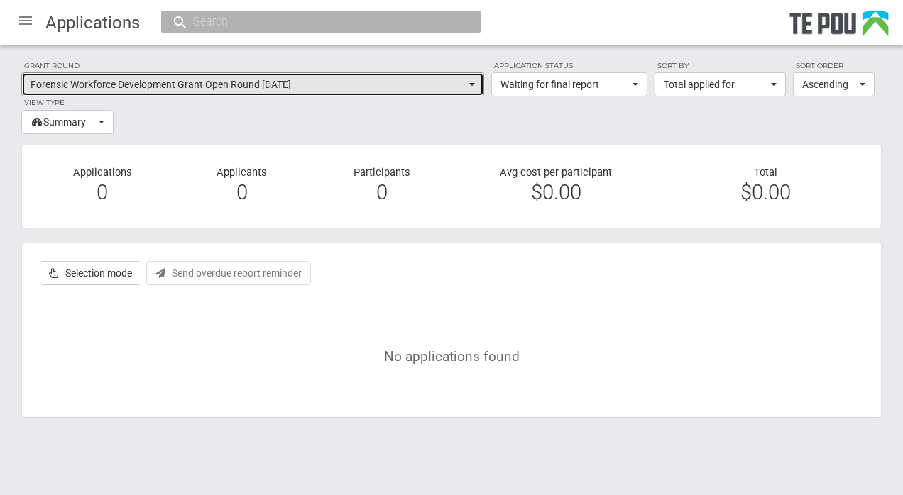
click at [461, 87] on span "Forensic Workforce Development Grant Open Round [DATE]" at bounding box center [248, 84] width 435 height 14
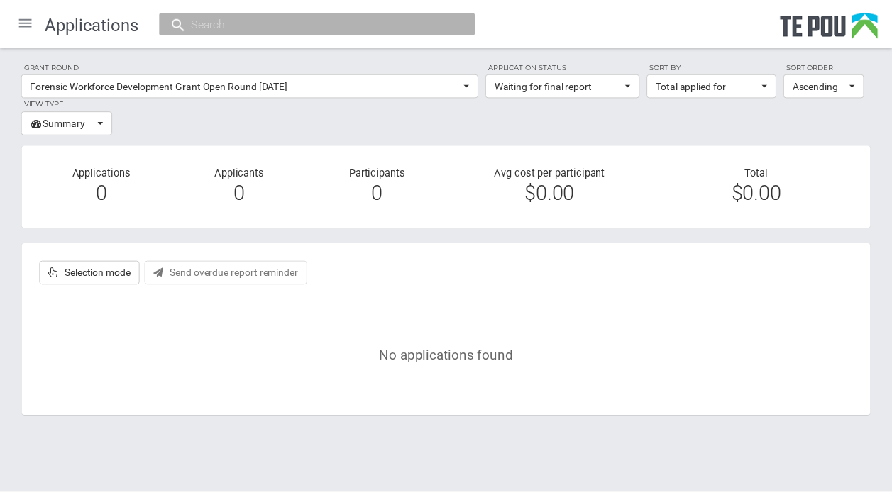
scroll to position [568, 0]
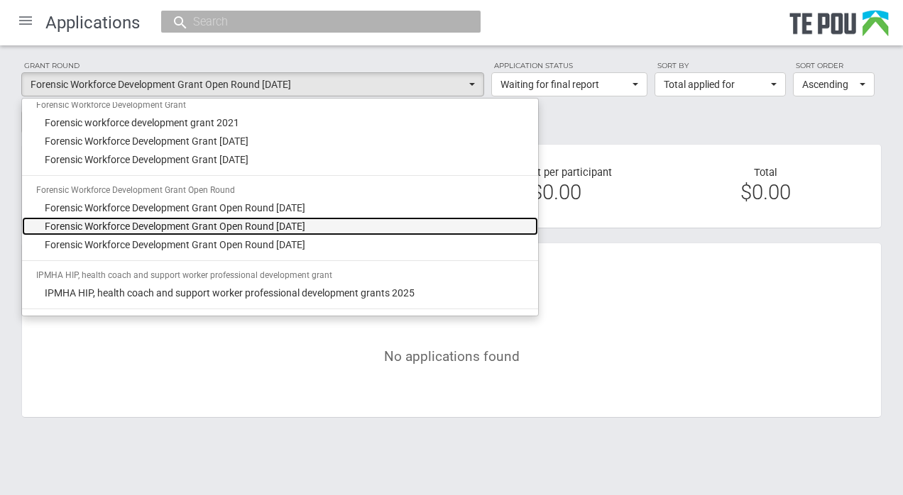
click at [291, 224] on span "Forensic Workforce Development Grant Open Round May 2023" at bounding box center [175, 226] width 260 height 14
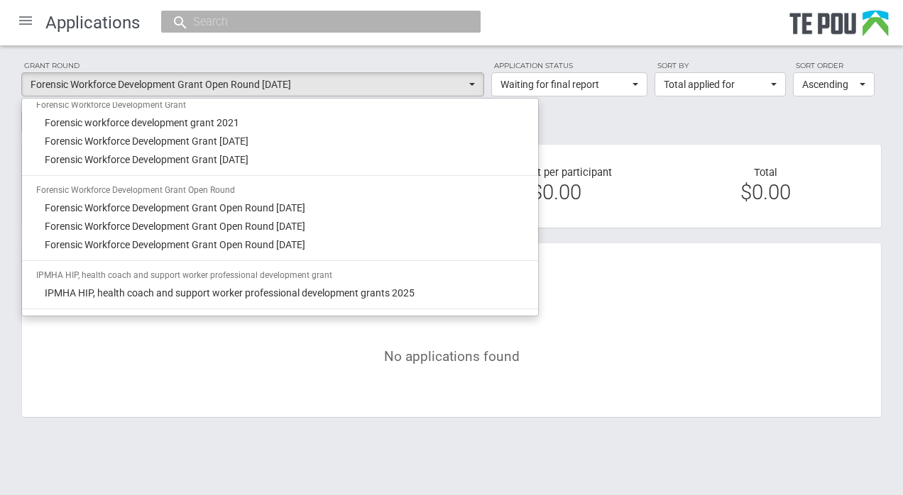
select select "48"
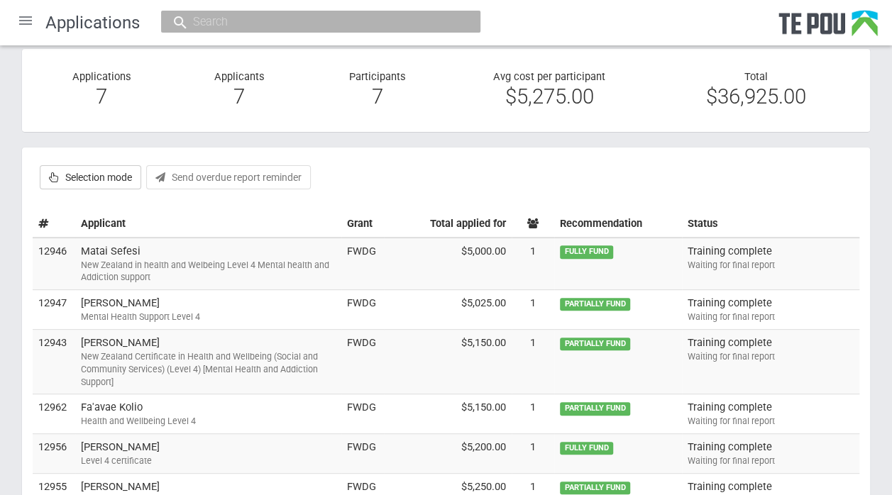
scroll to position [95, 0]
click at [232, 260] on div "New Zealand in health and Welbeing Level 4 Mental health and Addiction support" at bounding box center [208, 273] width 255 height 26
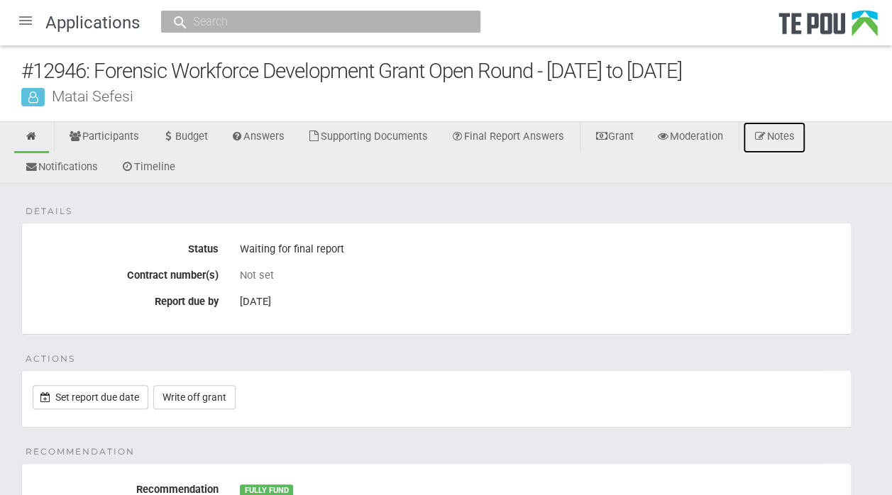
click at [789, 138] on link "Notes" at bounding box center [774, 137] width 62 height 31
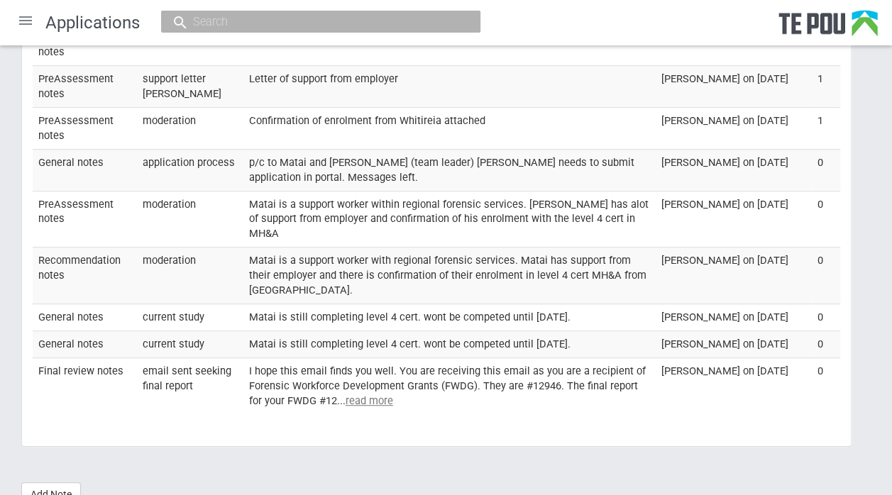
scroll to position [351, 0]
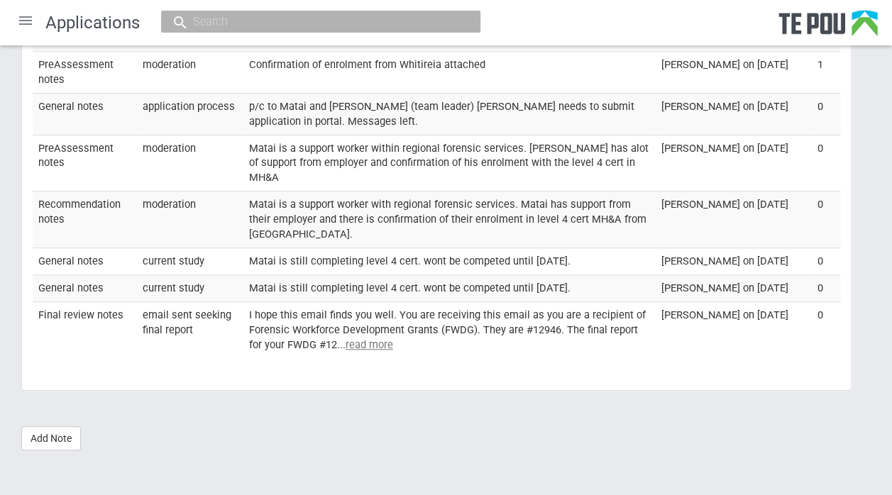
click at [220, 446] on div "Notes Category Subject Text PreAssessment notes application process Email sent …" at bounding box center [446, 149] width 892 height 632
click at [41, 432] on link "Add Note" at bounding box center [51, 438] width 60 height 24
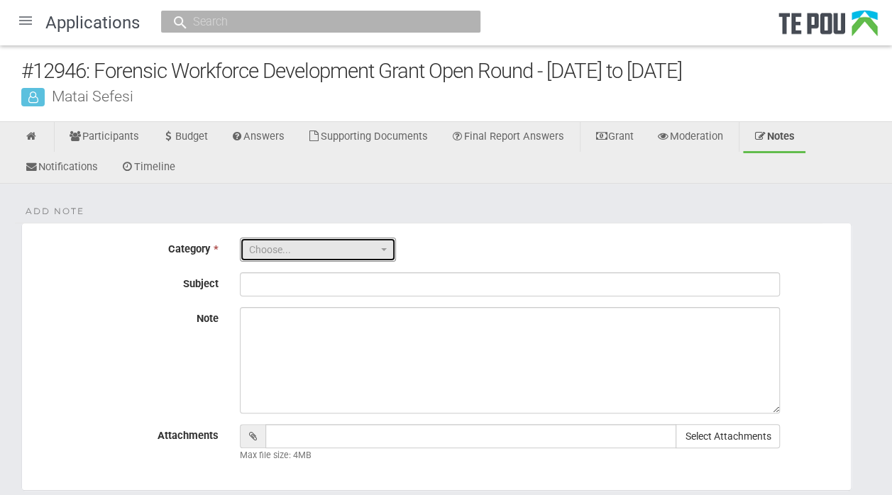
click at [386, 253] on button "Choose..." at bounding box center [318, 250] width 156 height 24
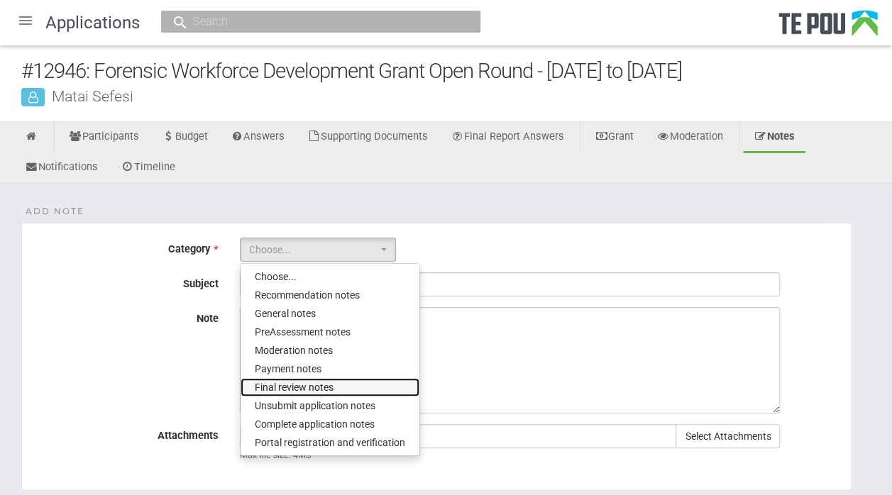
click at [328, 385] on span "Final review notes" at bounding box center [294, 387] width 79 height 14
select select "6"
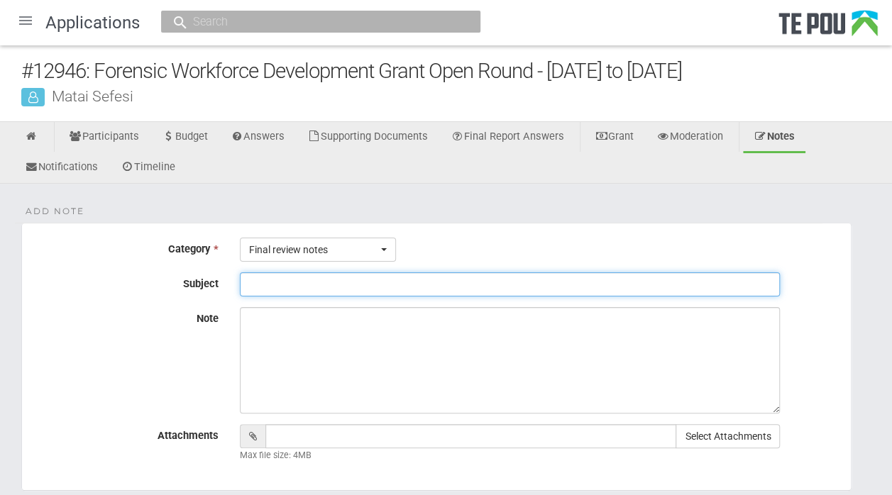
click at [305, 285] on input "Subject" at bounding box center [510, 284] width 540 height 24
type input "Sign off final report"
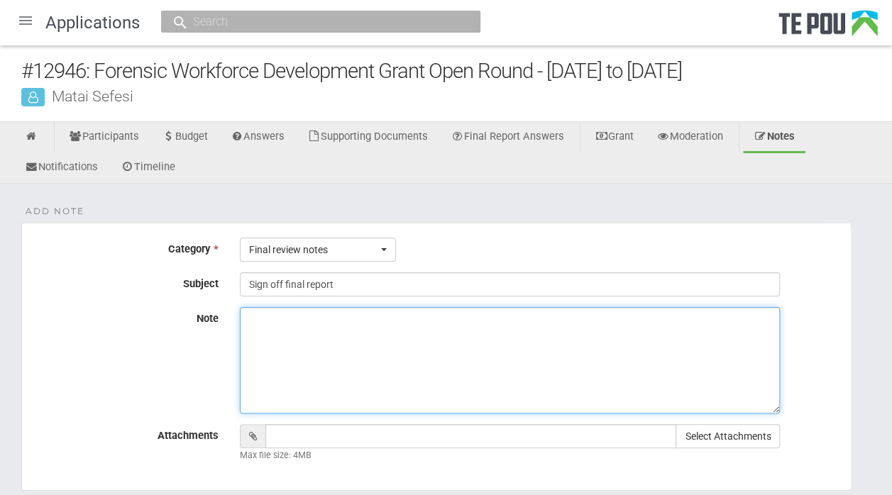
click at [282, 324] on textarea "Note" at bounding box center [510, 360] width 540 height 106
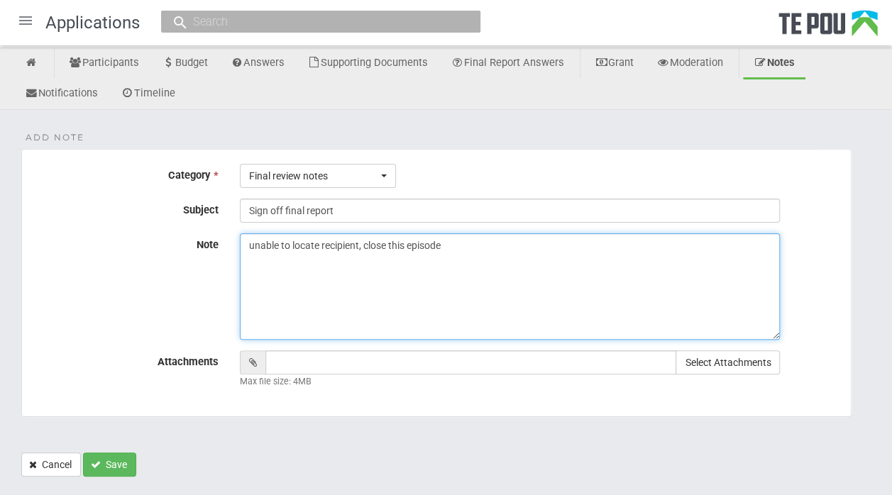
scroll to position [102, 0]
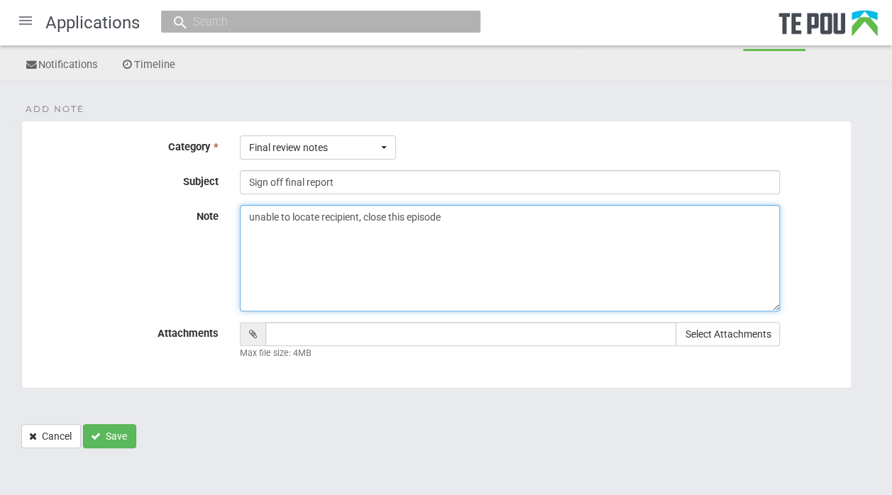
type textarea "unable to locate recipient, close this episode"
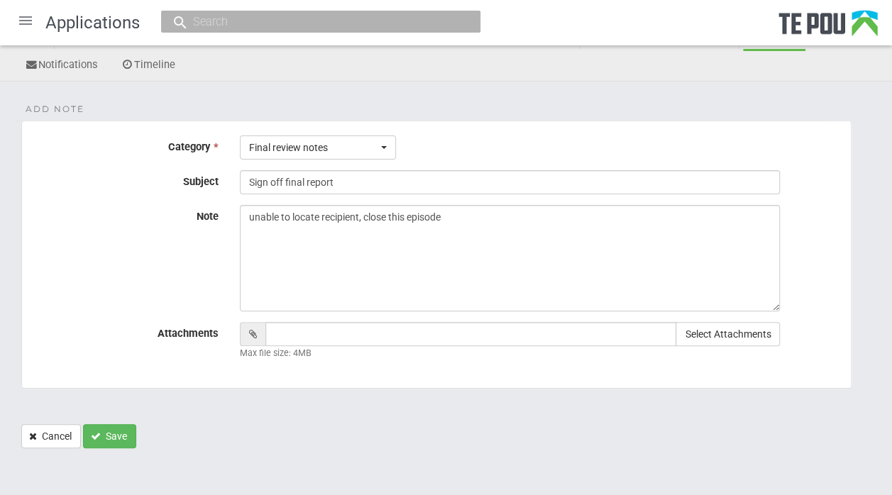
click at [102, 442] on button "Save" at bounding box center [109, 436] width 53 height 24
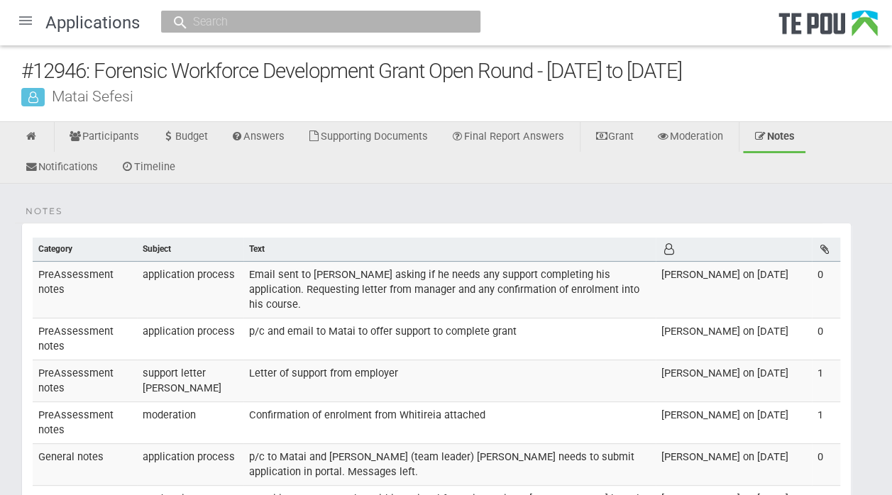
click at [24, 22] on div at bounding box center [26, 21] width 34 height 34
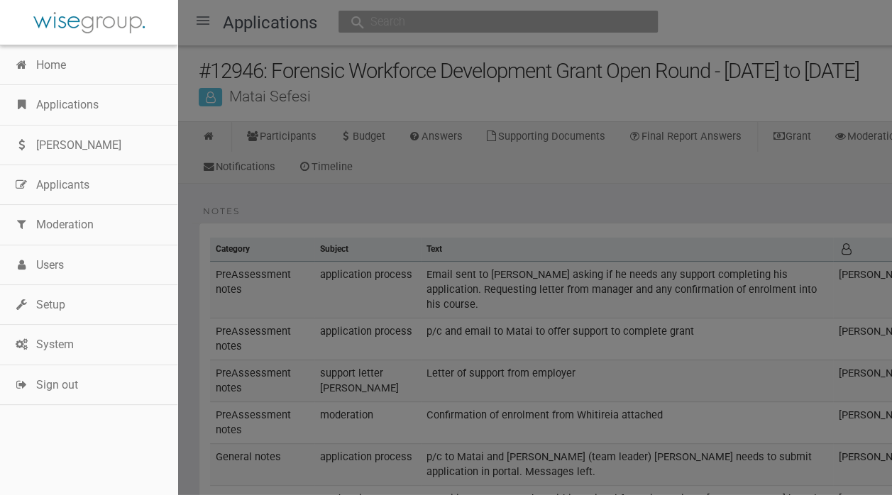
click at [78, 99] on link "Applications" at bounding box center [88, 105] width 177 height 40
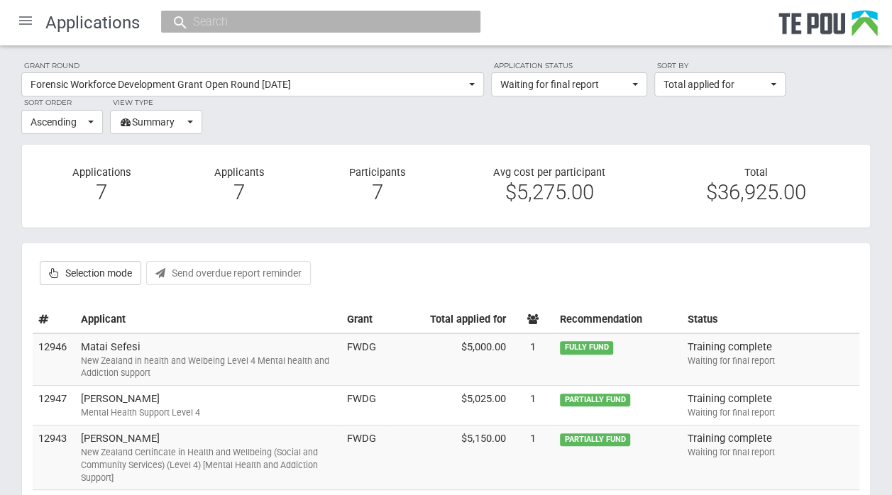
click at [211, 356] on div "New Zealand in health and Welbeing Level 4 Mental health and Addiction support" at bounding box center [208, 368] width 255 height 26
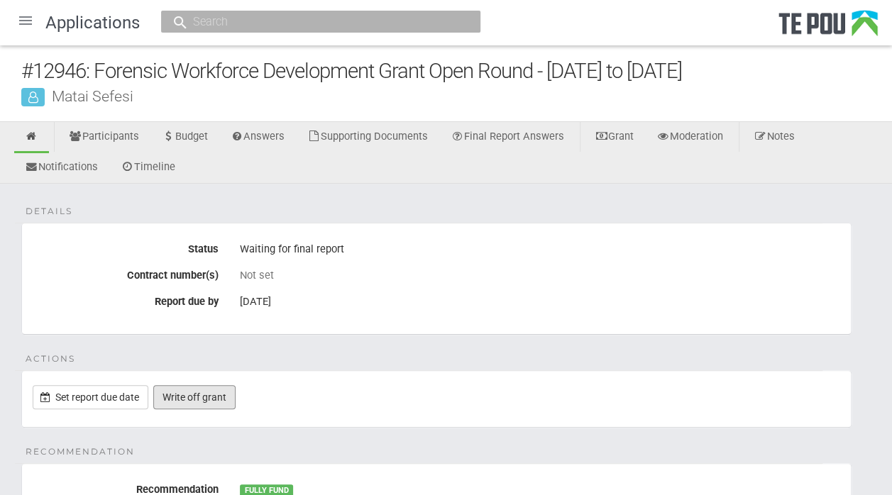
click at [204, 400] on link "Write off grant" at bounding box center [194, 397] width 82 height 24
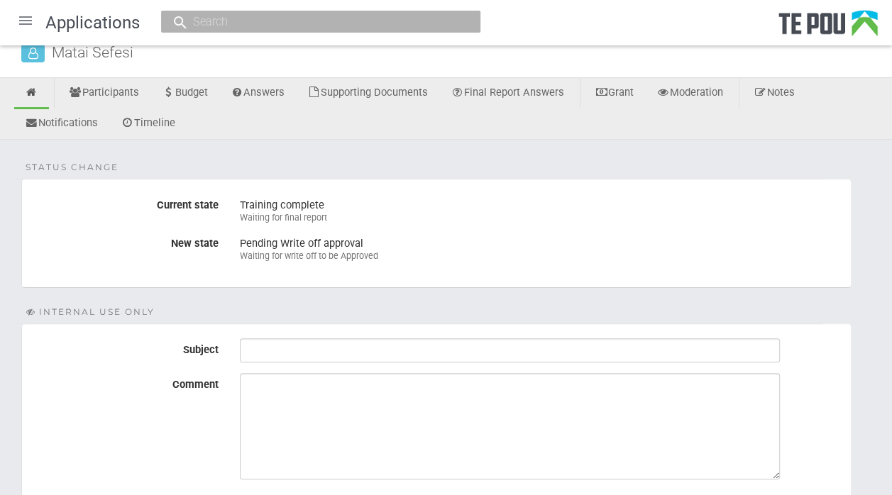
scroll to position [80, 0]
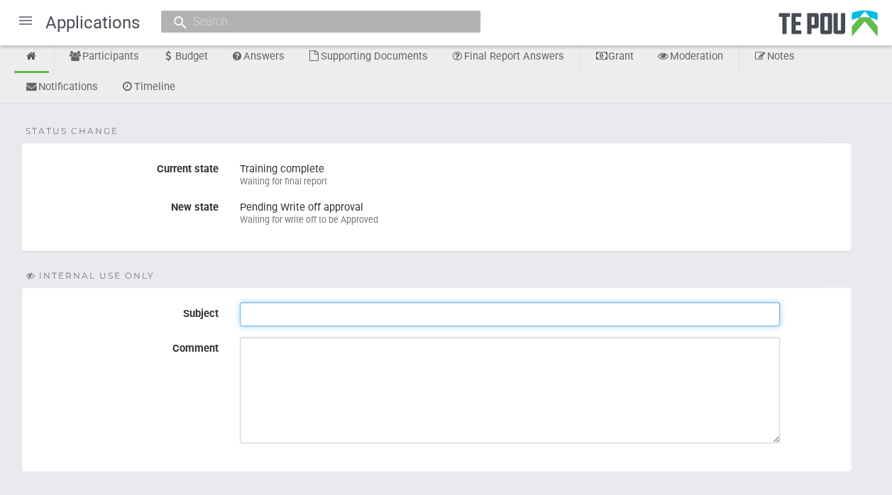
click at [315, 315] on input "Subject" at bounding box center [510, 314] width 540 height 24
type input "Sign off final report"
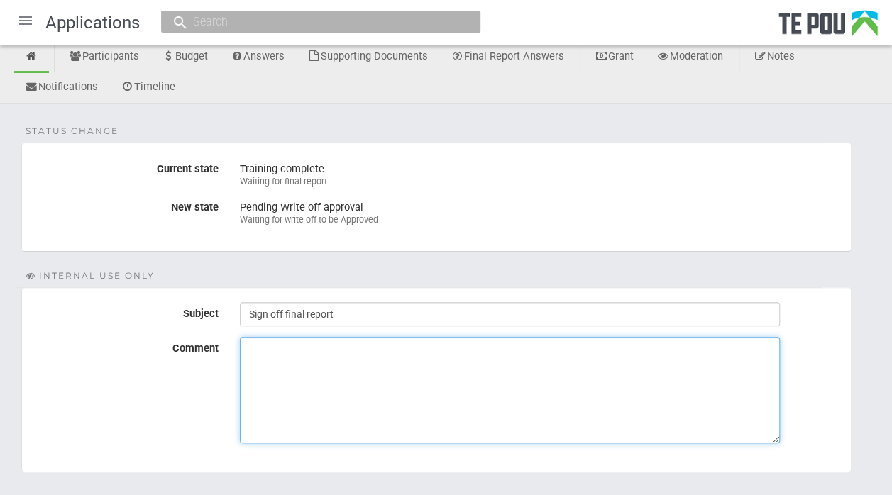
click at [282, 370] on textarea "Comment" at bounding box center [510, 390] width 540 height 106
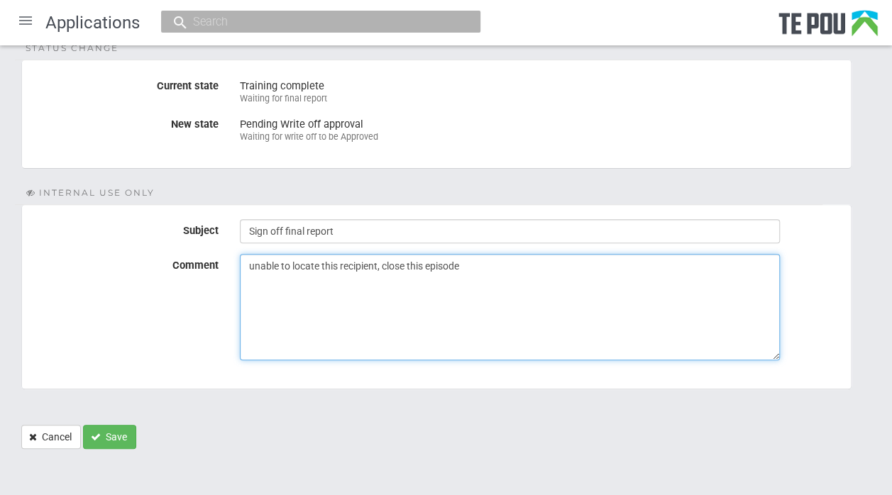
scroll to position [165, 0]
type textarea "unable to locate this recipient, close this episode"
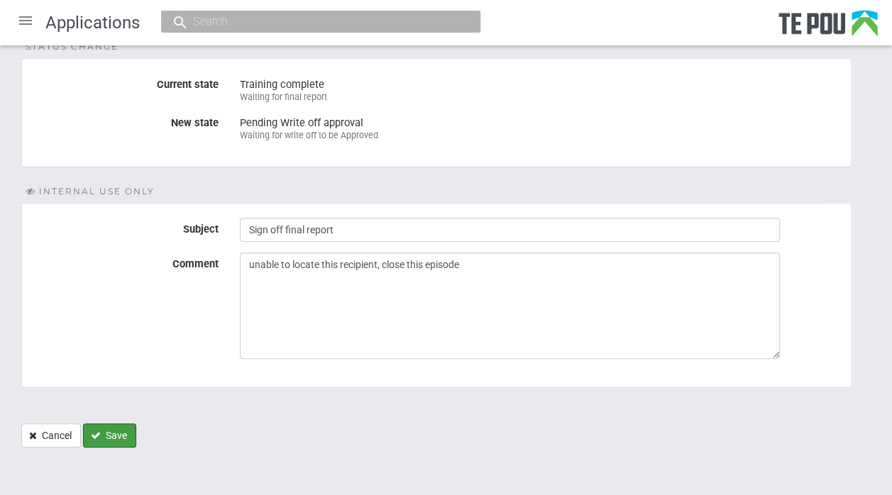
click at [105, 437] on button "Save" at bounding box center [109, 436] width 53 height 24
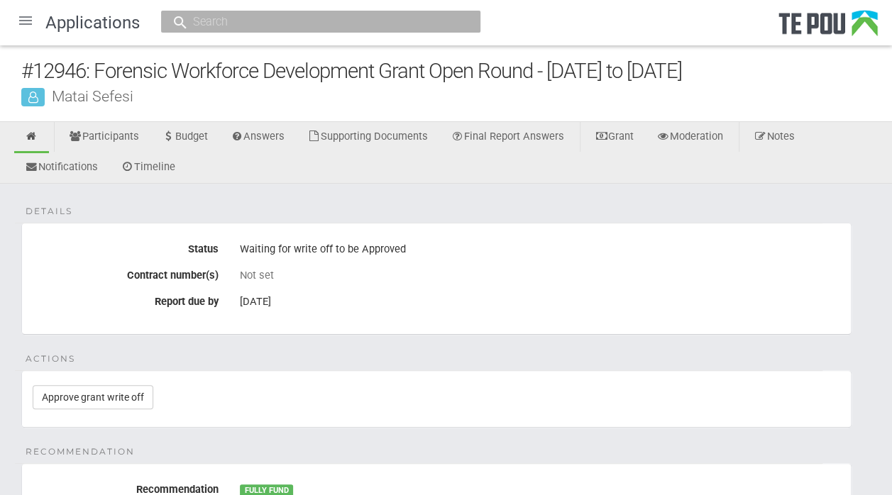
click at [28, 23] on div at bounding box center [26, 21] width 34 height 34
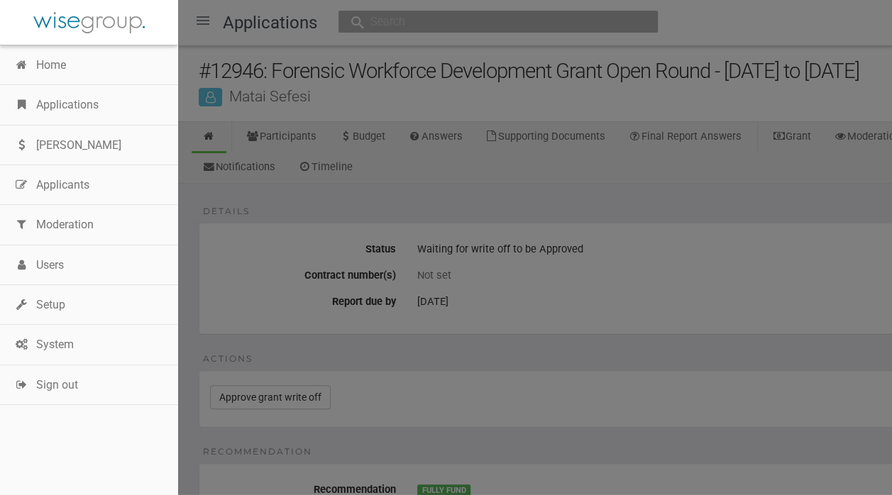
click at [75, 111] on link "Applications" at bounding box center [88, 105] width 177 height 40
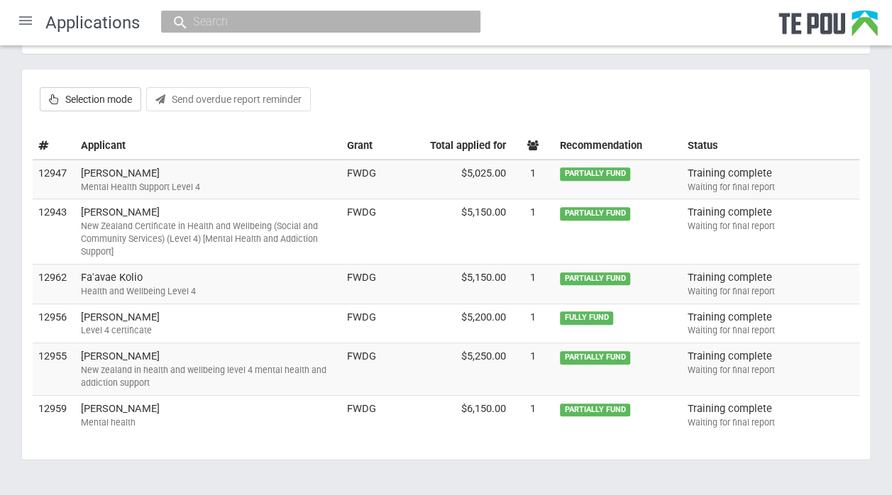
scroll to position [175, 0]
click at [145, 173] on td "[PERSON_NAME] Mental Health Support Level 4" at bounding box center [208, 179] width 266 height 40
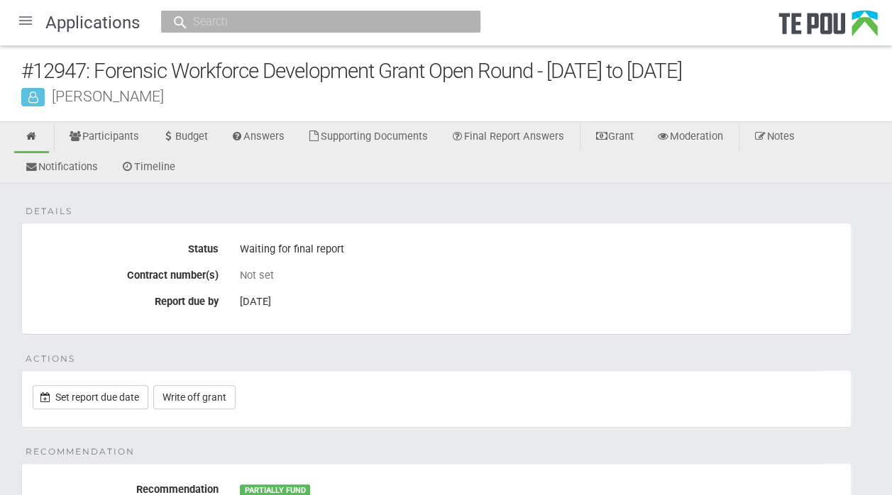
click at [793, 139] on link "Notes" at bounding box center [774, 137] width 62 height 31
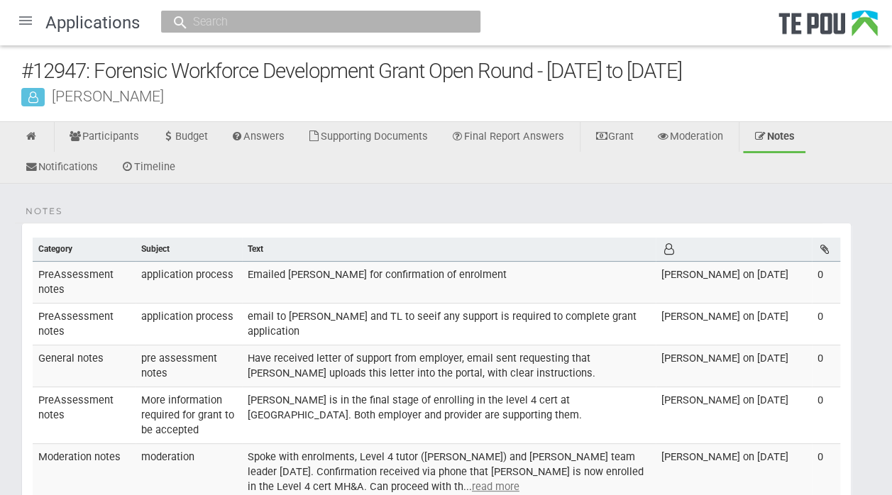
click at [21, 27] on div at bounding box center [26, 21] width 34 height 34
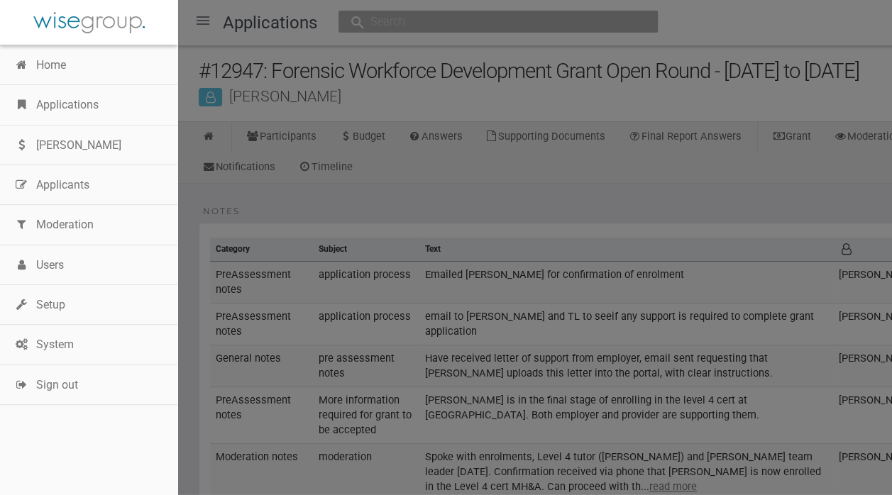
click at [74, 109] on link "Applications" at bounding box center [88, 105] width 177 height 40
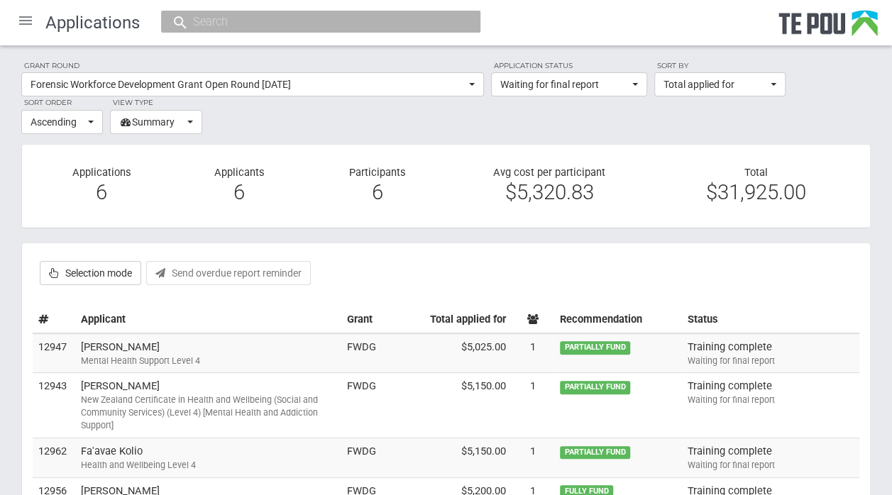
click at [143, 397] on div "New Zealand Certificate in Health and Wellbeing (Social and Community Services)…" at bounding box center [208, 413] width 255 height 38
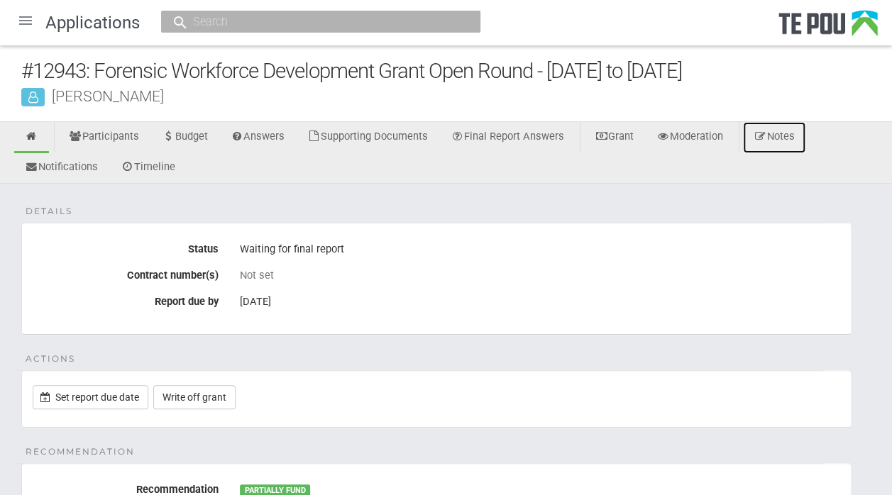
click at [794, 140] on link "Notes" at bounding box center [774, 137] width 62 height 31
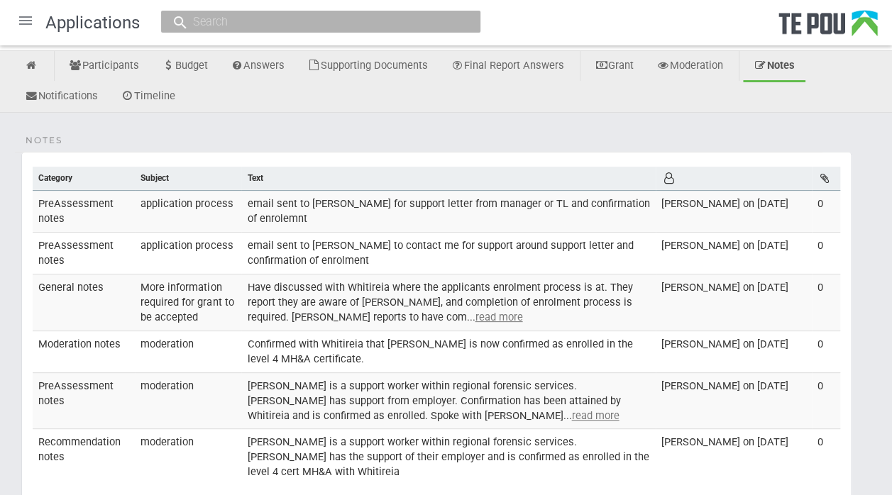
scroll to position [185, 0]
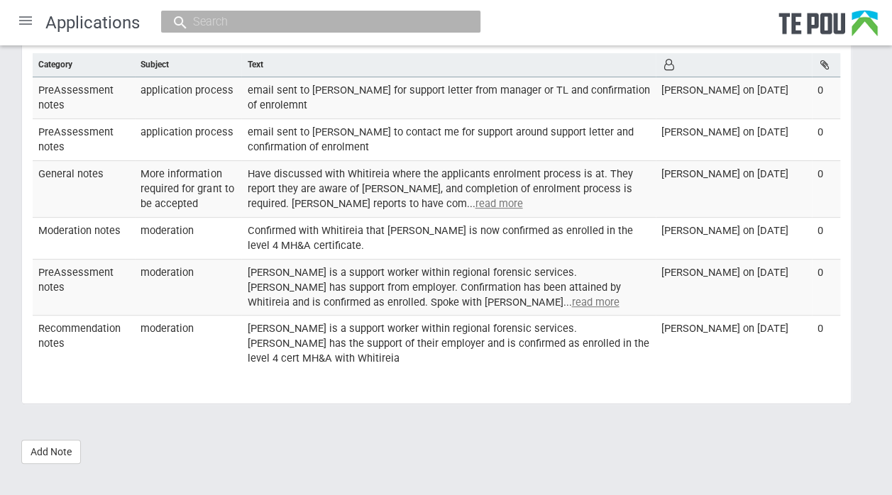
click at [34, 21] on div at bounding box center [26, 21] width 34 height 34
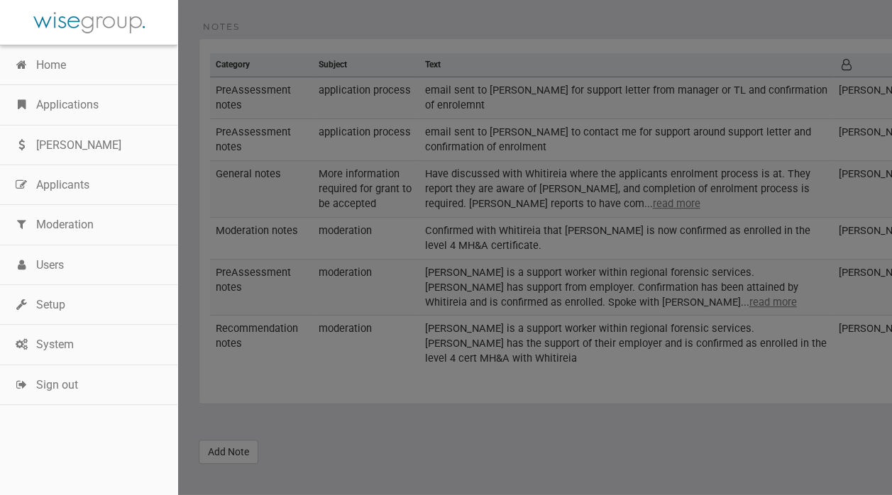
click at [53, 106] on link "Applications" at bounding box center [88, 105] width 177 height 40
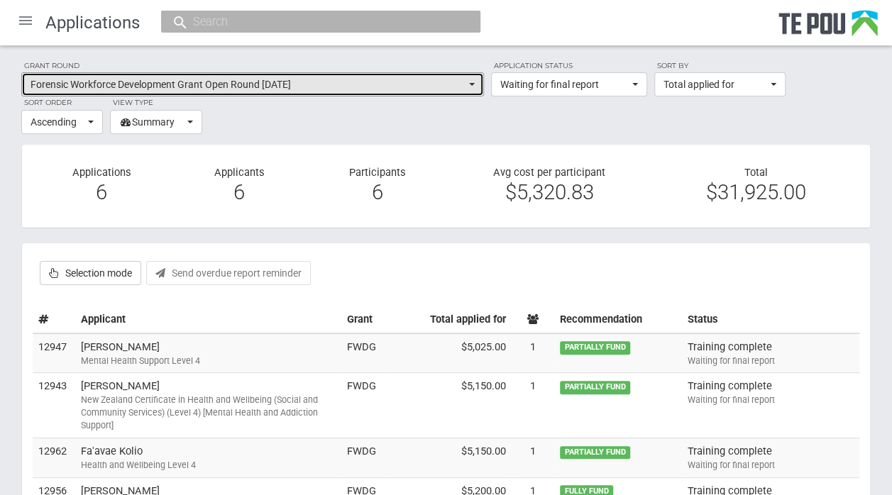
click at [473, 86] on button "Forensic Workforce Development Grant Open Round [DATE]" at bounding box center [252, 84] width 463 height 24
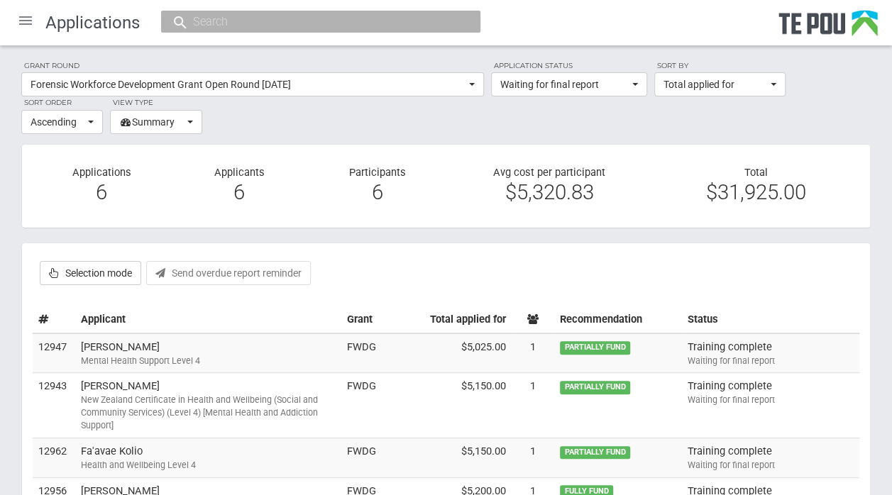
scroll to position [586, 0]
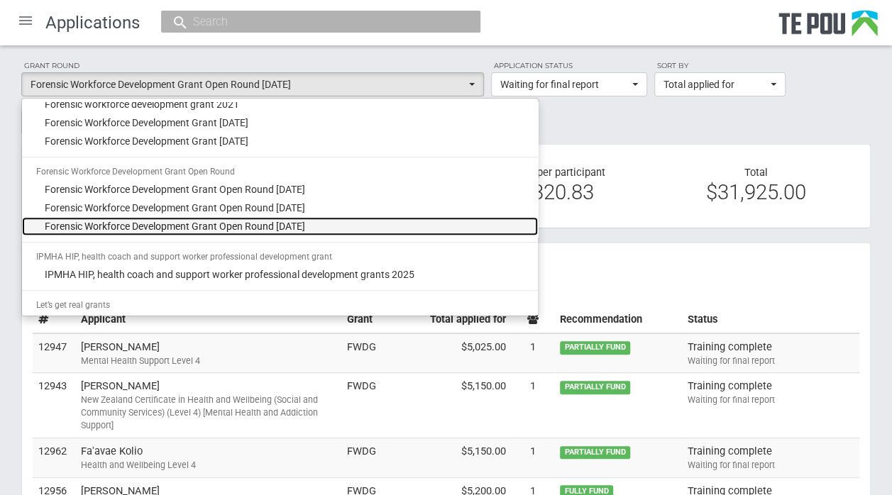
click at [305, 225] on span "Forensic Workforce Development Grant Open Round [DATE]" at bounding box center [175, 226] width 260 height 14
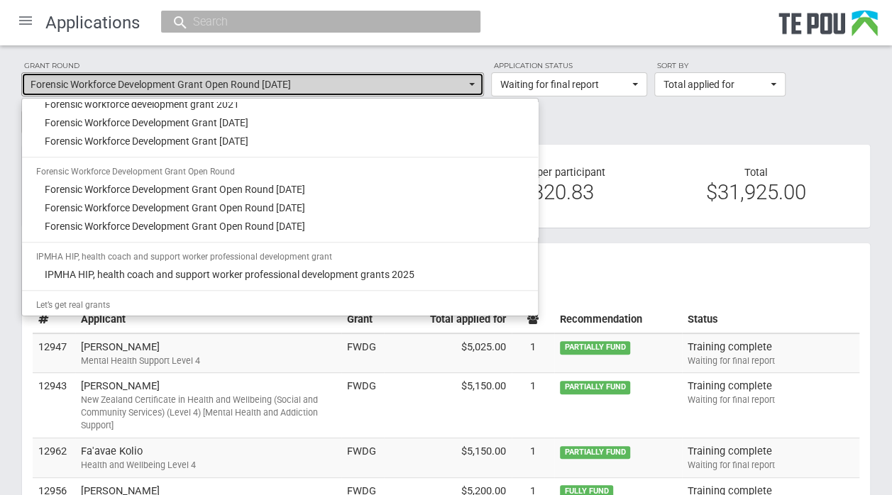
select select "52"
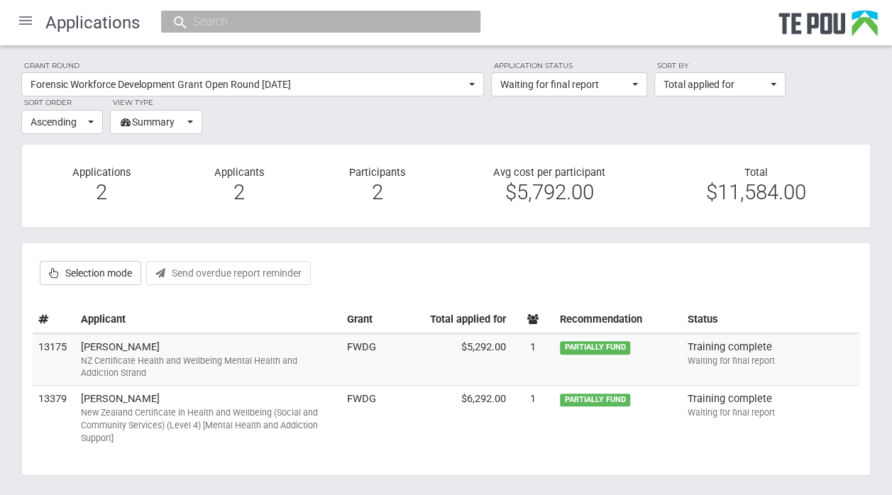
click at [171, 356] on div "NZ Certificate Health and Wellbeing Mental Health and Addiction Strand" at bounding box center [208, 368] width 255 height 26
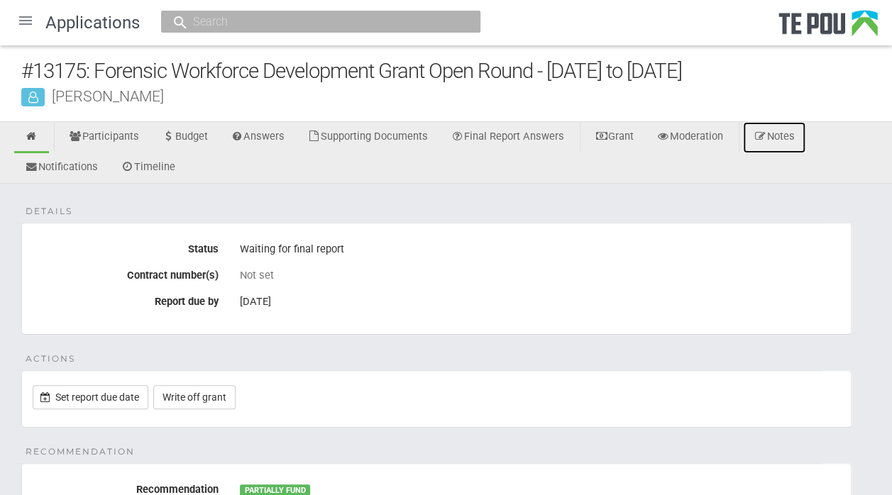
click at [790, 135] on link "Notes" at bounding box center [774, 137] width 62 height 31
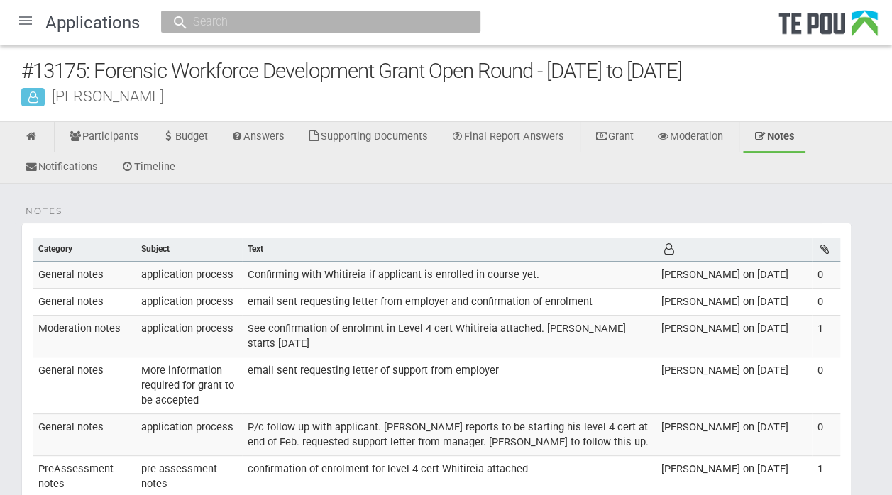
click at [27, 27] on div at bounding box center [26, 21] width 34 height 34
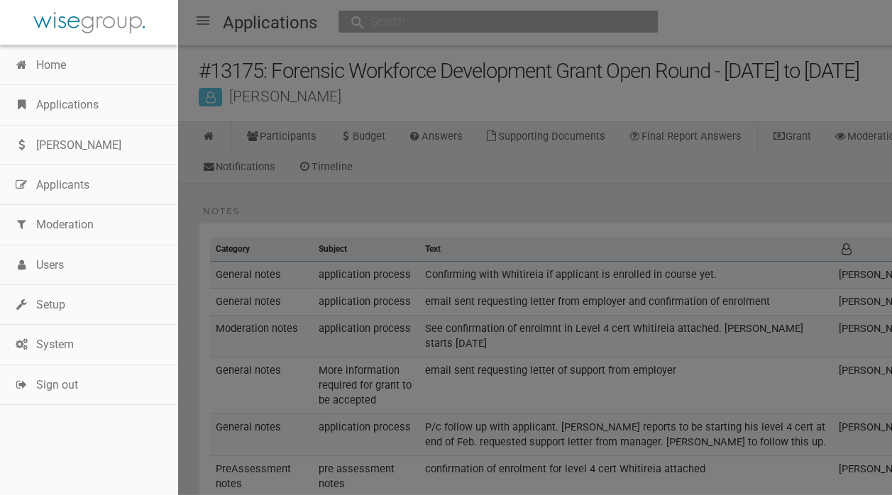
click at [89, 116] on link "Applications" at bounding box center [88, 105] width 177 height 40
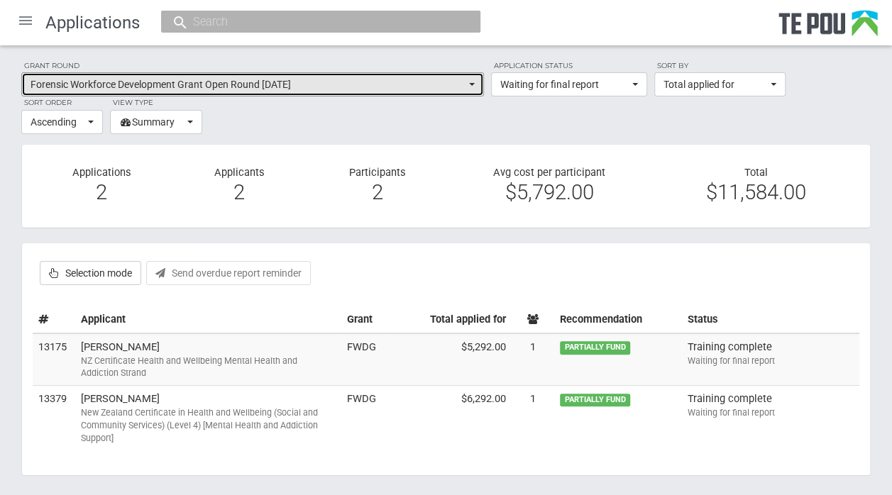
click at [470, 88] on button "Forensic Workforce Development Grant Open Round October 2023" at bounding box center [252, 84] width 463 height 24
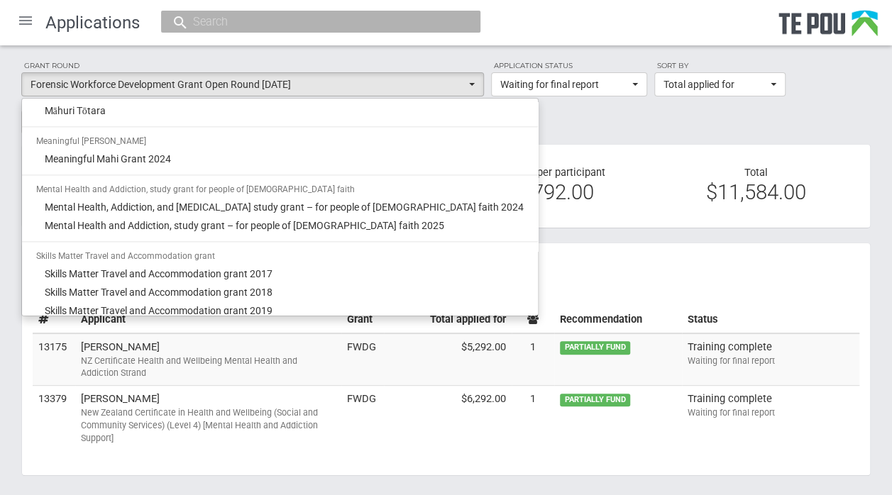
scroll to position [932, 0]
click at [336, 201] on span "Mental Health, Addiction, and Intellectual Disability study grant – for people …" at bounding box center [284, 207] width 479 height 14
select select "56"
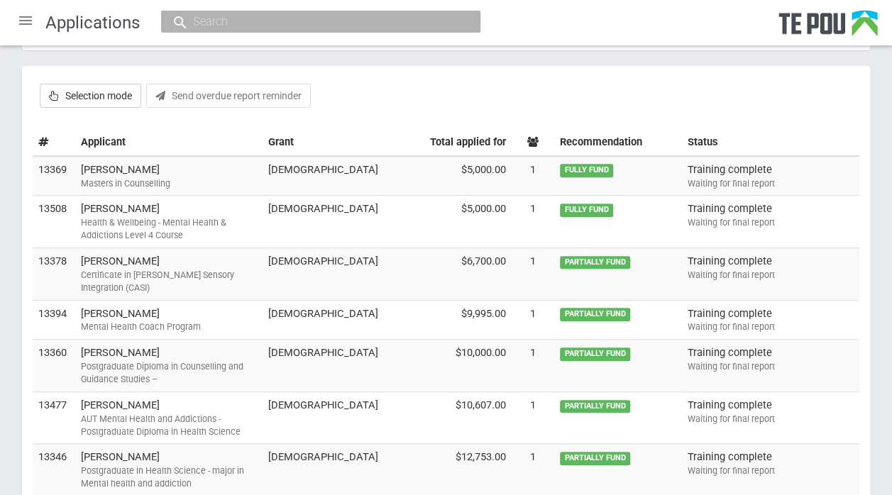
scroll to position [175, 0]
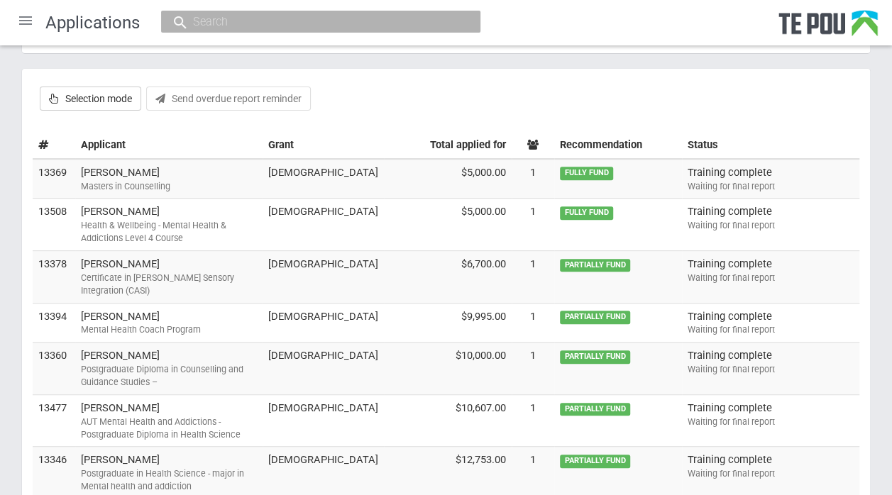
click at [119, 199] on td "Qareebullah Abduljabbar Health & Wellbeing - Mental Health & Addictions Level 4…" at bounding box center [168, 225] width 187 height 53
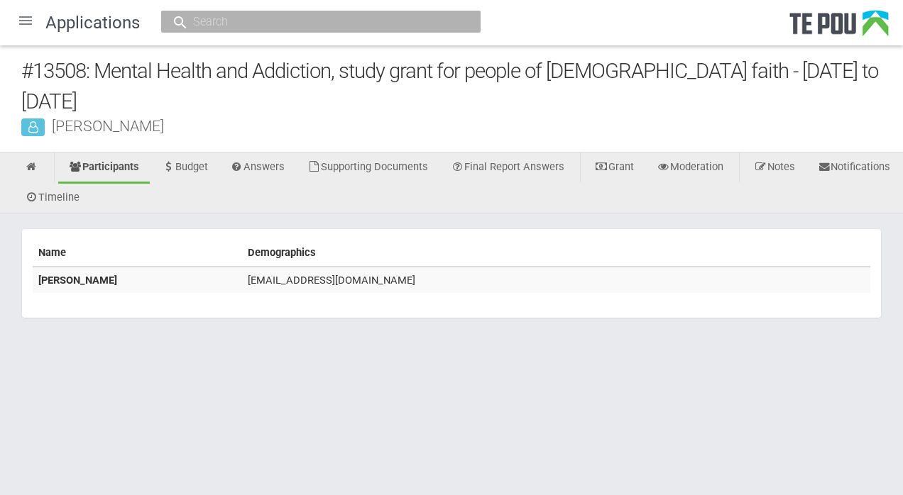
click at [18, 23] on div at bounding box center [26, 21] width 34 height 34
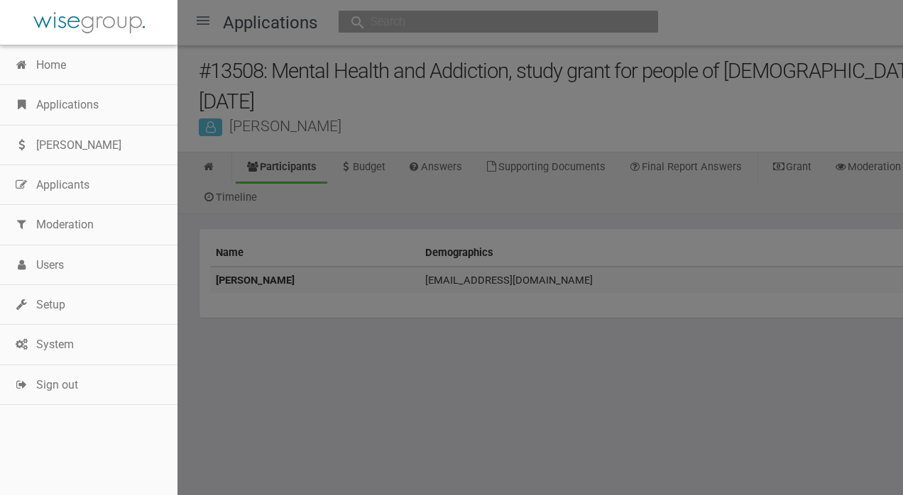
click at [89, 102] on link "Applications" at bounding box center [88, 105] width 177 height 40
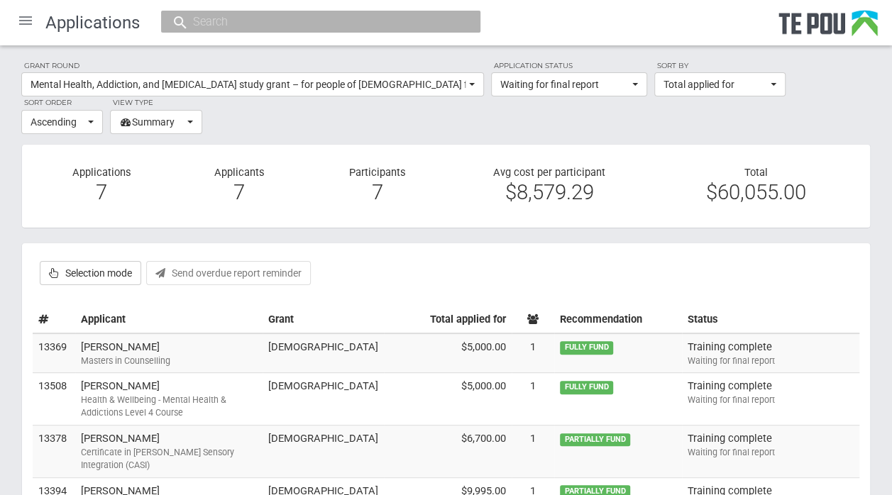
click at [106, 346] on td "Mareena Ilyas Masters in Counselling" at bounding box center [168, 354] width 187 height 40
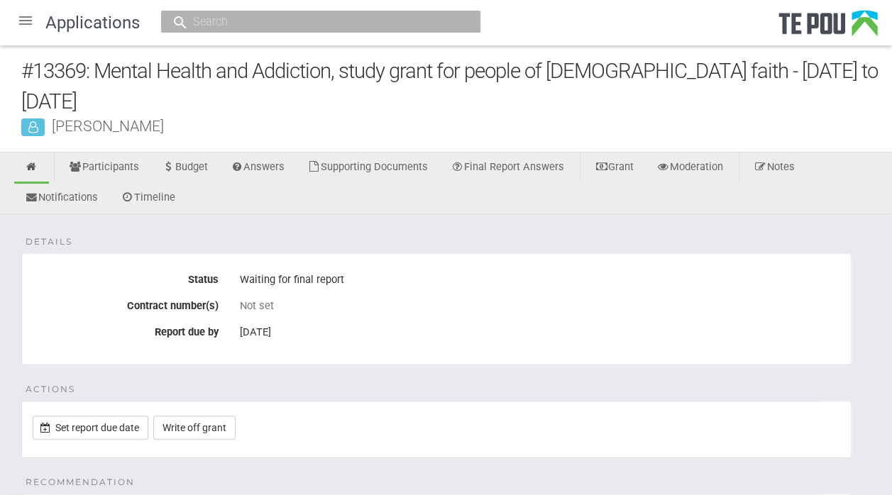
click at [19, 21] on div at bounding box center [26, 21] width 34 height 34
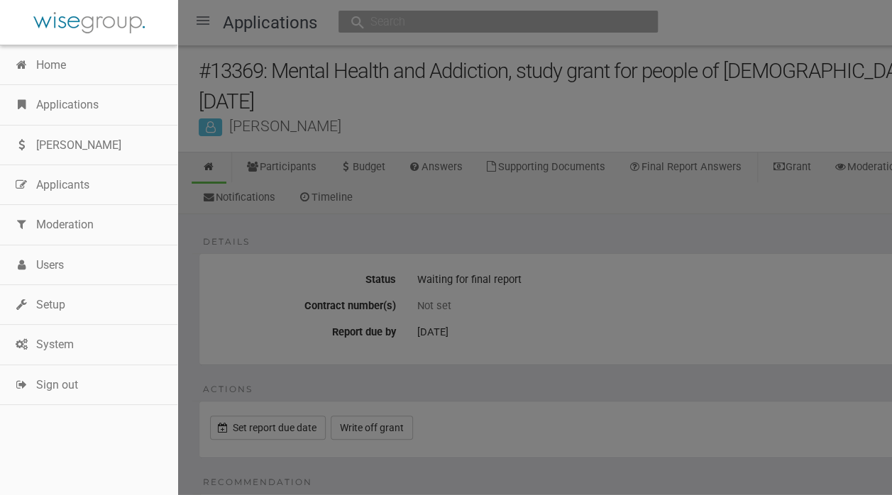
click at [84, 104] on link "Applications" at bounding box center [88, 105] width 177 height 40
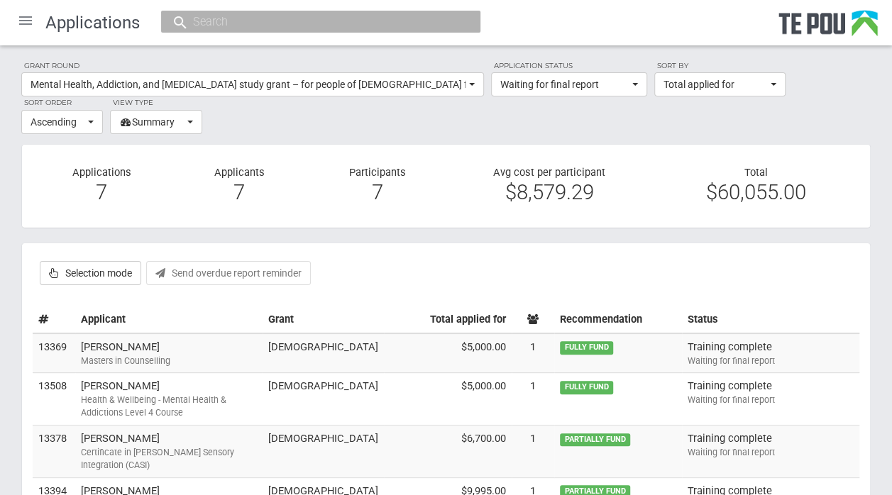
click at [720, 347] on td "Training complete Waiting for final report" at bounding box center [770, 354] width 177 height 40
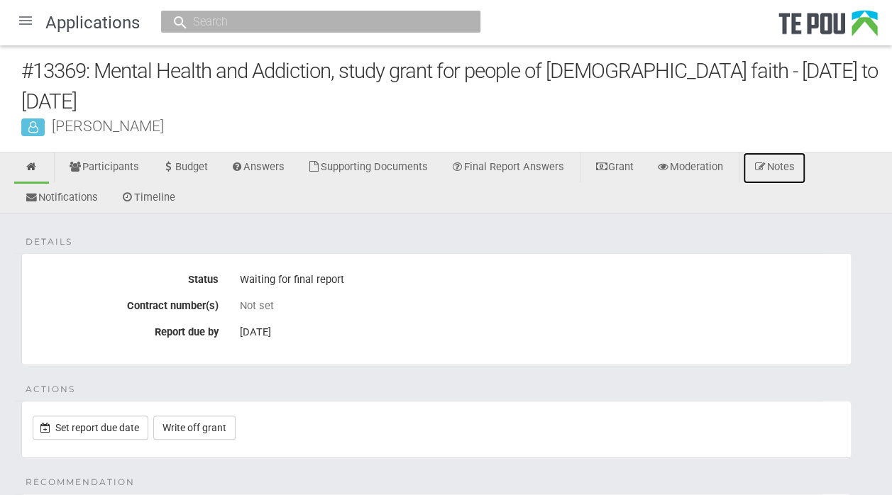
click at [795, 175] on link "Notes" at bounding box center [774, 168] width 62 height 31
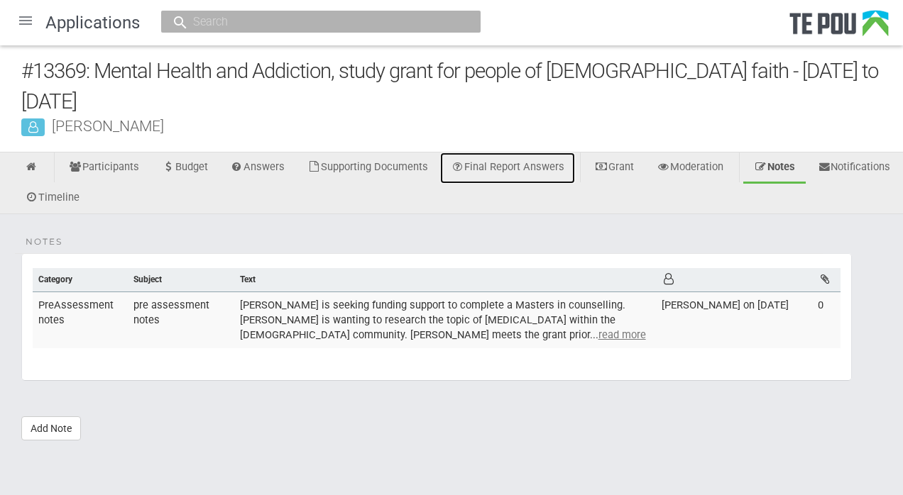
click at [495, 169] on link "Final Report Answers" at bounding box center [507, 168] width 135 height 31
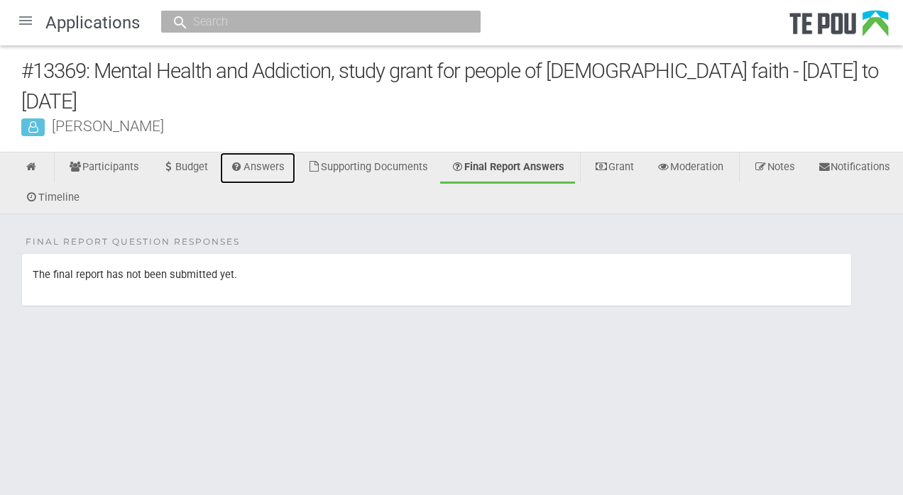
click at [253, 170] on link "Answers" at bounding box center [258, 168] width 76 height 31
click at [31, 21] on div at bounding box center [26, 21] width 34 height 34
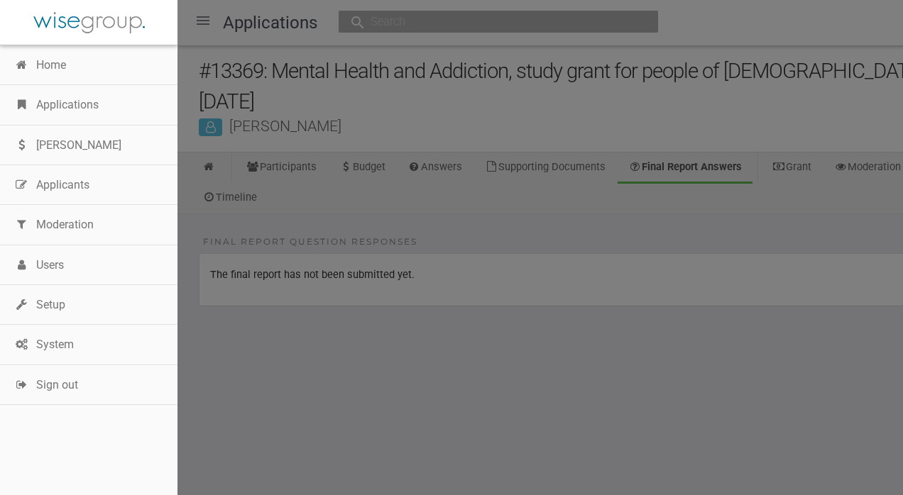
click at [73, 104] on link "Applications" at bounding box center [88, 105] width 177 height 40
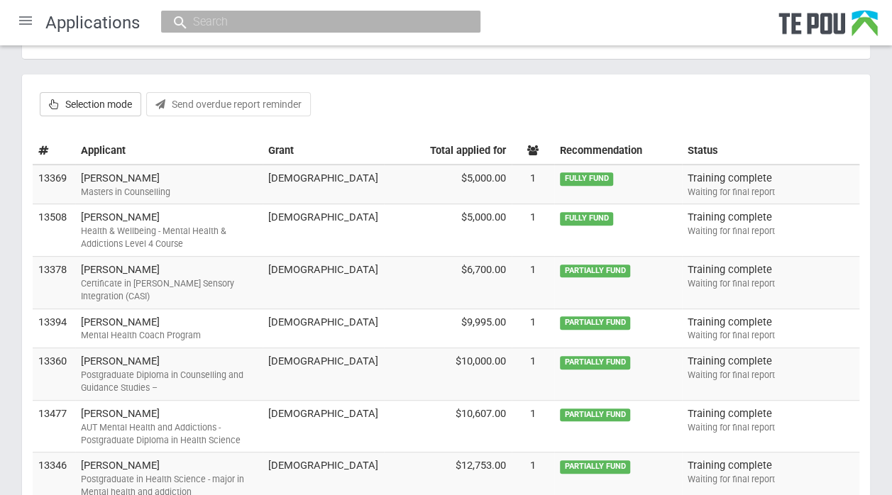
scroll to position [166, 0]
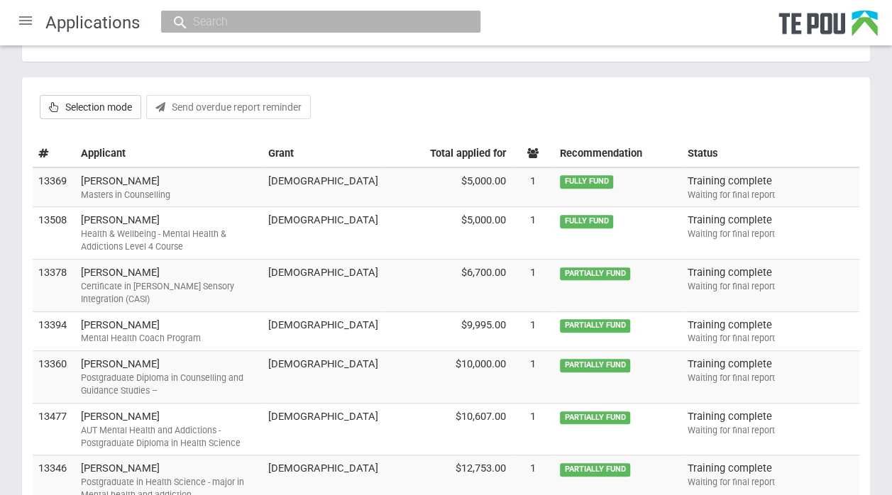
click at [144, 192] on div "Masters in Counselling" at bounding box center [169, 195] width 176 height 13
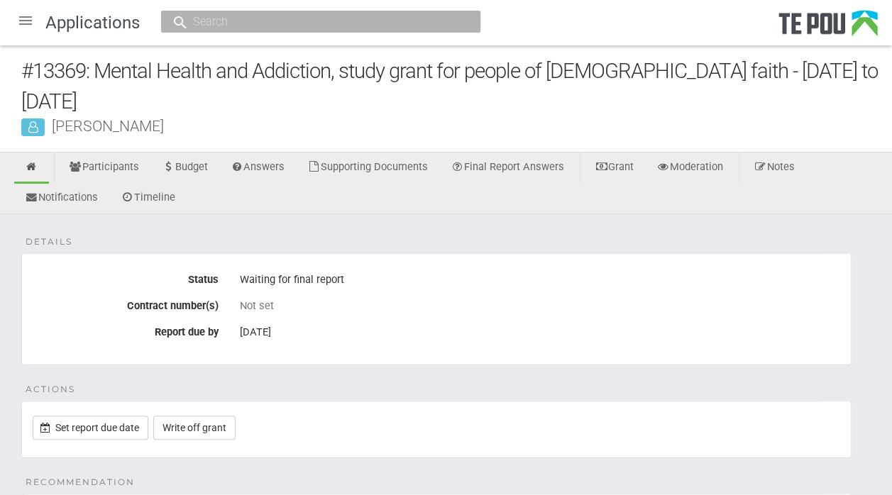
click at [264, 180] on link "Answers" at bounding box center [258, 168] width 76 height 31
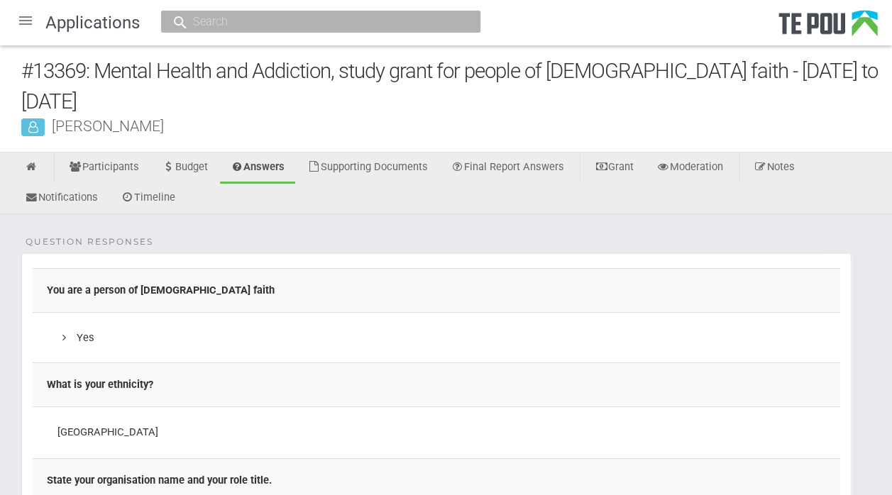
click at [793, 172] on link "Notes" at bounding box center [774, 168] width 62 height 31
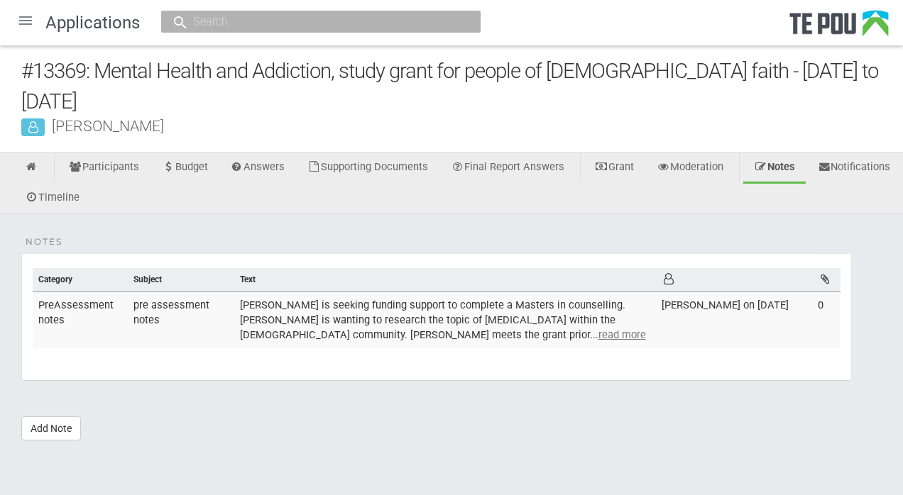
click at [28, 22] on div at bounding box center [26, 21] width 34 height 34
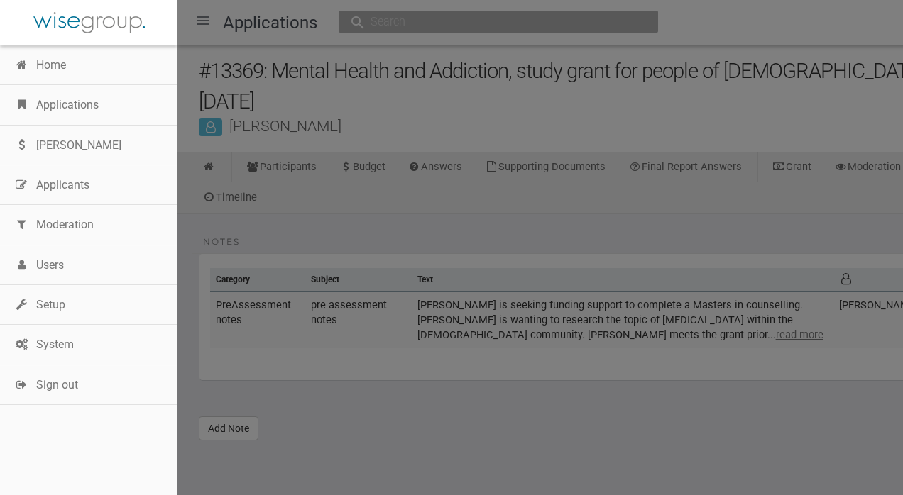
click at [59, 97] on link "Applications" at bounding box center [88, 105] width 177 height 40
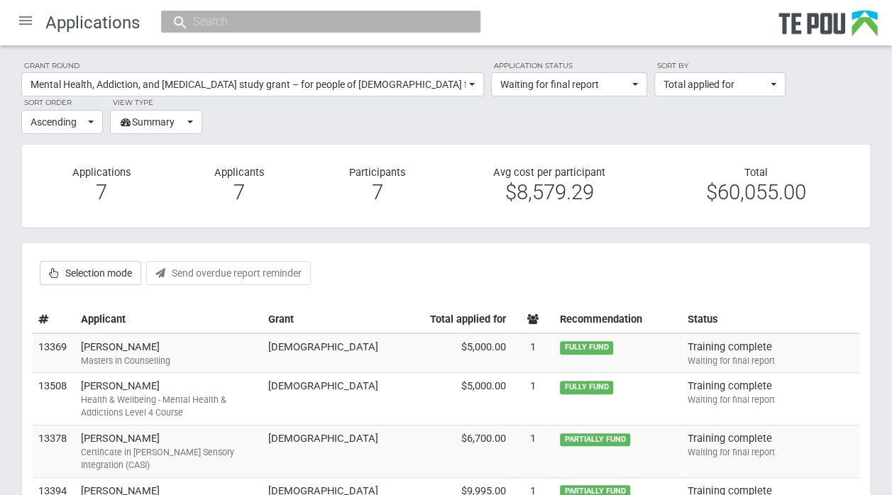
click at [116, 272] on label "Selection mode" at bounding box center [90, 273] width 101 height 24
checkbox input "true"
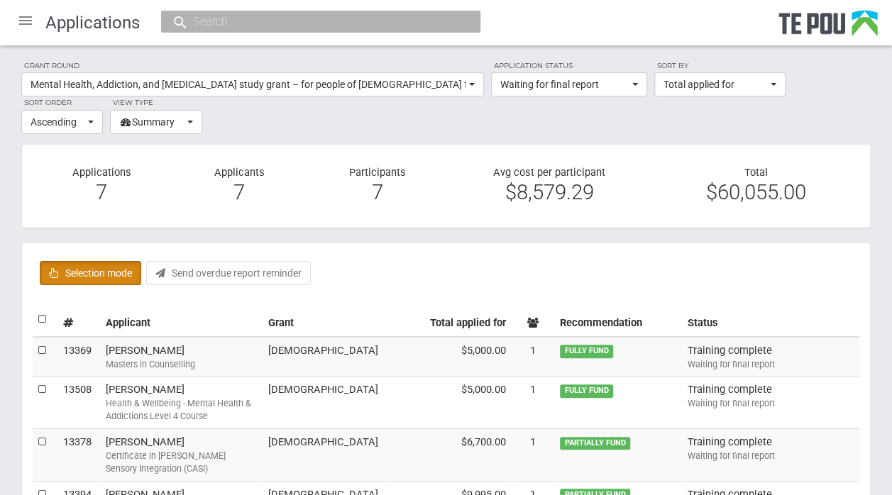
click at [43, 349] on label at bounding box center [43, 350] width 10 height 15
click at [38, 343] on input "checkbox" at bounding box center [38, 343] width 1 height 1
checkbox input "true"
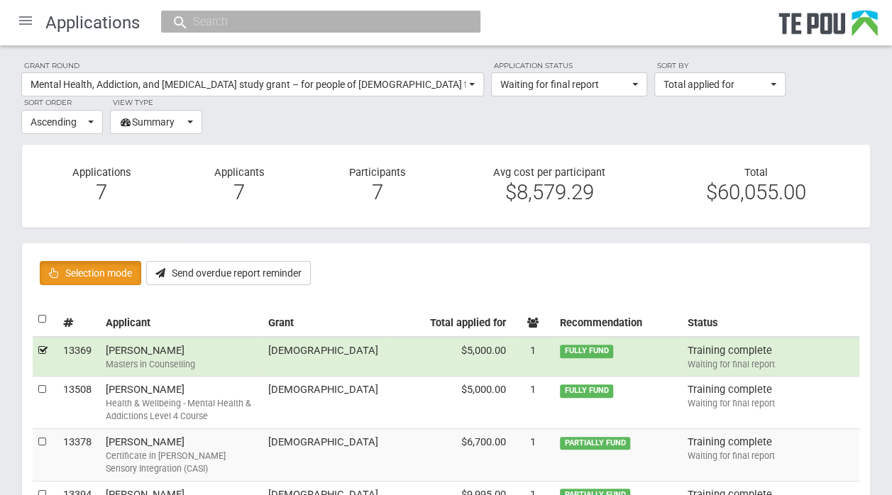
click at [41, 389] on label at bounding box center [43, 389] width 10 height 15
click at [38, 382] on input "checkbox" at bounding box center [38, 382] width 1 height 1
checkbox input "true"
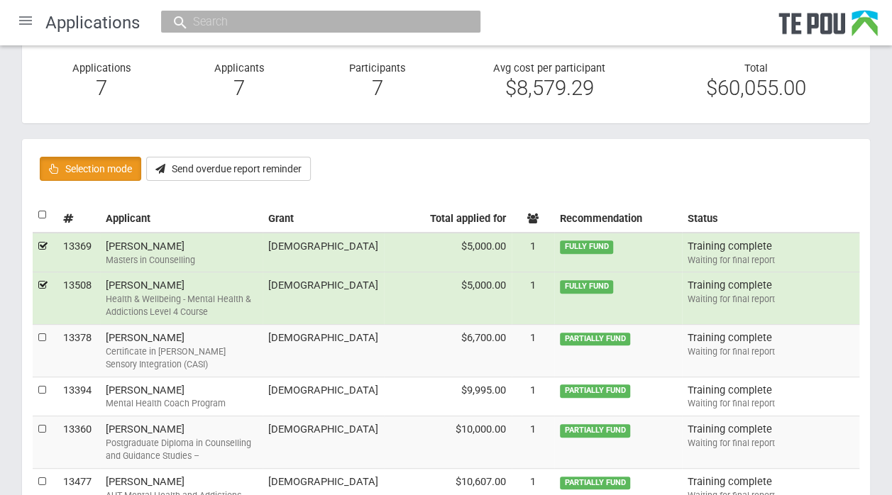
scroll to position [105, 0]
click at [40, 334] on label at bounding box center [43, 337] width 10 height 15
click at [38, 330] on input "checkbox" at bounding box center [38, 329] width 1 height 1
checkbox input "true"
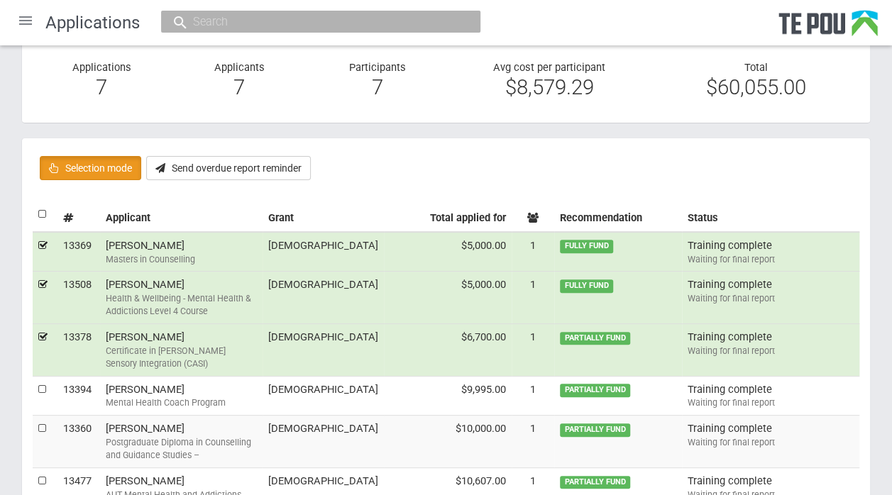
click at [39, 382] on label at bounding box center [43, 389] width 10 height 15
click at [38, 382] on input "checkbox" at bounding box center [38, 382] width 1 height 1
checkbox input "true"
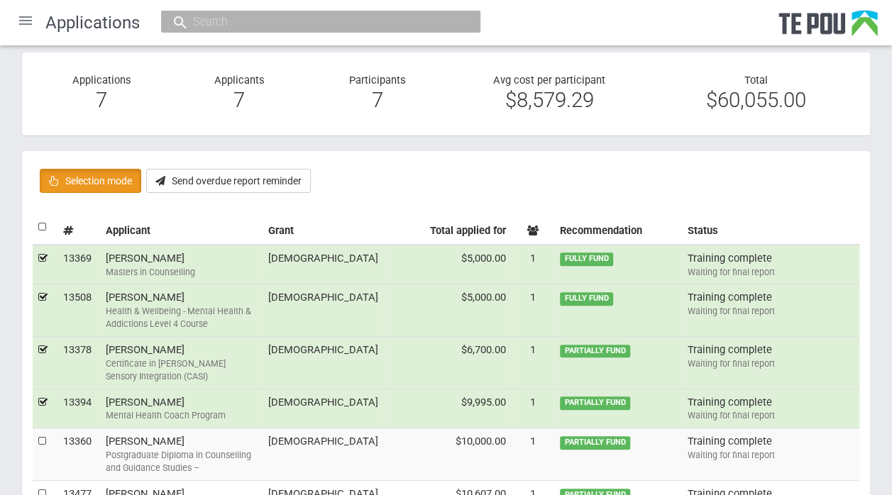
scroll to position [79, 0]
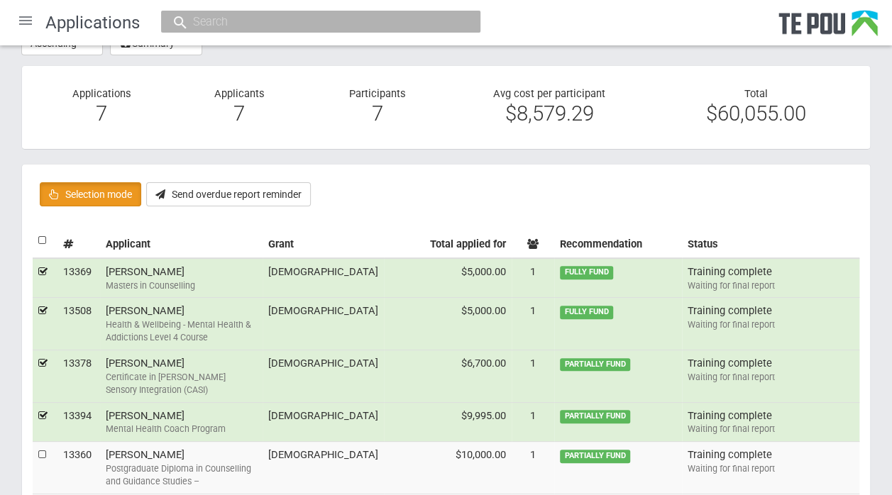
click at [43, 307] on label at bounding box center [43, 311] width 10 height 15
click at [38, 304] on input "checkbox" at bounding box center [38, 303] width 1 height 1
checkbox input "false"
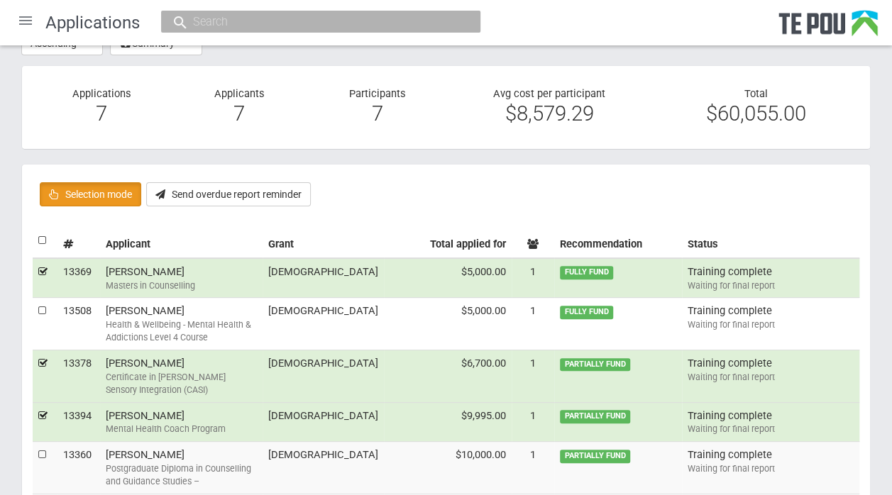
click at [40, 362] on label at bounding box center [43, 363] width 10 height 15
click at [38, 356] on input "checkbox" at bounding box center [38, 356] width 1 height 1
checkbox input "false"
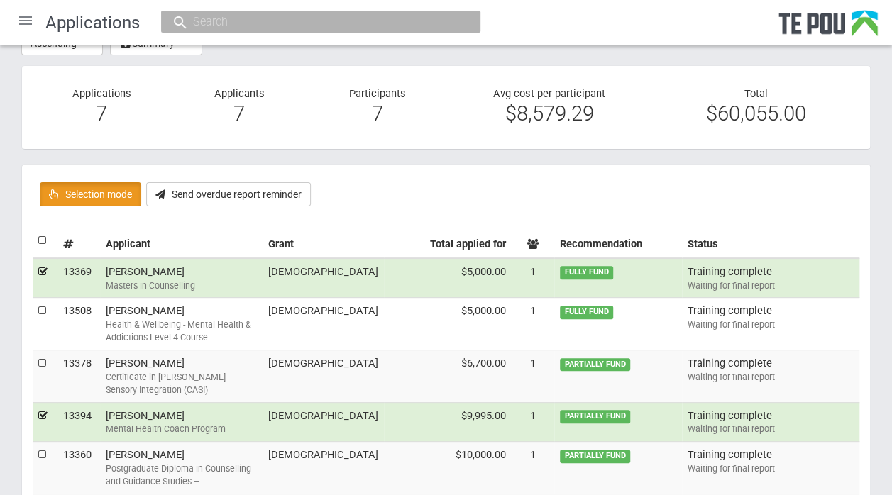
click at [45, 409] on label at bounding box center [43, 416] width 10 height 15
click at [38, 408] on input "checkbox" at bounding box center [38, 408] width 1 height 1
checkbox input "false"
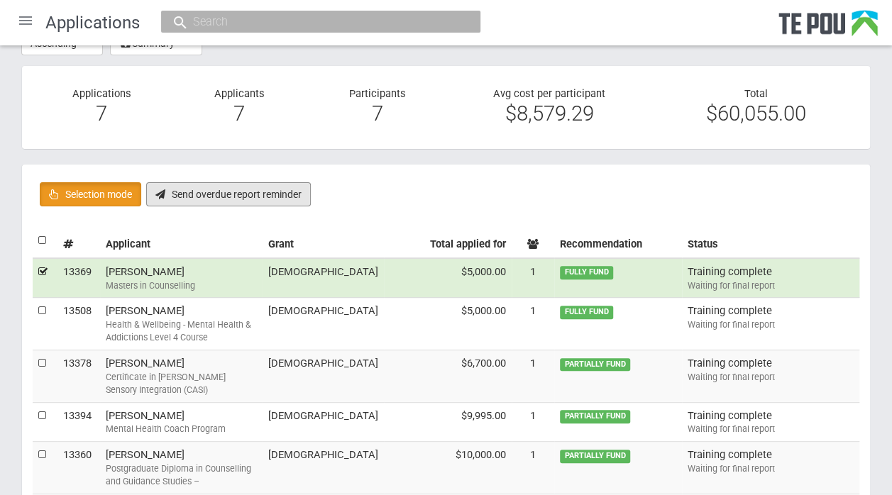
click at [236, 191] on button "Send overdue report reminder" at bounding box center [228, 194] width 165 height 24
click at [167, 308] on td "[PERSON_NAME] Health & Wellbeing - Mental Health & Addictions Level 4 Course" at bounding box center [181, 324] width 163 height 53
checkbox input "true"
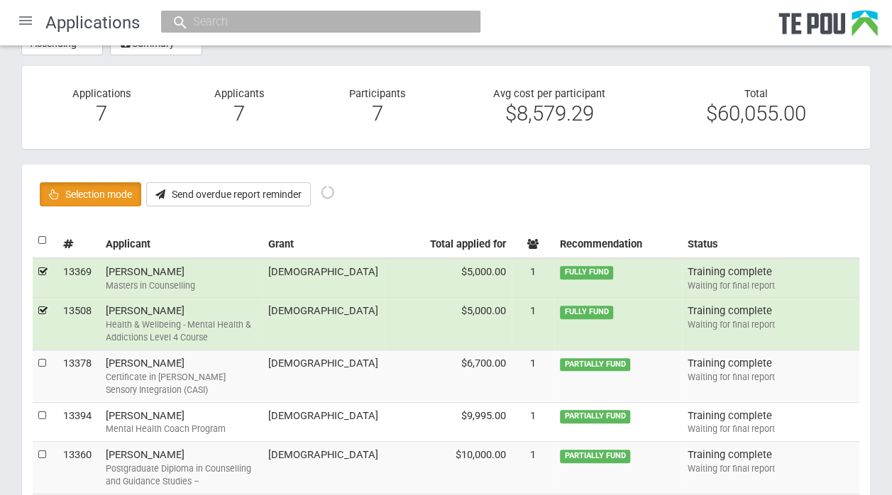
click at [41, 363] on label at bounding box center [43, 363] width 10 height 15
click at [38, 356] on input "checkbox" at bounding box center [38, 356] width 1 height 1
checkbox input "true"
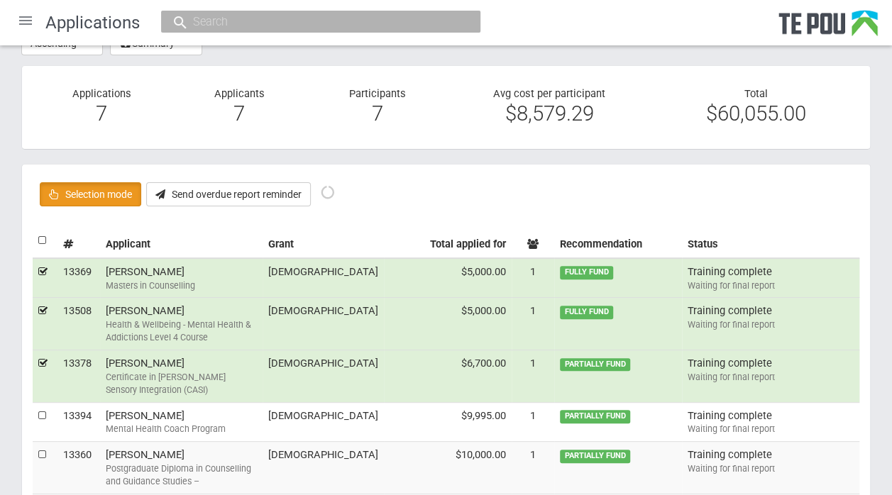
click at [43, 409] on label at bounding box center [43, 416] width 10 height 15
click at [38, 408] on input "checkbox" at bounding box center [38, 408] width 1 height 1
checkbox input "true"
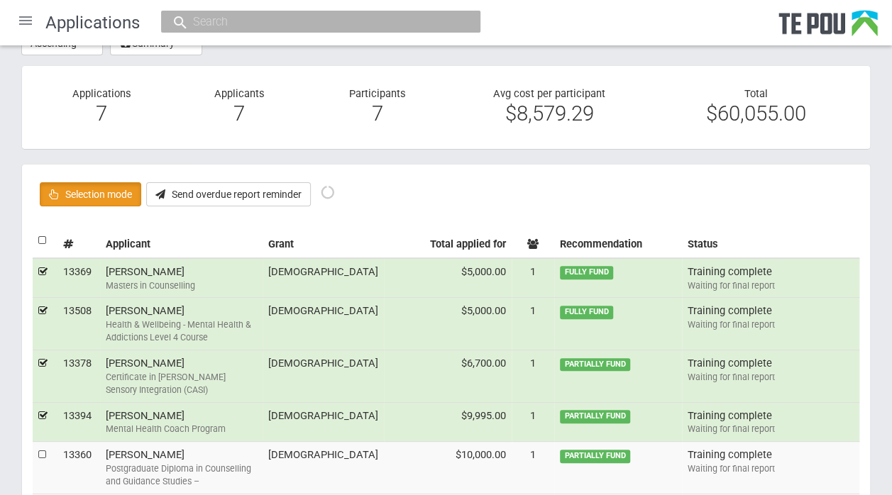
click at [43, 448] on label at bounding box center [43, 455] width 10 height 15
click at [38, 447] on input "checkbox" at bounding box center [38, 447] width 1 height 1
checkbox input "true"
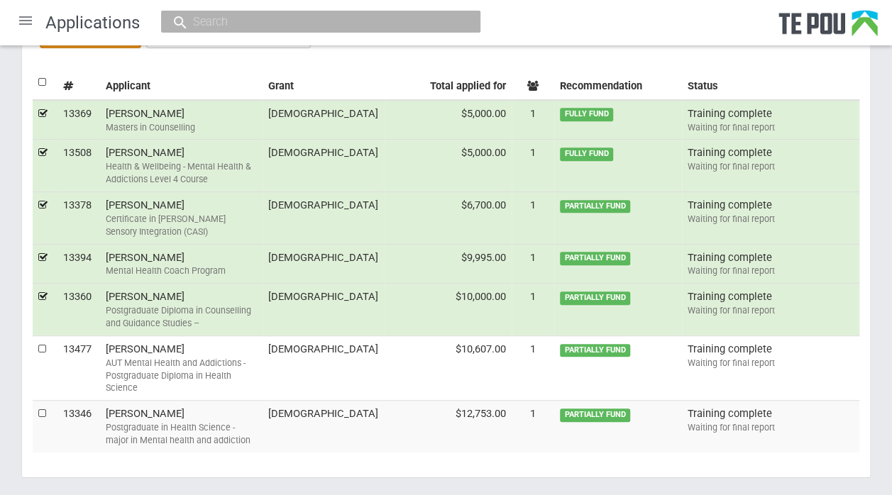
scroll to position [244, 0]
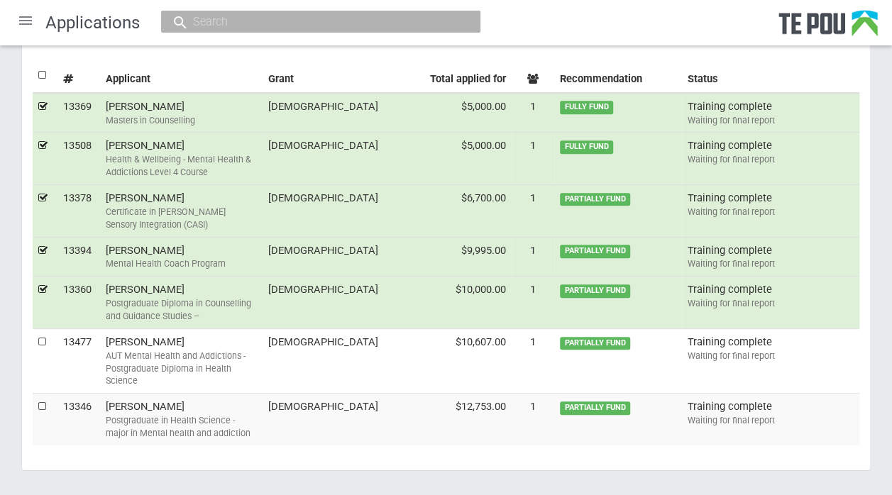
click at [41, 335] on label at bounding box center [43, 342] width 10 height 15
click at [38, 334] on input "checkbox" at bounding box center [38, 334] width 1 height 1
checkbox input "true"
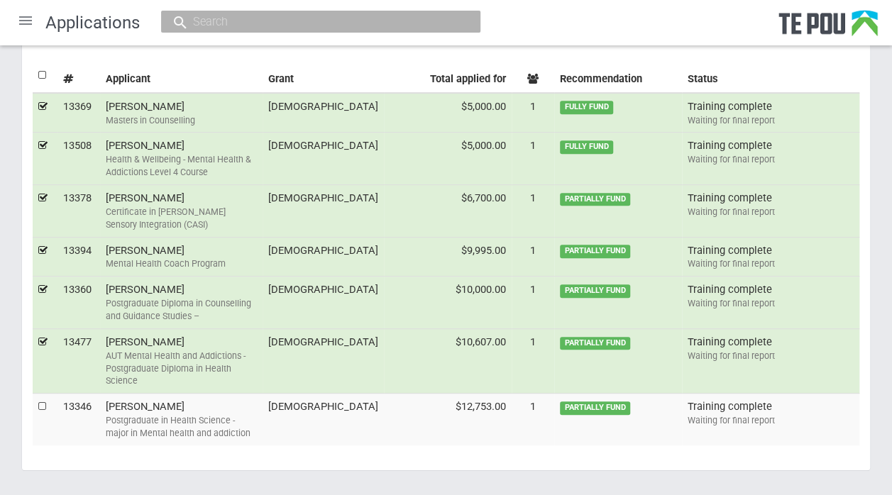
click at [41, 400] on label at bounding box center [43, 407] width 10 height 15
click at [38, 399] on input "checkbox" at bounding box center [38, 399] width 1 height 1
checkbox input "true"
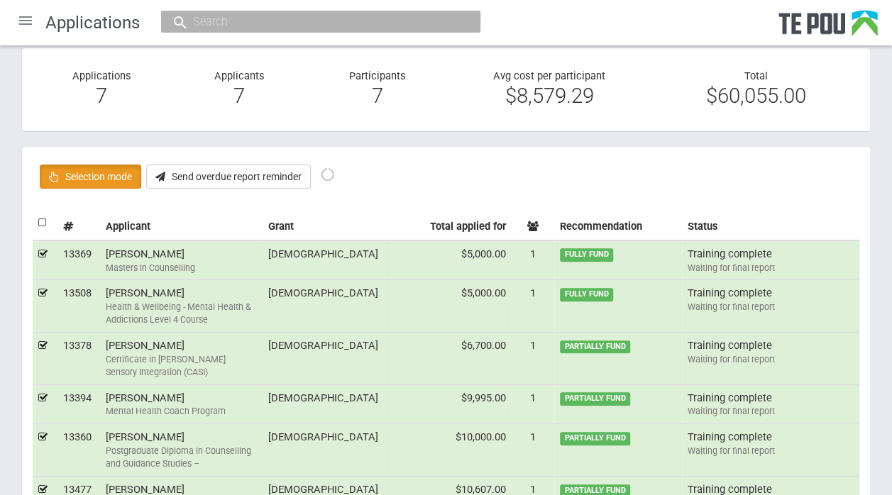
scroll to position [81, 0]
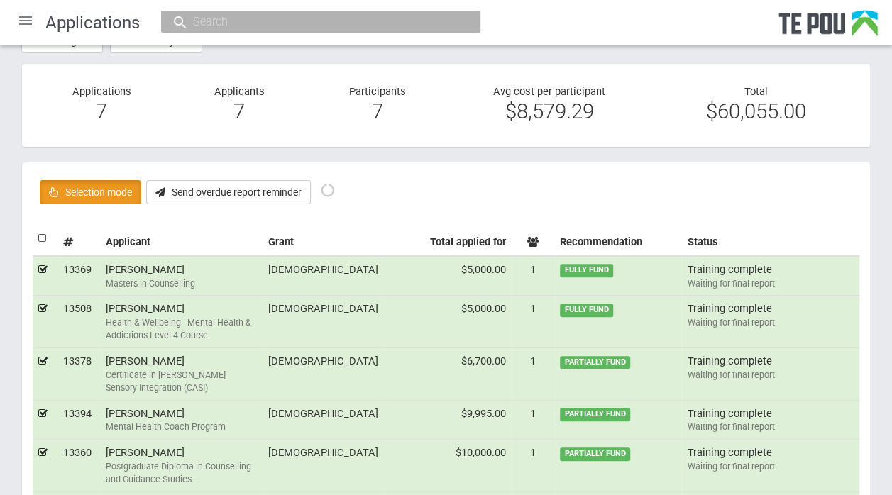
click at [219, 187] on button "Send overdue report reminder" at bounding box center [228, 192] width 165 height 24
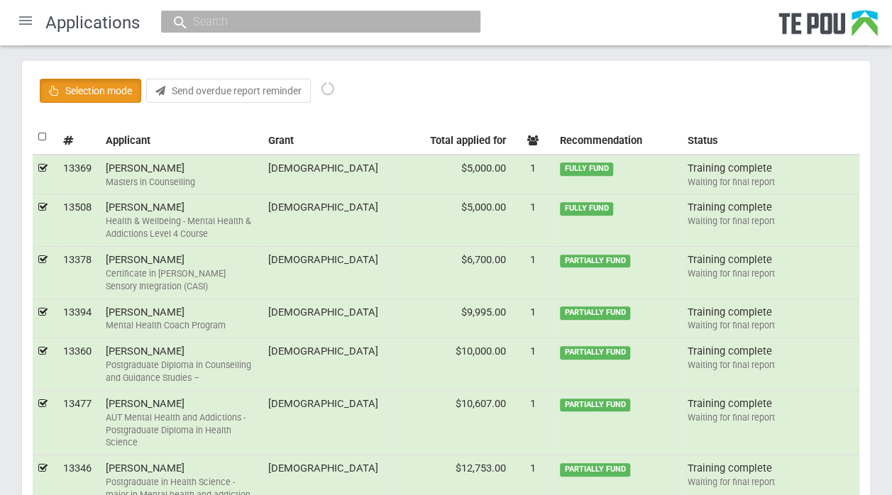
scroll to position [0, 0]
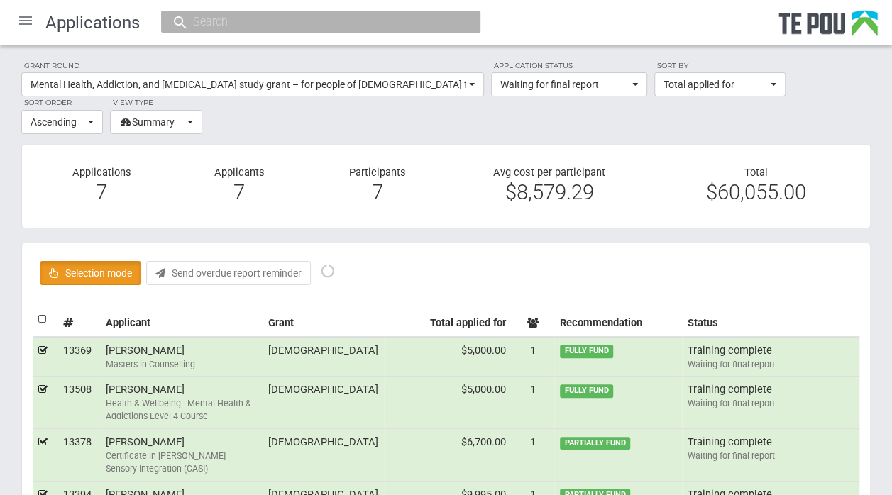
click at [263, 307] on th "Applicant" at bounding box center [181, 322] width 163 height 31
click at [371, 277] on div "Selection mode Approve selected Endorse selected Notify selected Send outcome r…" at bounding box center [446, 273] width 827 height 38
